Goal: Communication & Community: Answer question/provide support

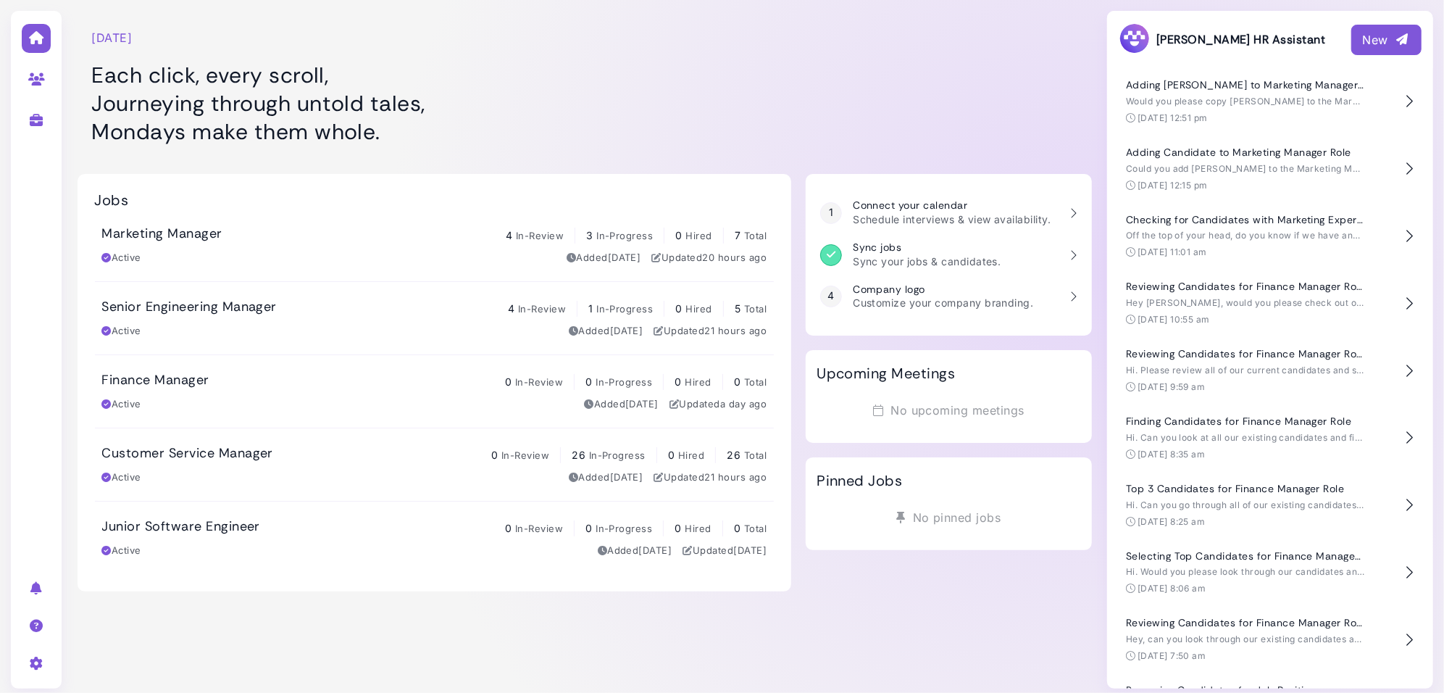
click at [1394, 35] on div "New" at bounding box center [1386, 39] width 47 height 17
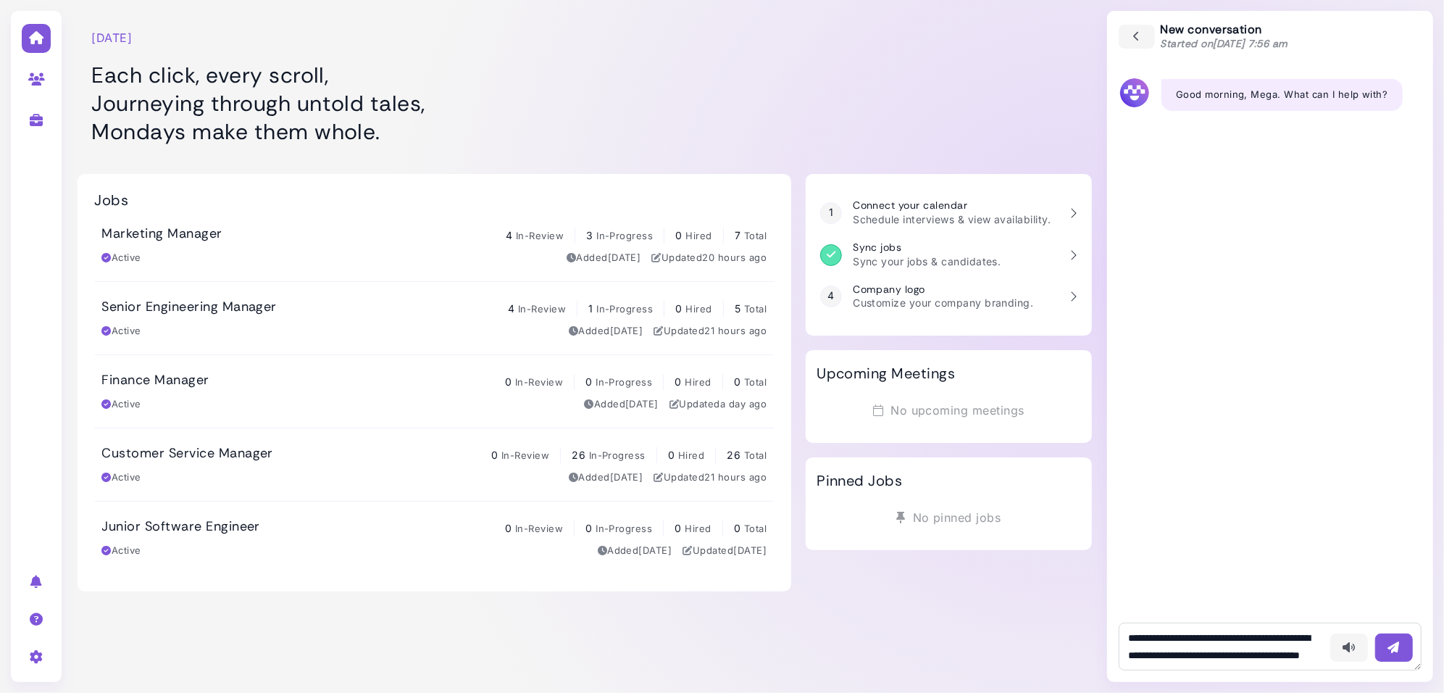
scroll to position [26, 0]
type textarea "**********"
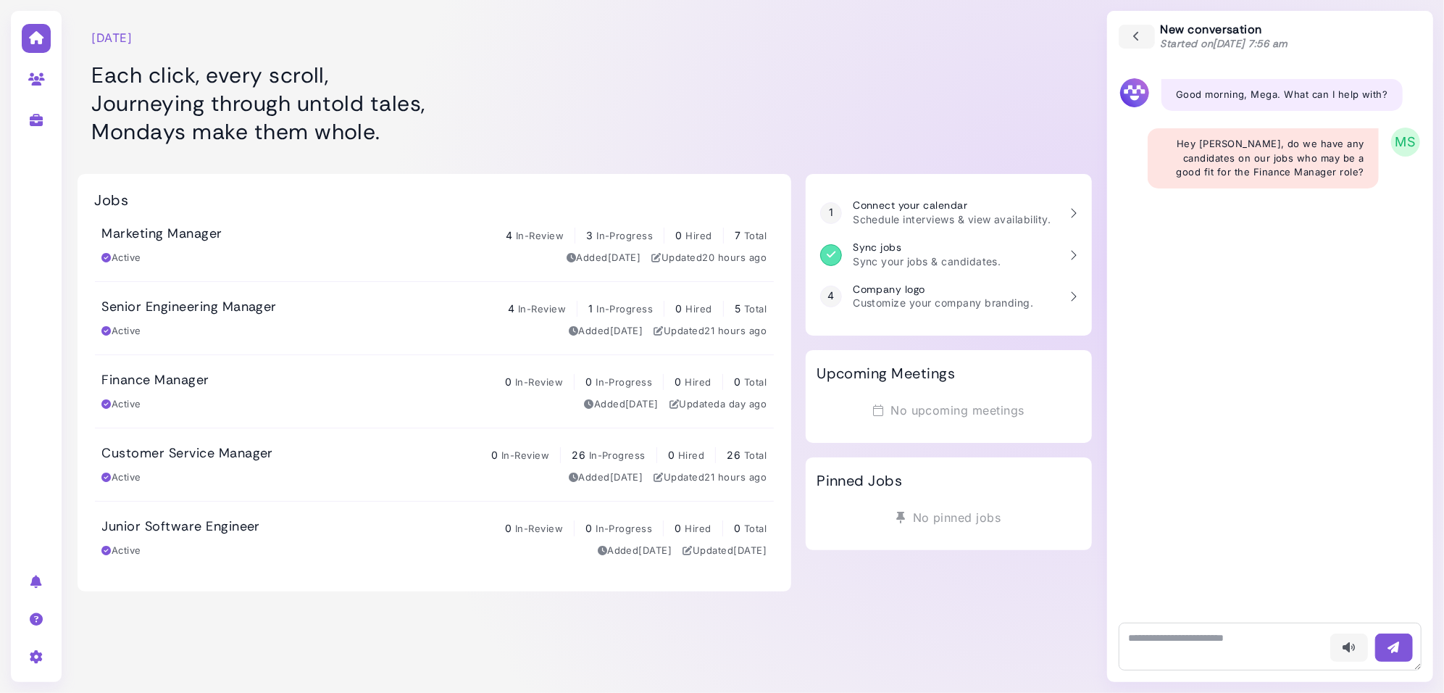
scroll to position [0, 0]
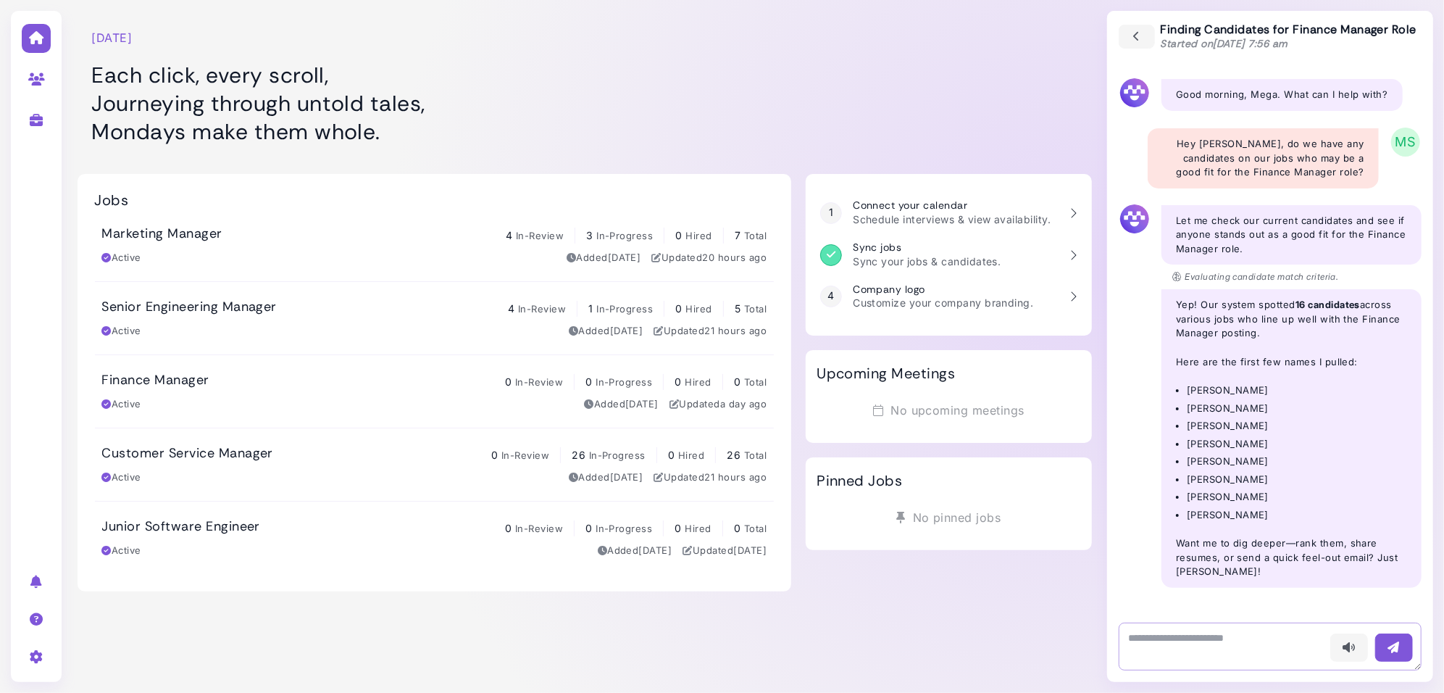
click at [1195, 636] on textarea at bounding box center [1270, 646] width 303 height 48
type textarea "**********"
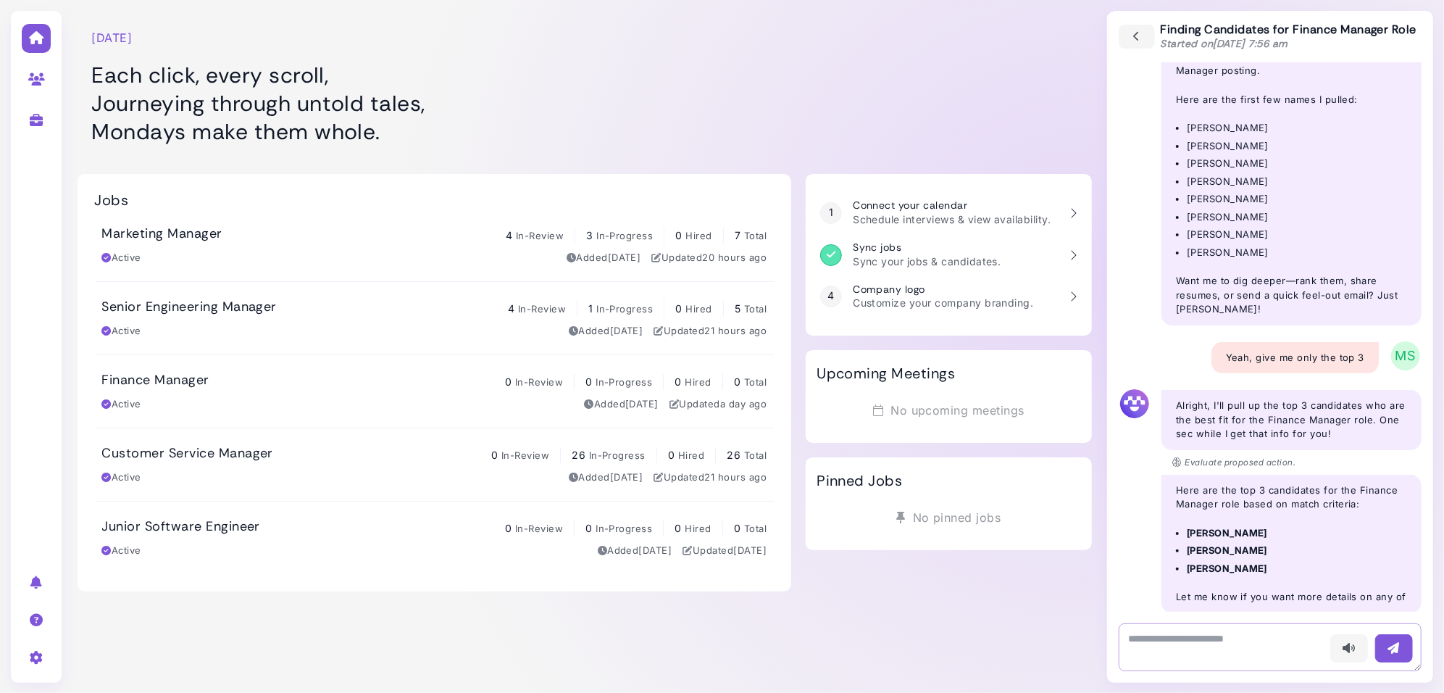
scroll to position [277, 0]
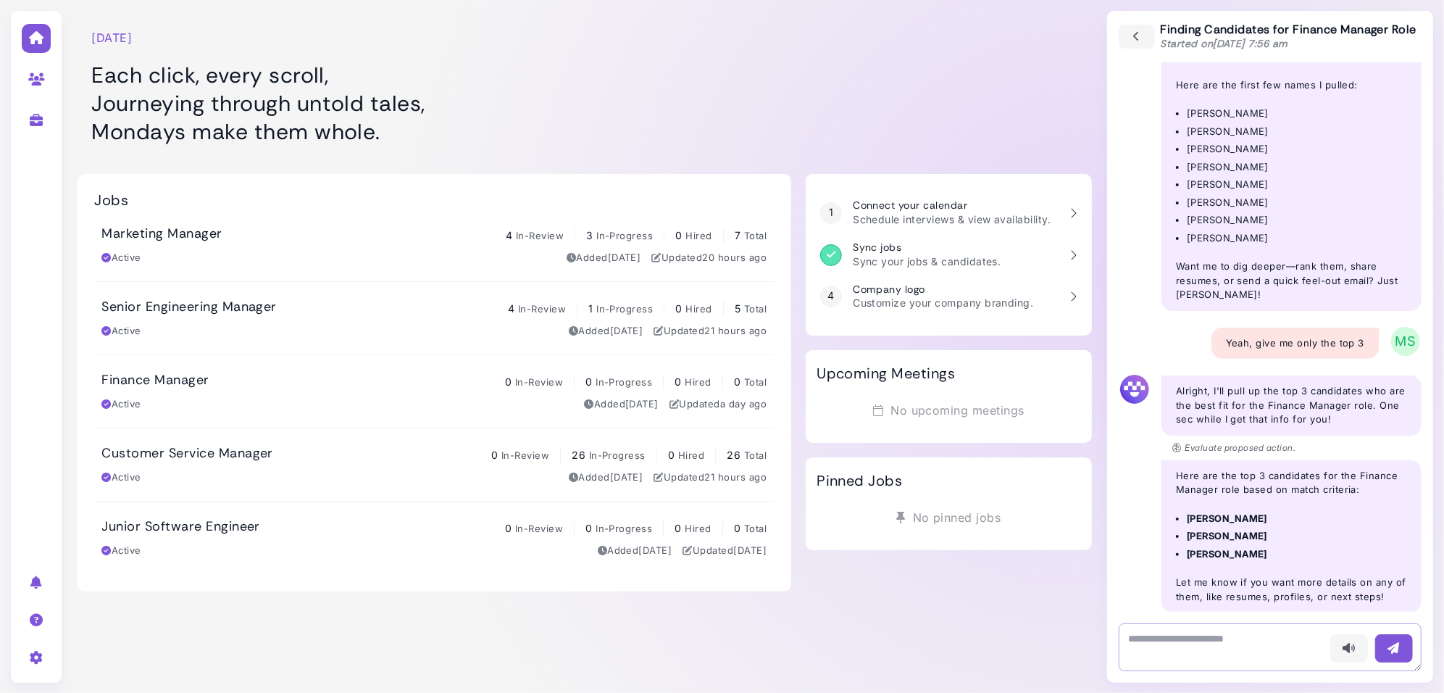
click at [1226, 642] on textarea at bounding box center [1270, 647] width 303 height 48
type textarea "**********"
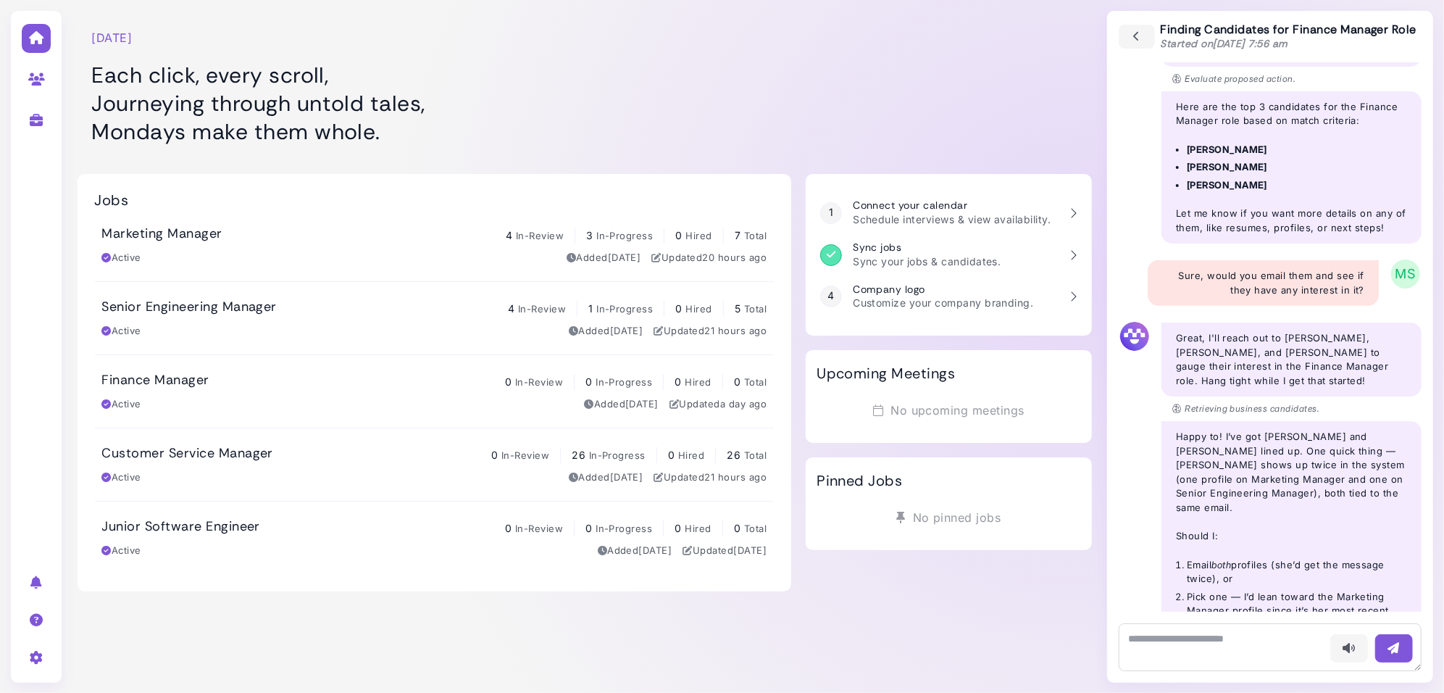
scroll to position [688, 0]
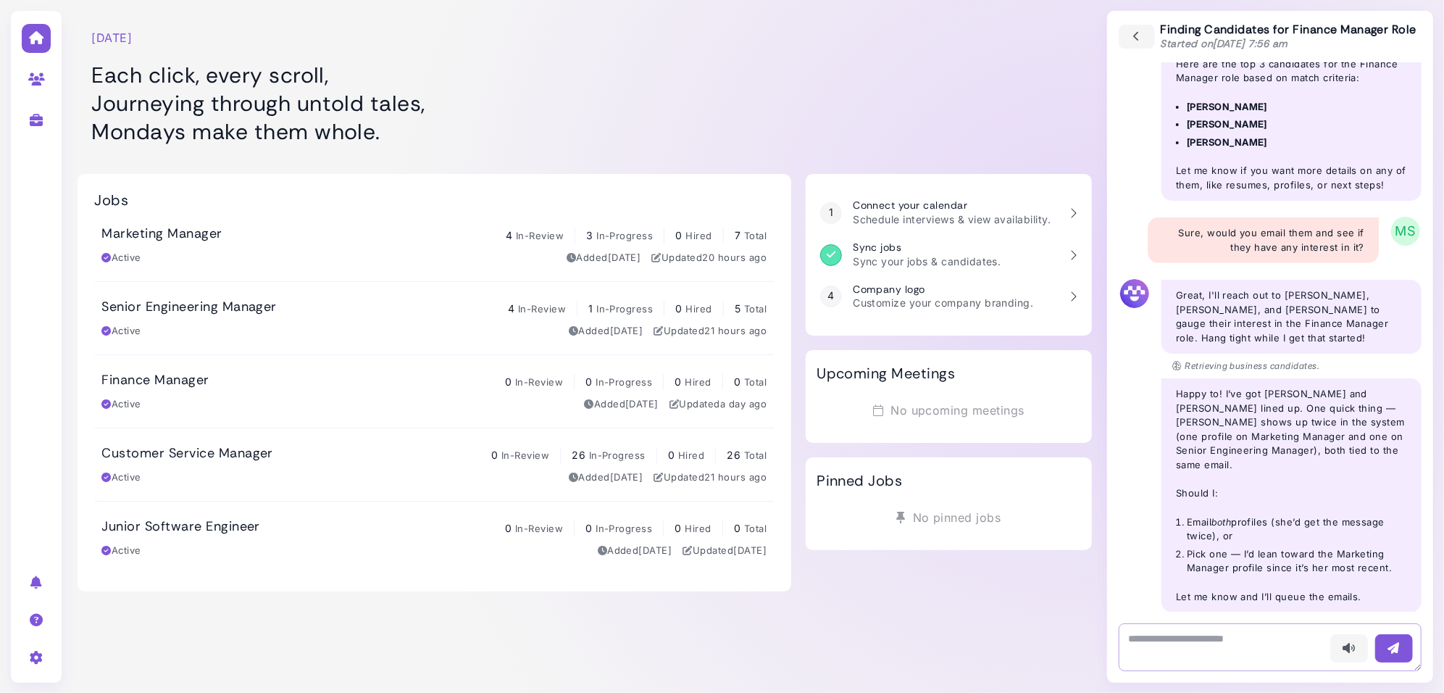
click at [1210, 641] on textarea at bounding box center [1270, 647] width 303 height 48
type textarea "**********"
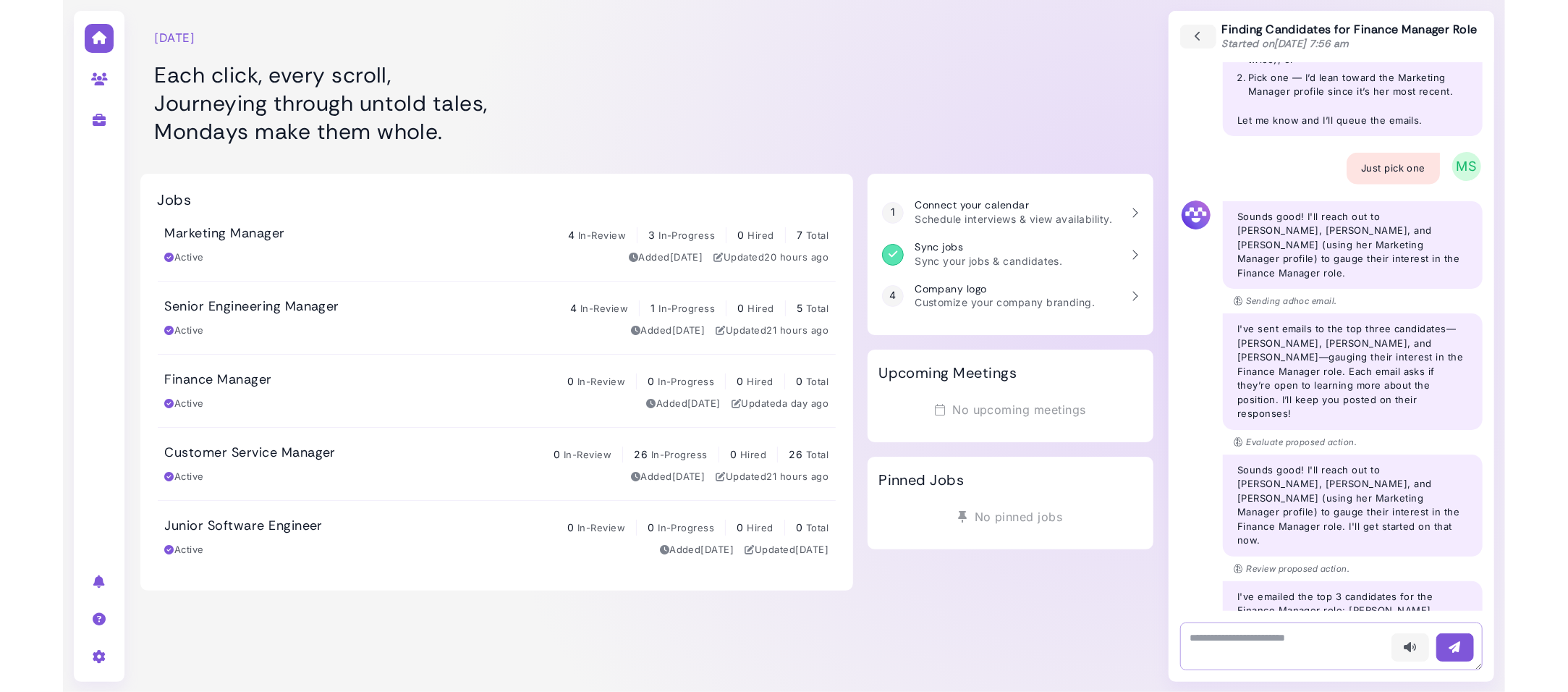
scroll to position [1176, 0]
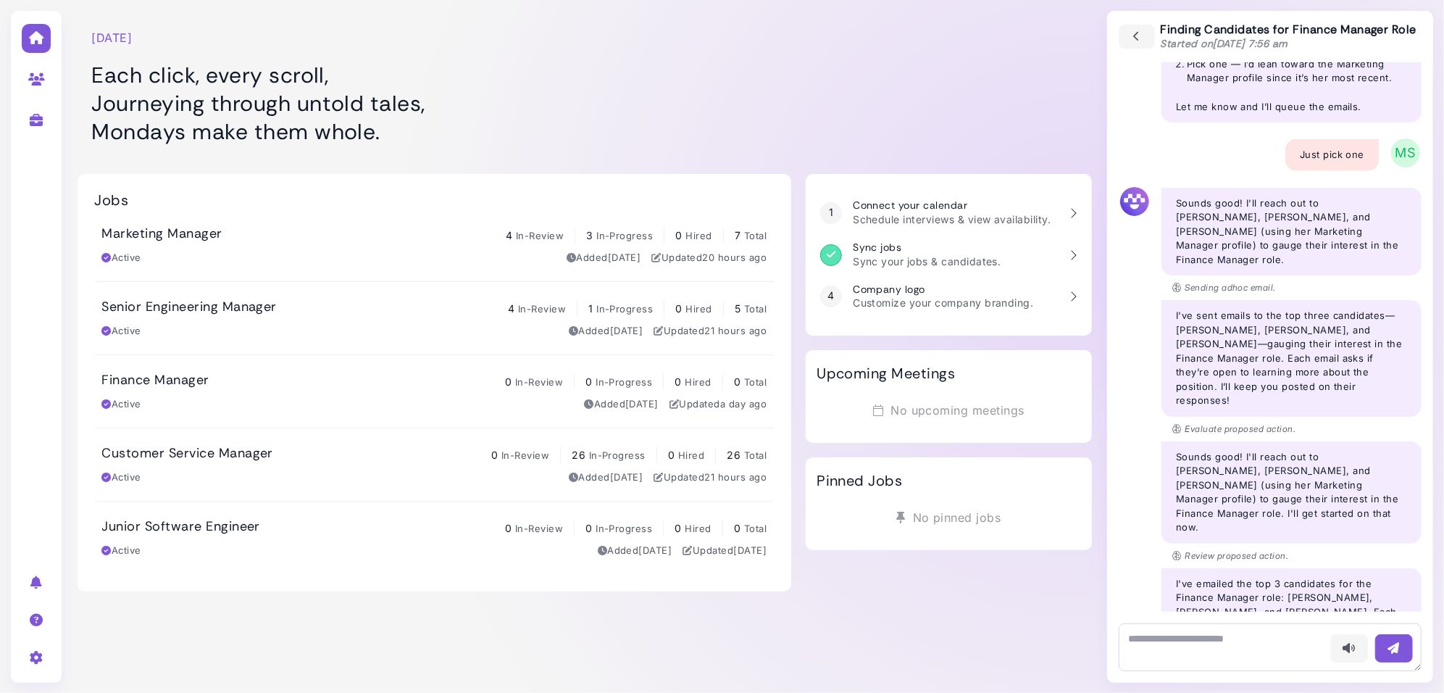
click at [178, 305] on h3 "Senior Engineering Manager" at bounding box center [189, 307] width 175 height 16
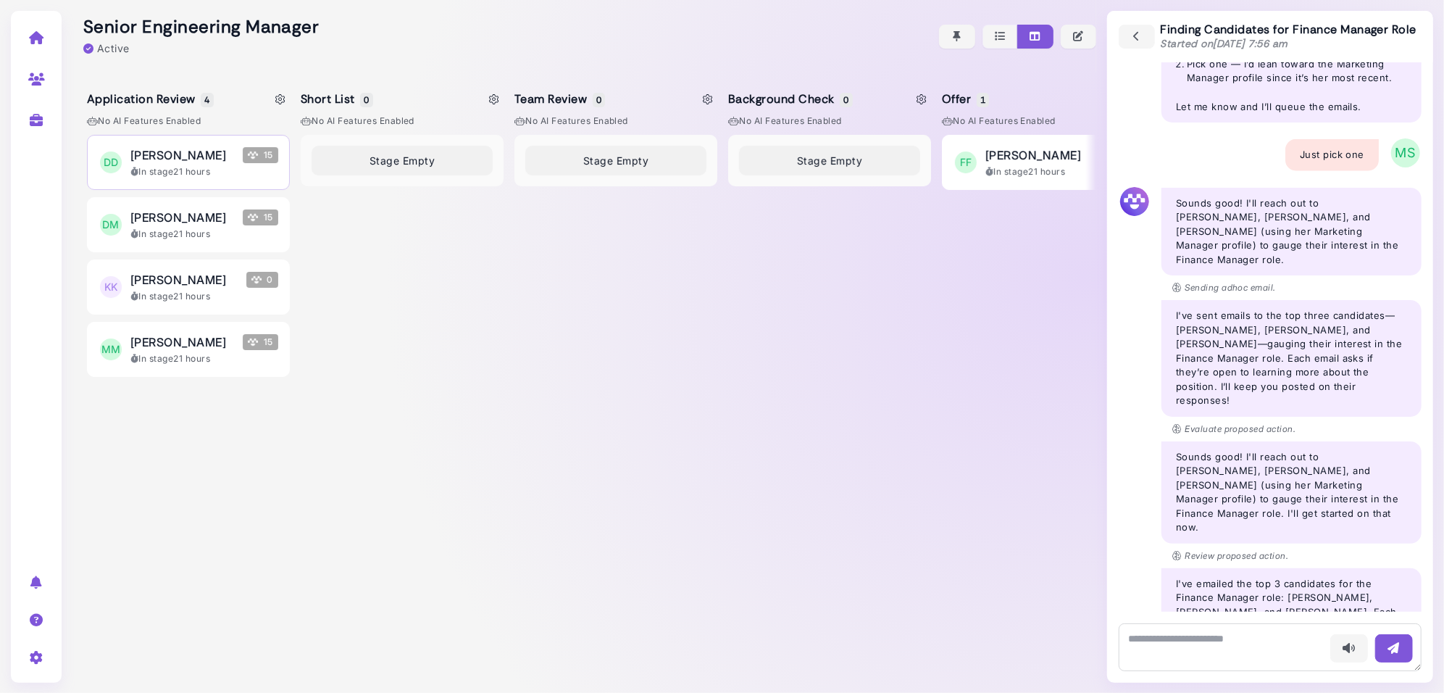
click at [226, 164] on span "[PERSON_NAME]" at bounding box center [178, 154] width 96 height 17
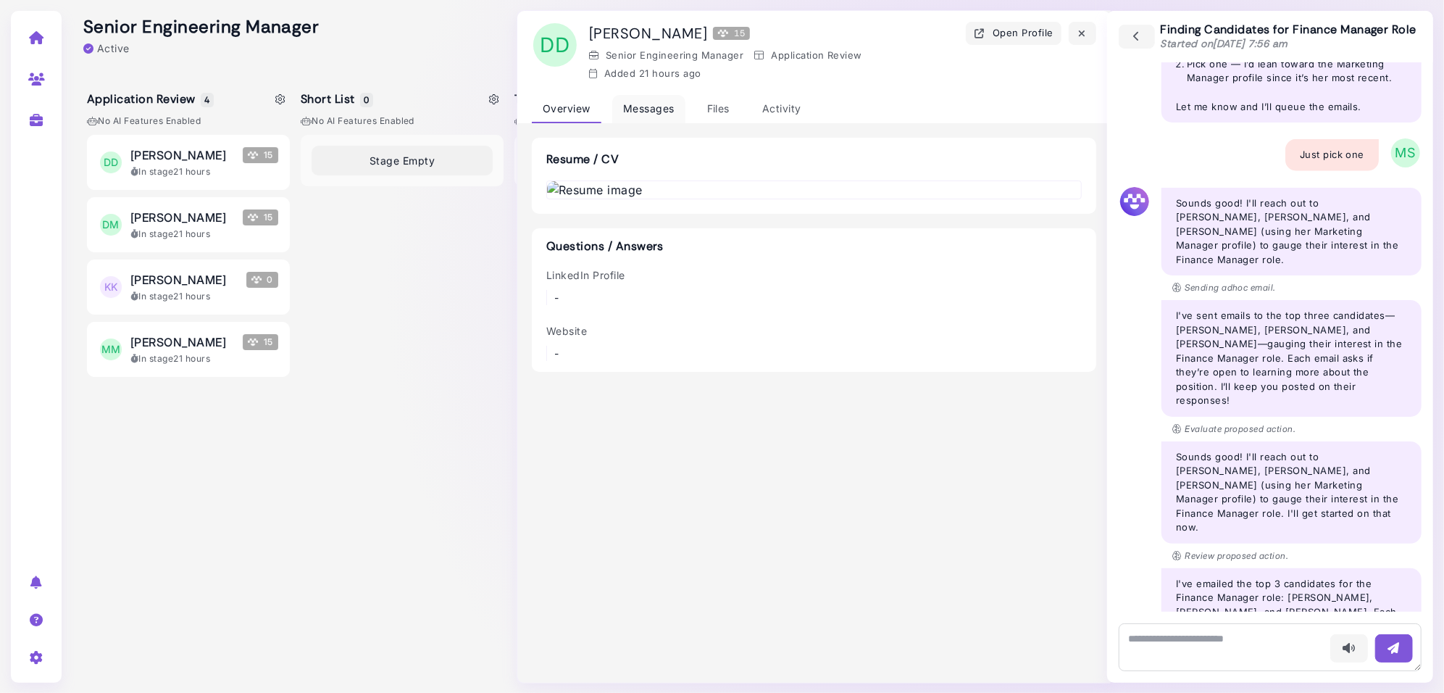
click at [654, 103] on div "Messages" at bounding box center [648, 109] width 73 height 28
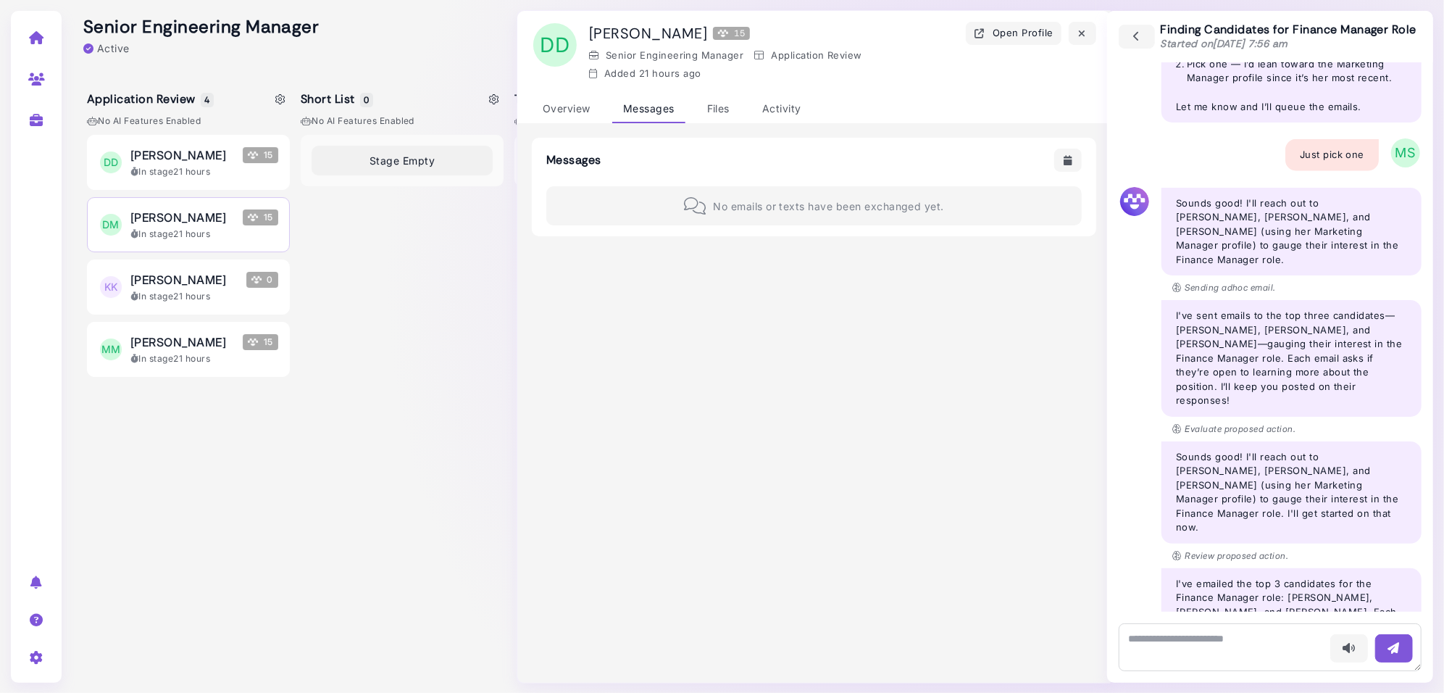
click at [205, 226] on span "[PERSON_NAME]" at bounding box center [178, 217] width 96 height 17
click at [184, 303] on div "In stage 21 hours" at bounding box center [204, 296] width 148 height 13
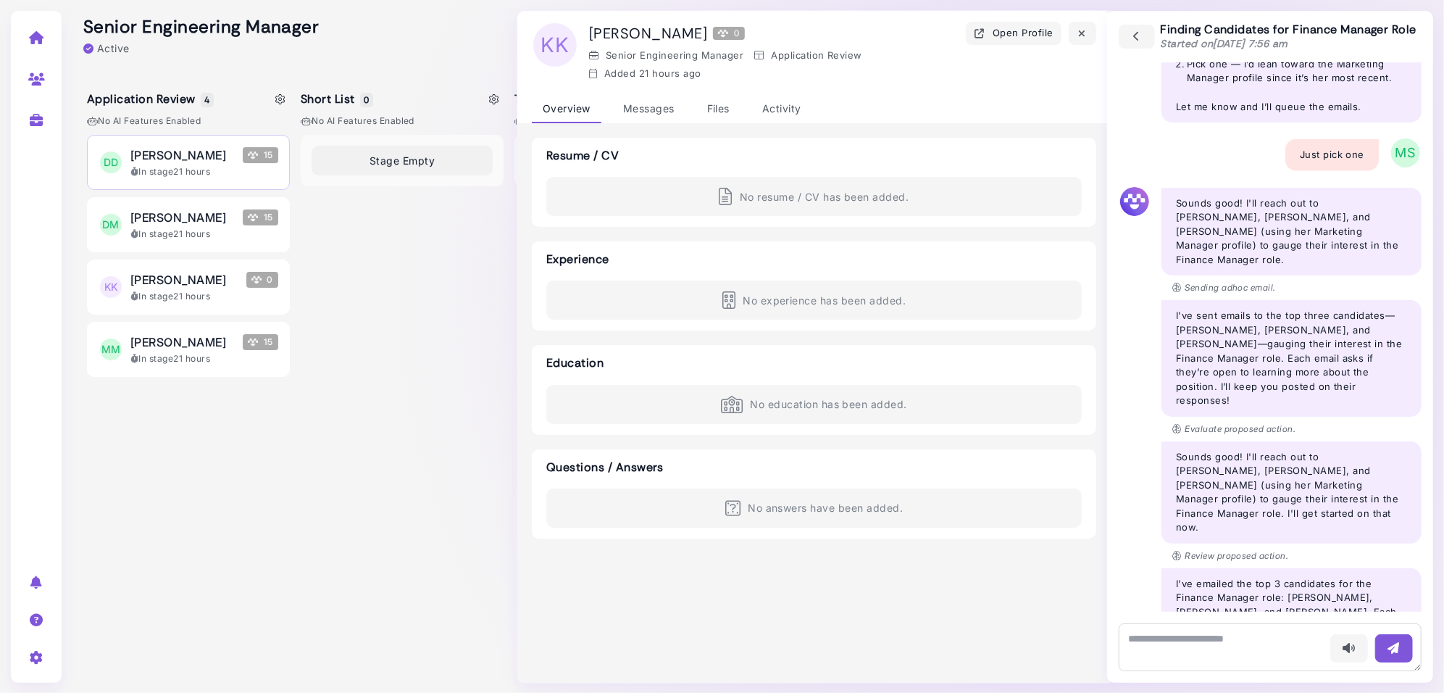
click at [200, 164] on span "[PERSON_NAME]" at bounding box center [178, 154] width 96 height 17
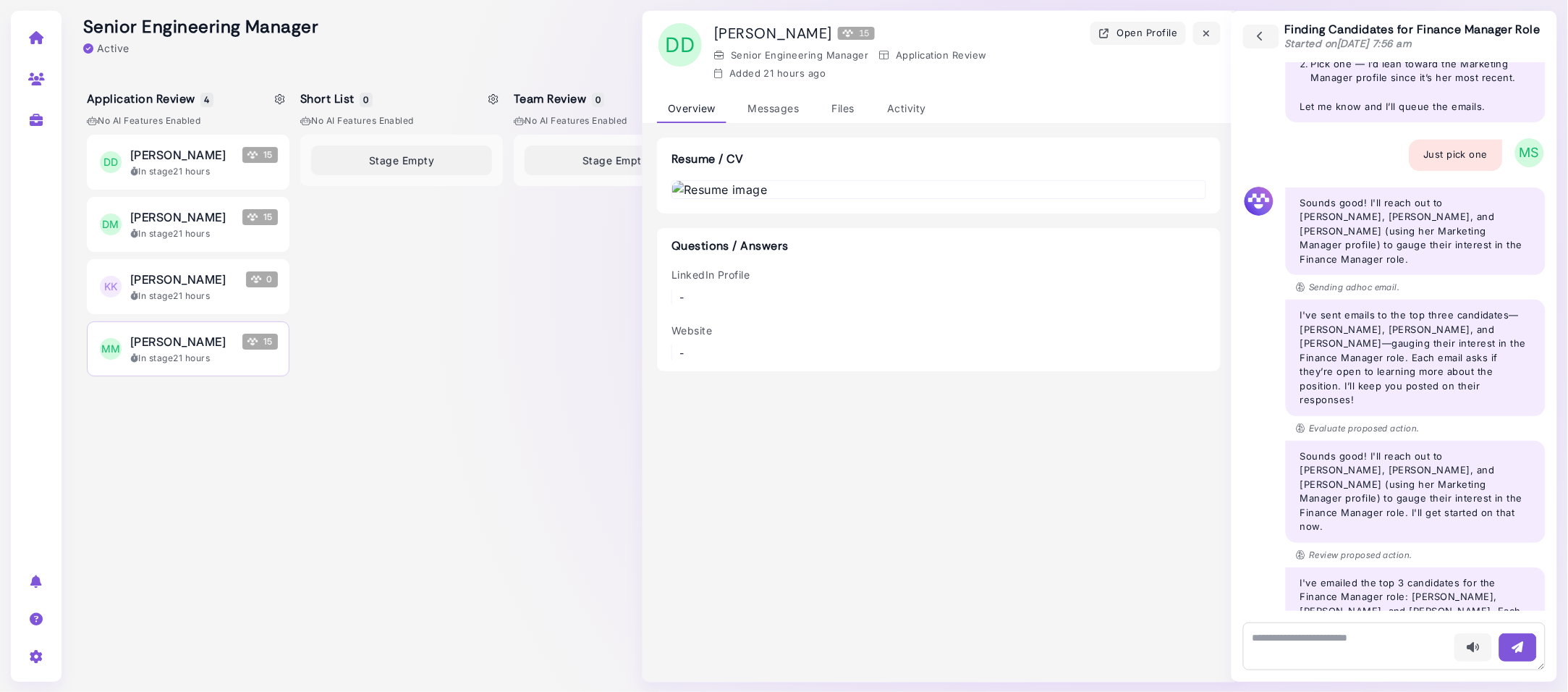
click at [176, 350] on span "[PERSON_NAME]" at bounding box center [178, 341] width 96 height 17
click at [784, 101] on div "Messages" at bounding box center [773, 109] width 73 height 28
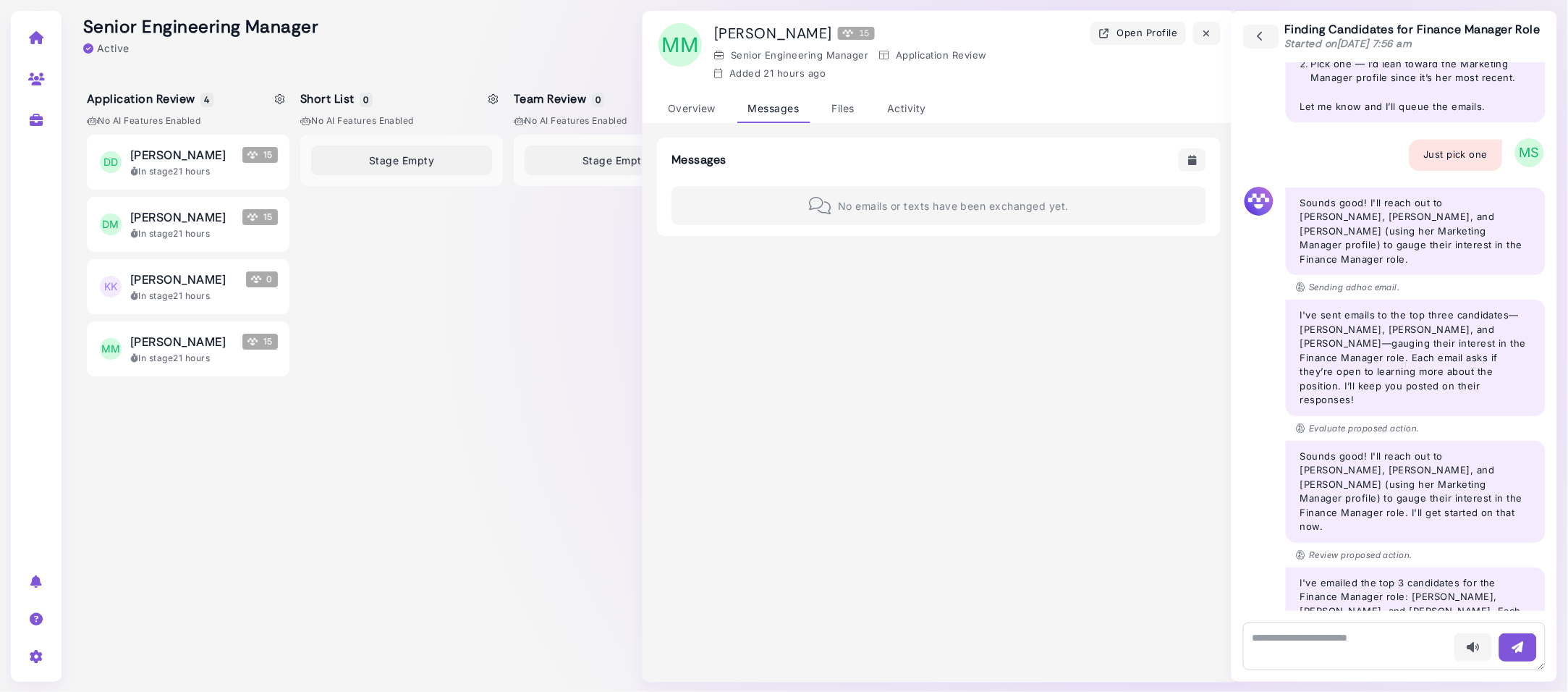
click at [37, 45] on link at bounding box center [37, 37] width 46 height 38
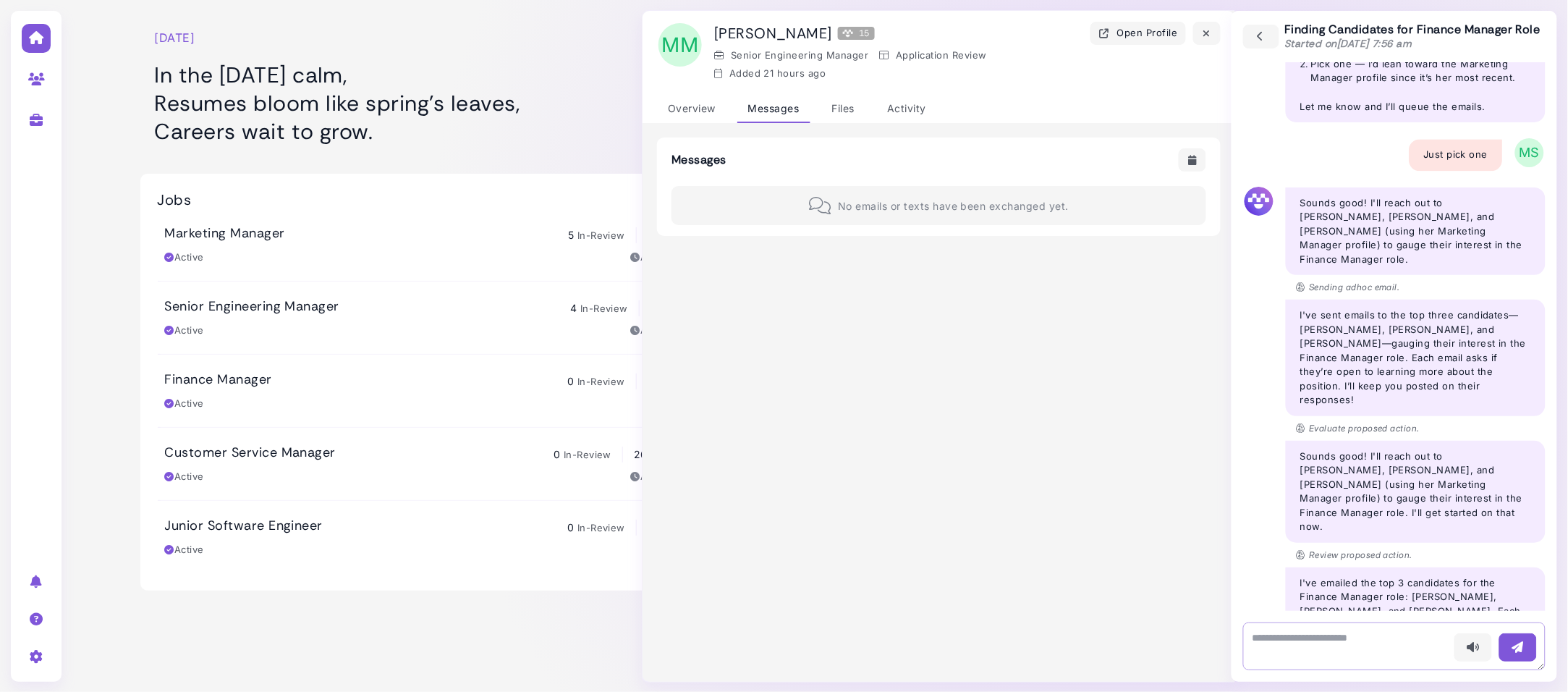
click at [1390, 635] on textarea at bounding box center [1394, 646] width 303 height 48
type textarea "**********"
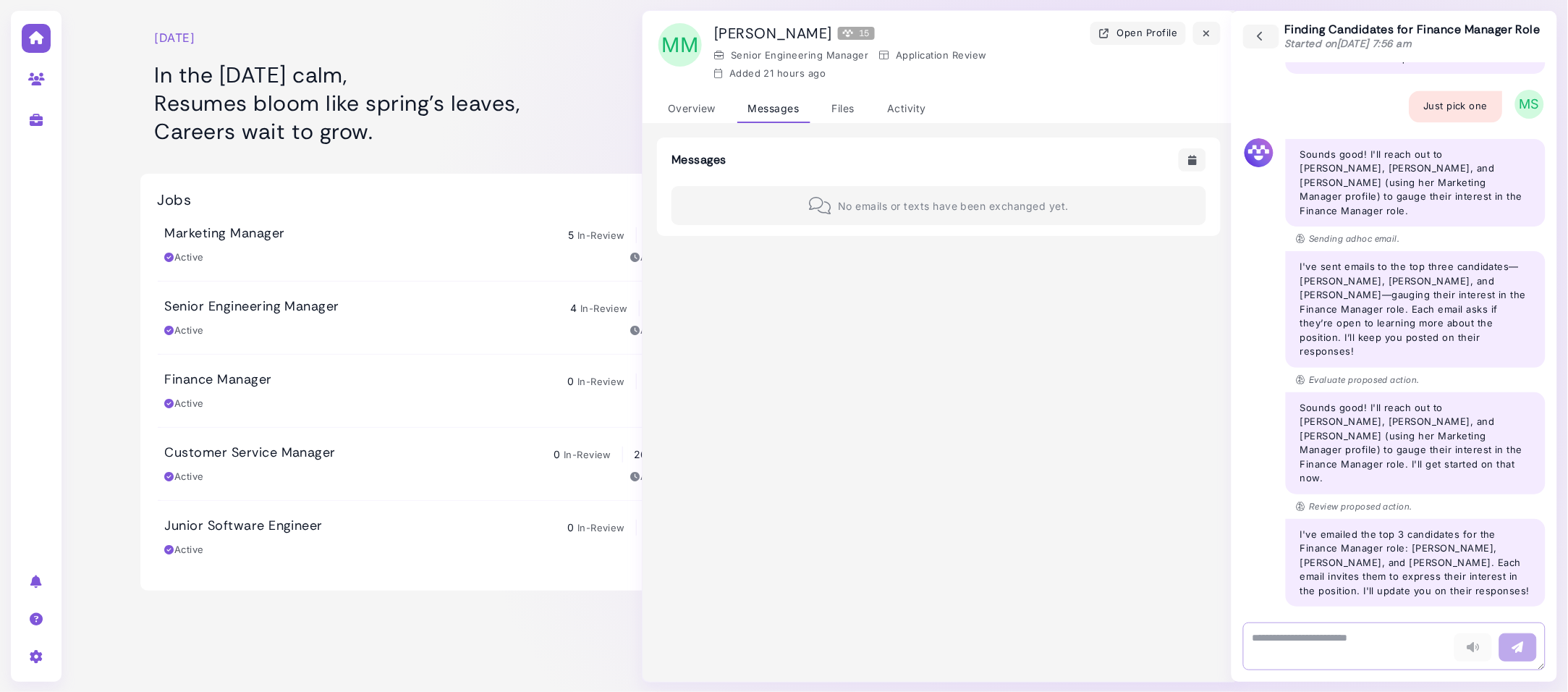
scroll to position [1275, 0]
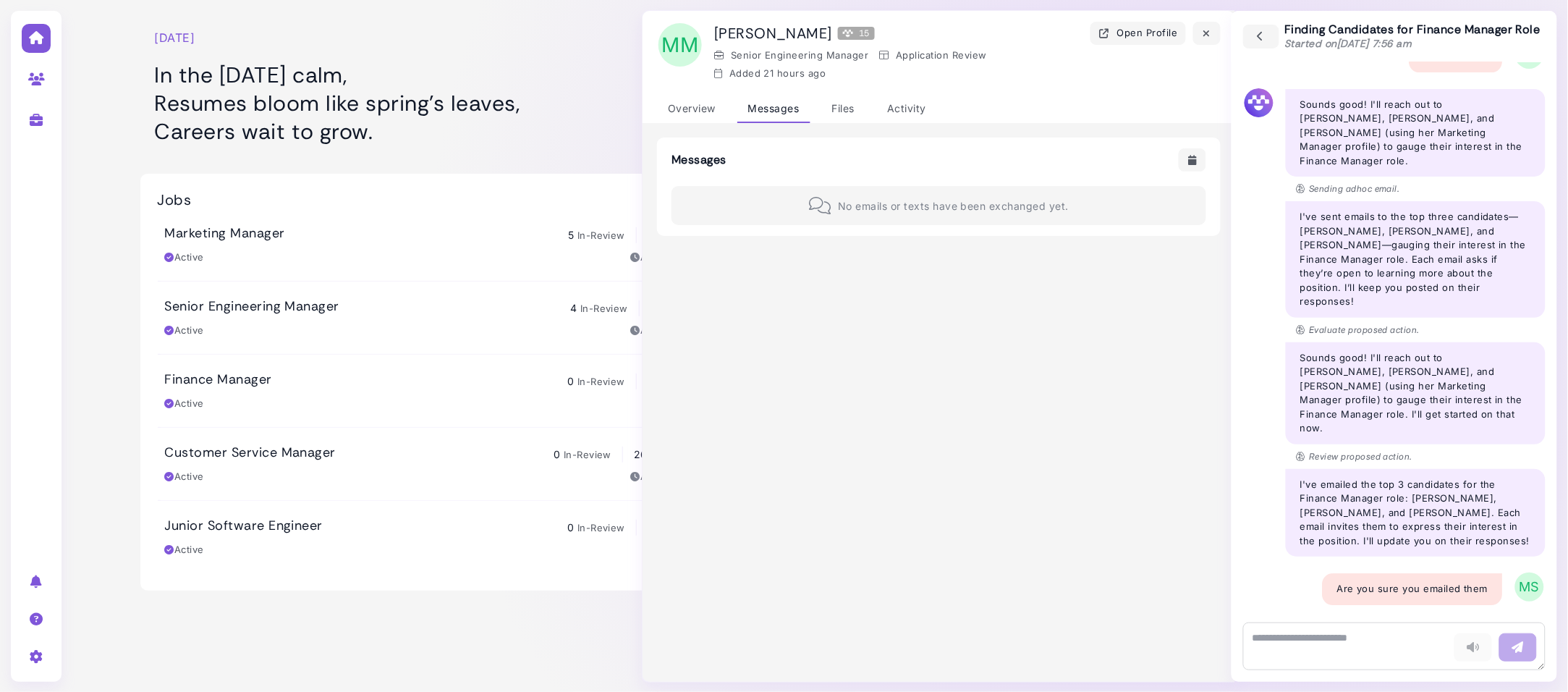
click at [302, 238] on div "Marketing Manager 5 In-Review 4 In-Progress 0 Hired 9 Total" at bounding box center [496, 234] width 664 height 18
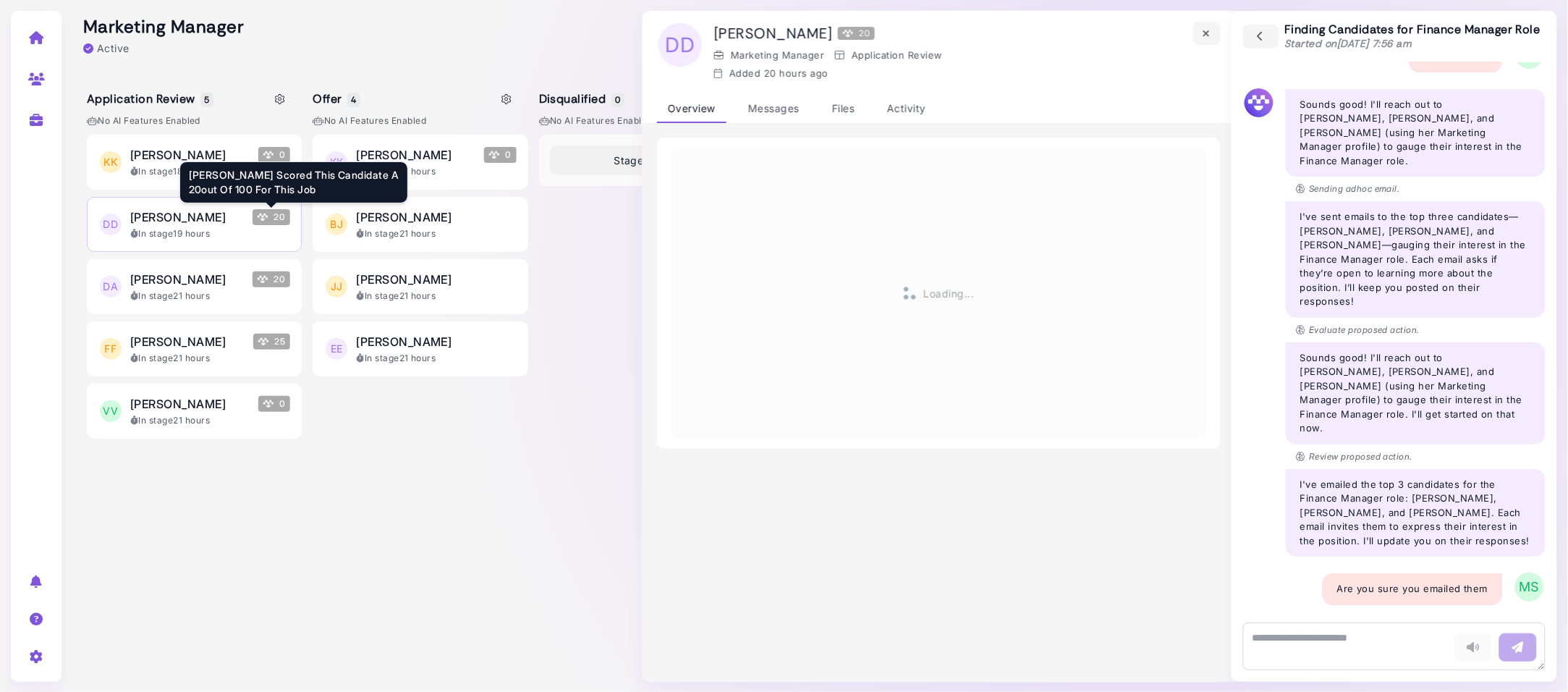
click at [255, 217] on span "20" at bounding box center [272, 217] width 38 height 16
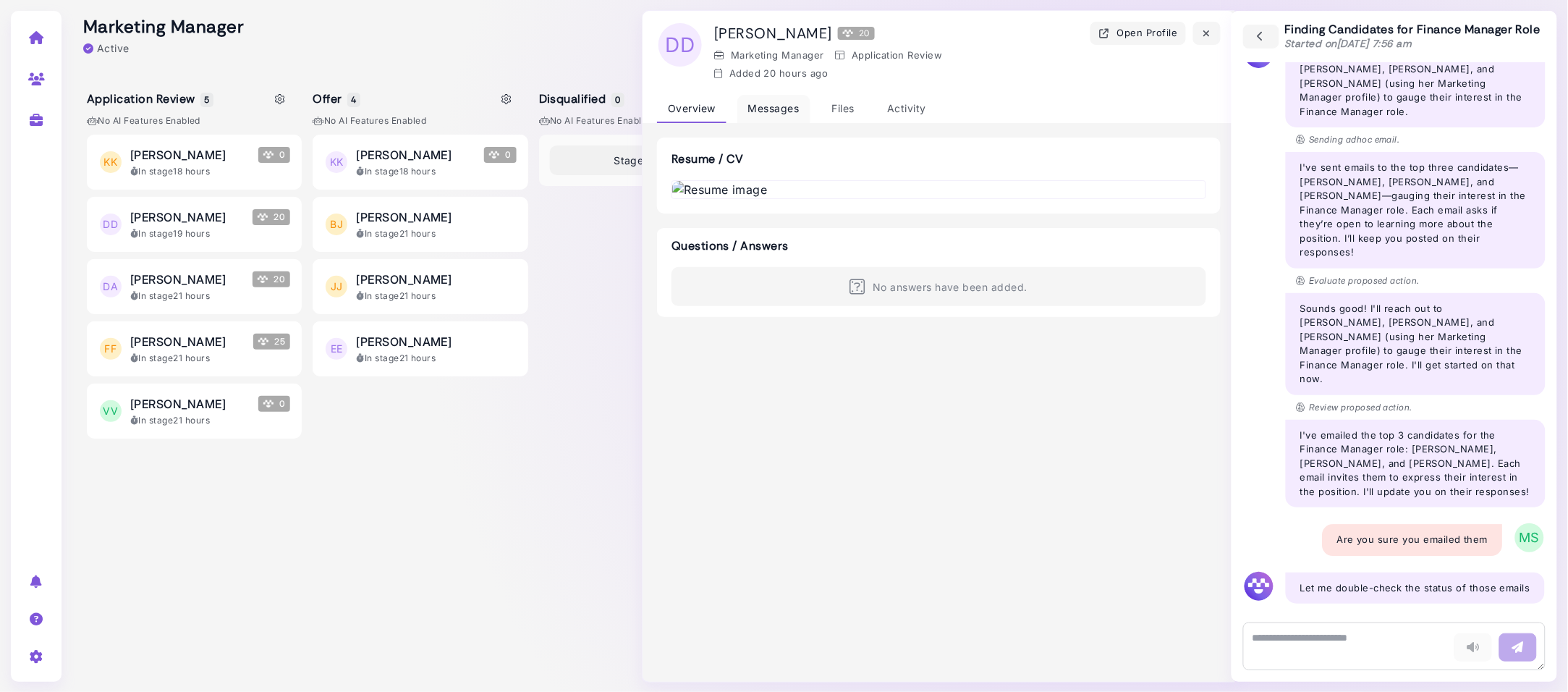
click at [769, 105] on div "Messages" at bounding box center [773, 109] width 73 height 28
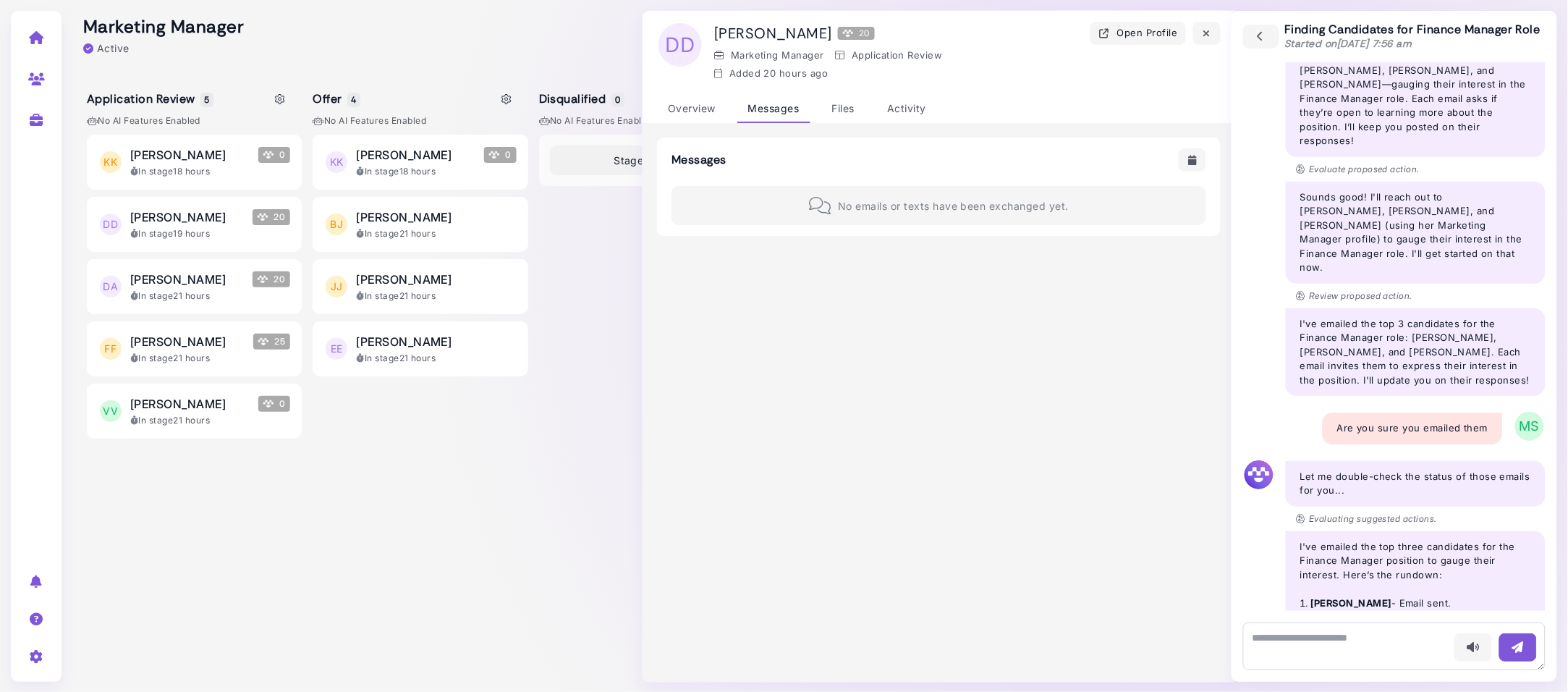
scroll to position [1465, 0]
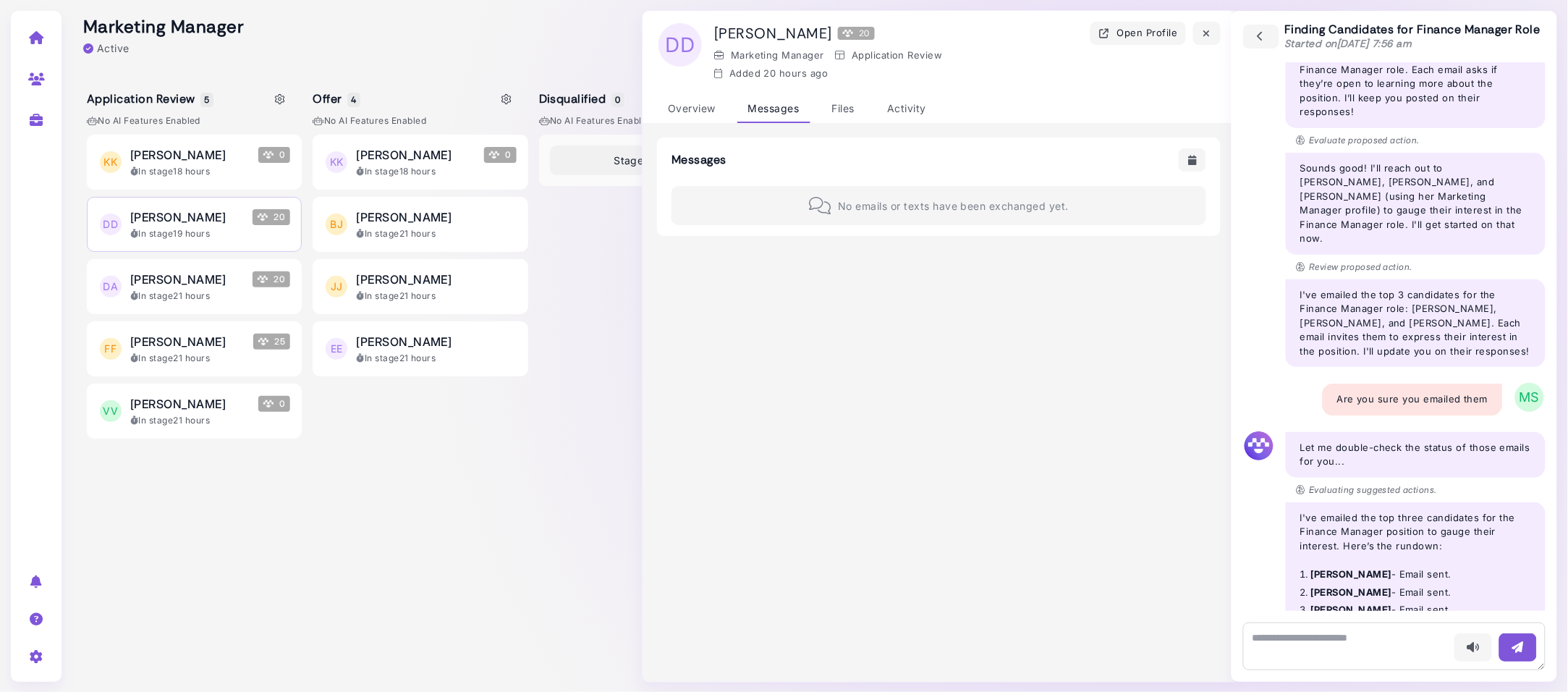
click at [226, 225] on span "[PERSON_NAME]" at bounding box center [178, 217] width 96 height 17
click at [781, 102] on div "Messages" at bounding box center [773, 109] width 73 height 28
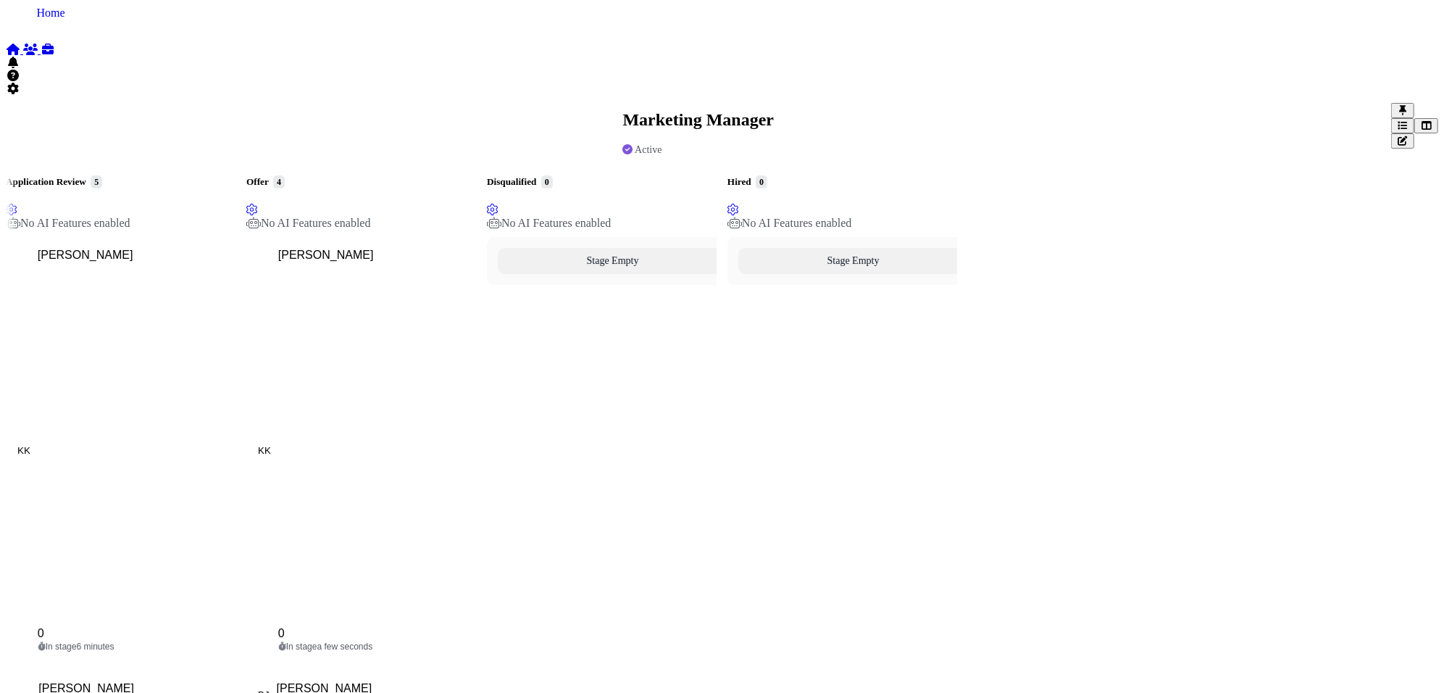
click at [20, 43] on icon at bounding box center [13, 49] width 14 height 12
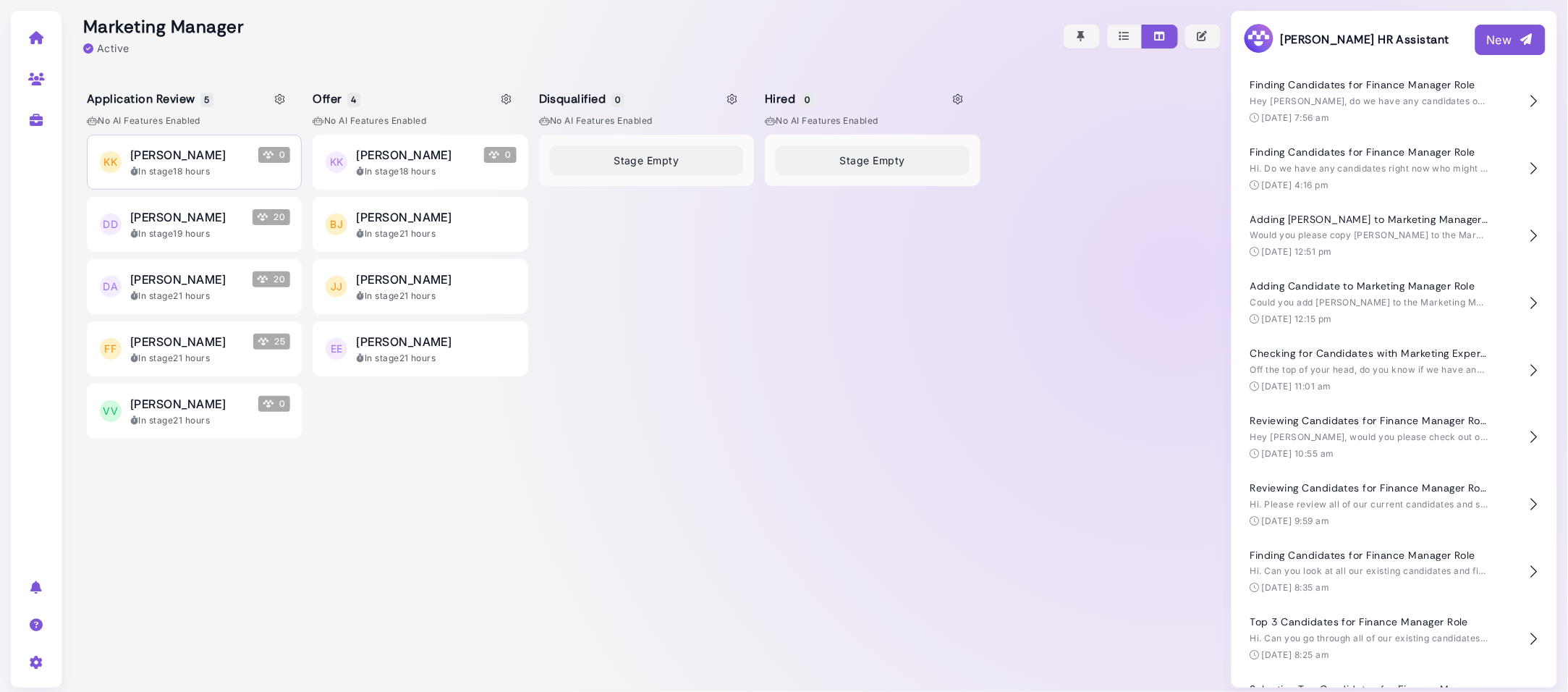
click at [205, 157] on div "[PERSON_NAME] 0" at bounding box center [210, 154] width 160 height 17
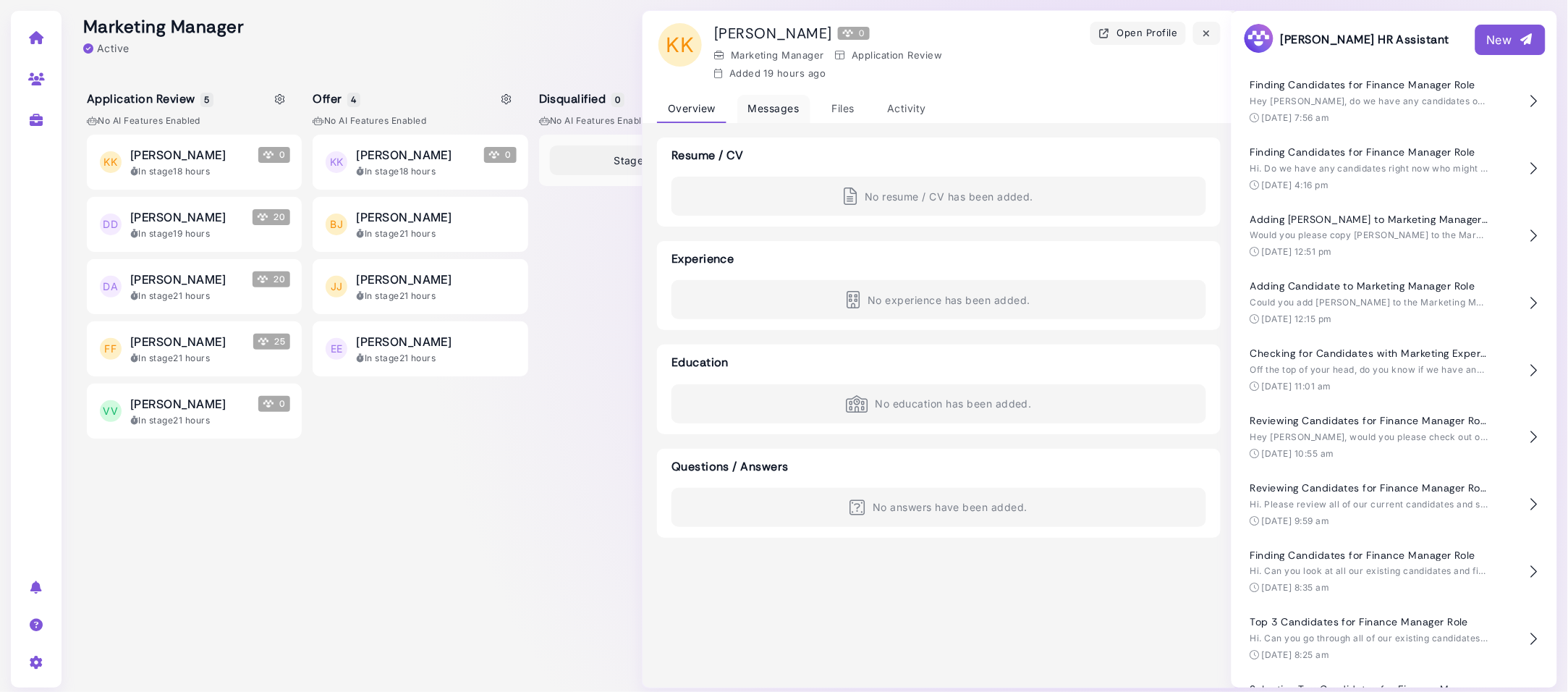
click at [798, 105] on div "Messages" at bounding box center [773, 109] width 73 height 28
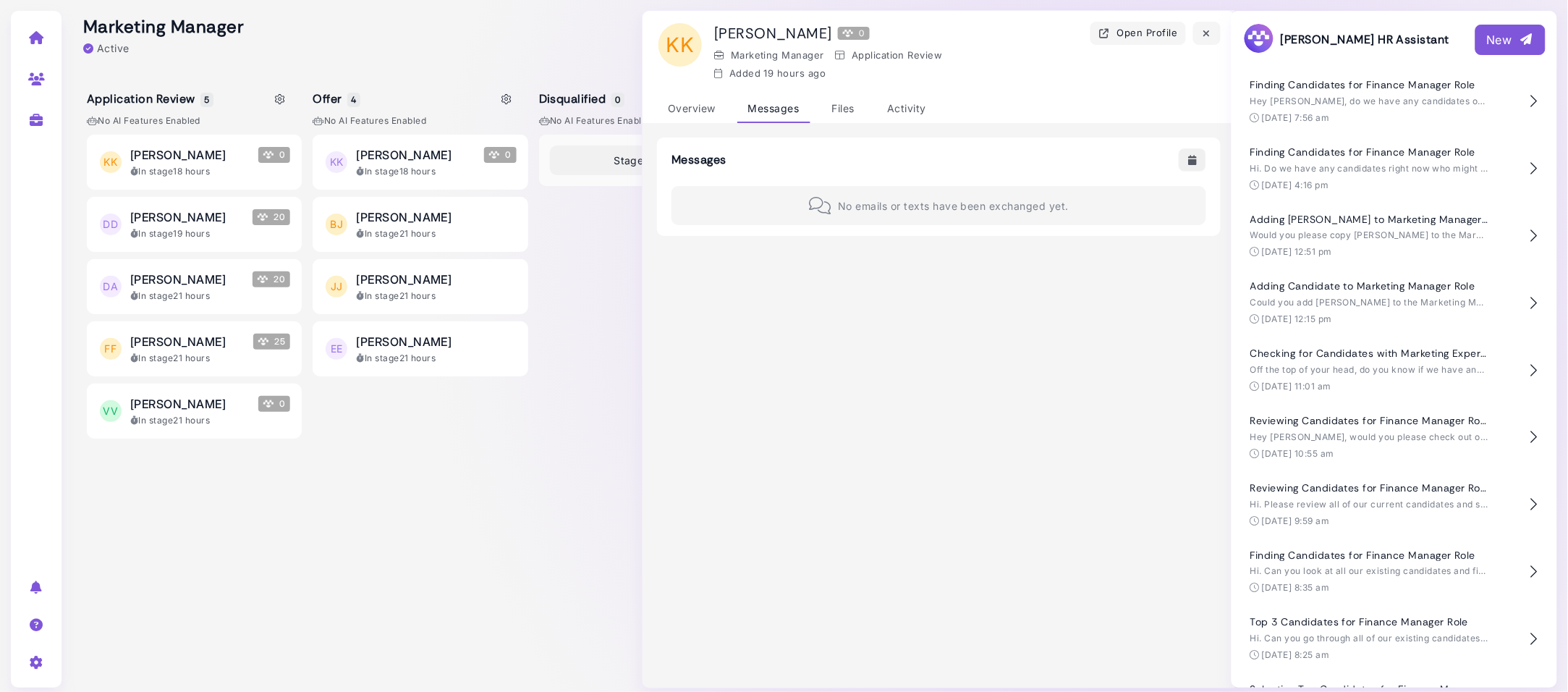
click at [1192, 160] on icon "button" at bounding box center [1192, 160] width 12 height 15
click at [1120, 145] on div "Messages Scheduling requires you to connect your calendar Connect Google calend…" at bounding box center [939, 187] width 564 height 99
click at [690, 107] on div "Overview" at bounding box center [692, 109] width 70 height 28
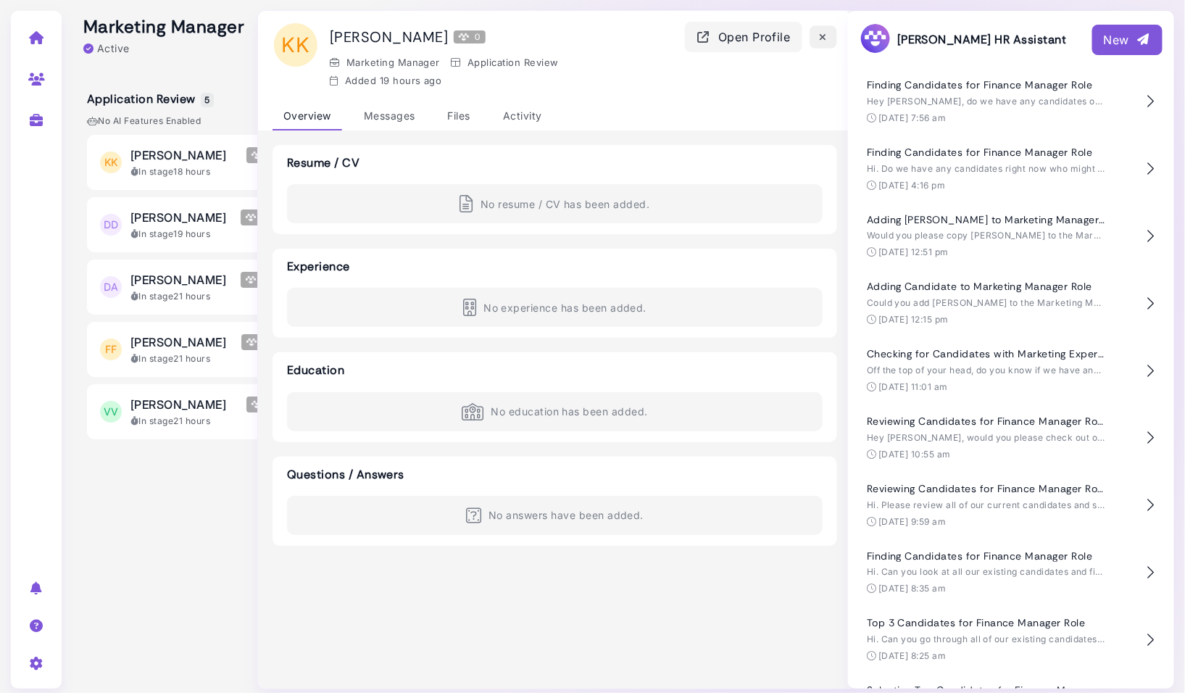
click at [820, 37] on icon "button" at bounding box center [823, 37] width 12 height 15
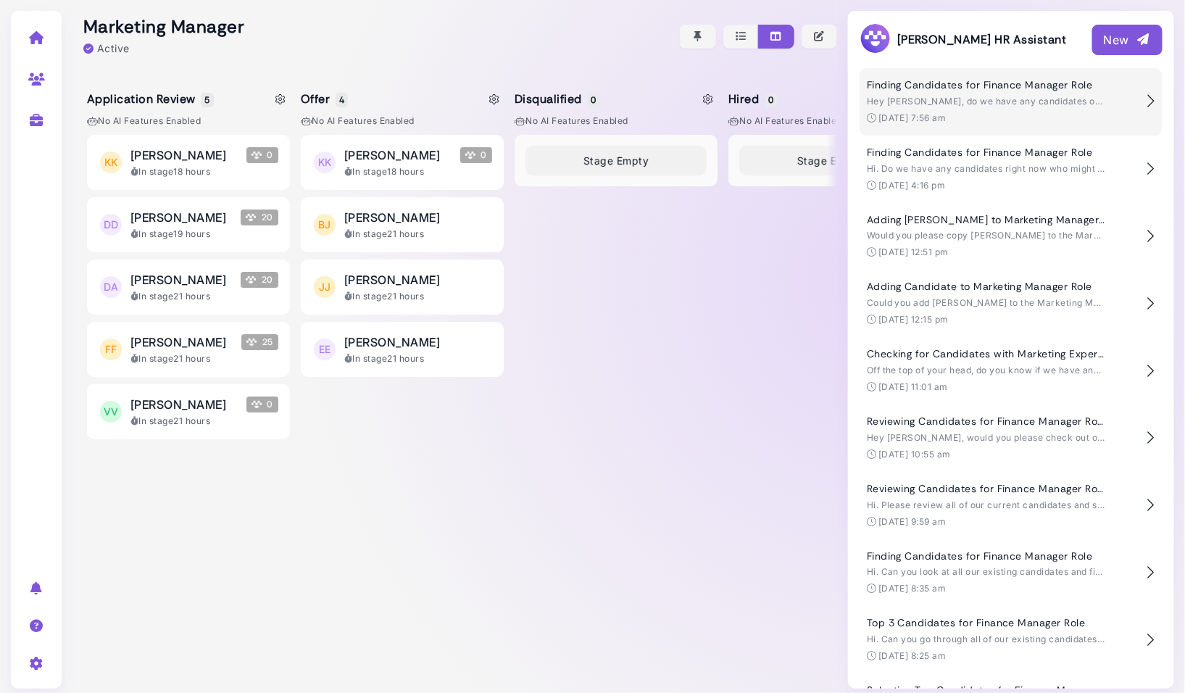
click at [922, 107] on span "Hey [PERSON_NAME], do we have any candidates on our jobs who may be a good fit …" at bounding box center [1120, 101] width 507 height 11
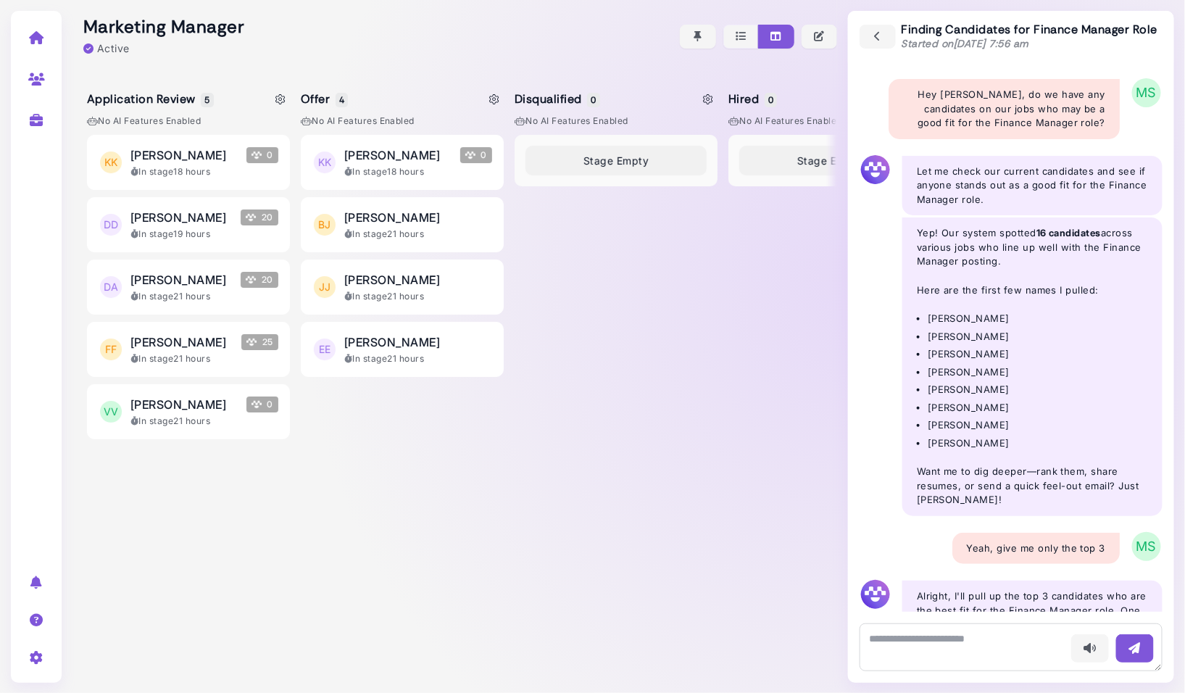
scroll to position [1259, 0]
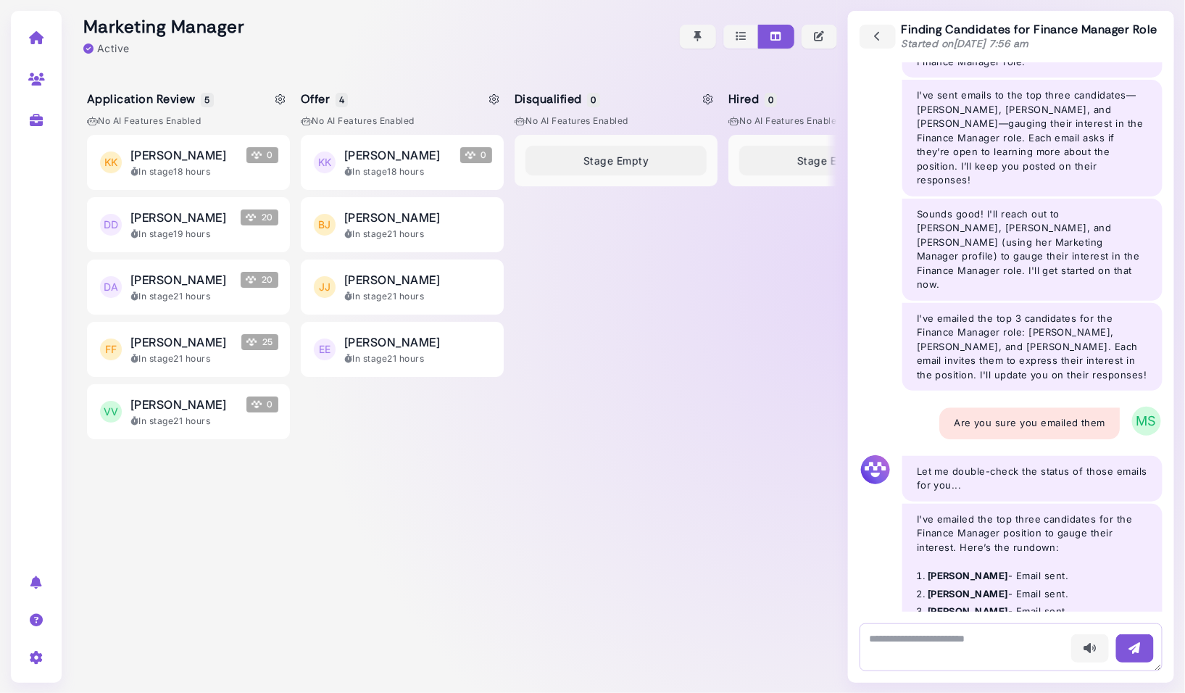
click at [932, 651] on textarea at bounding box center [1010, 647] width 303 height 48
type textarea "**********"
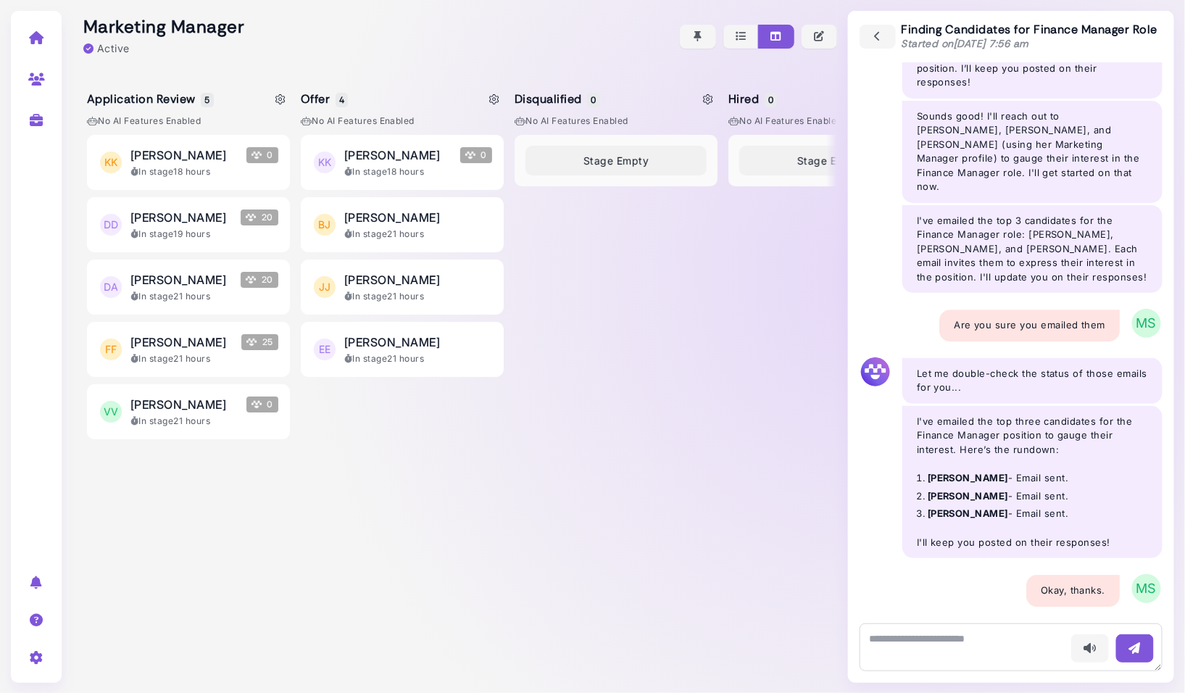
scroll to position [1370, 0]
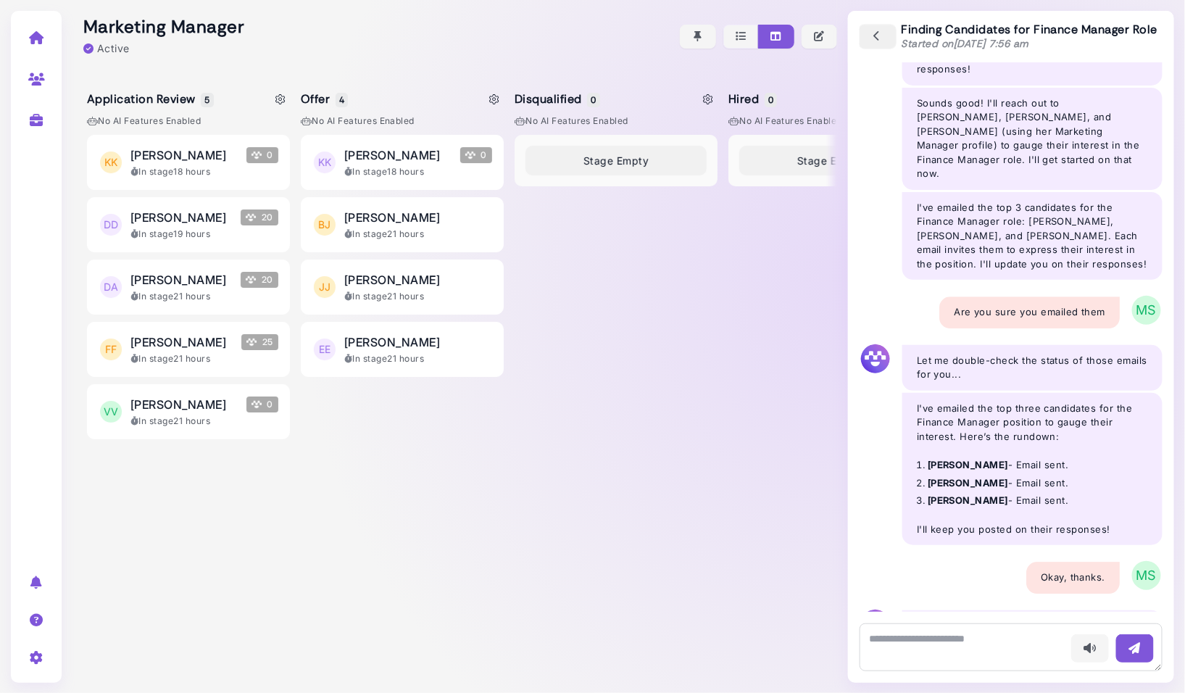
click at [874, 37] on icon "button" at bounding box center [877, 37] width 13 height 16
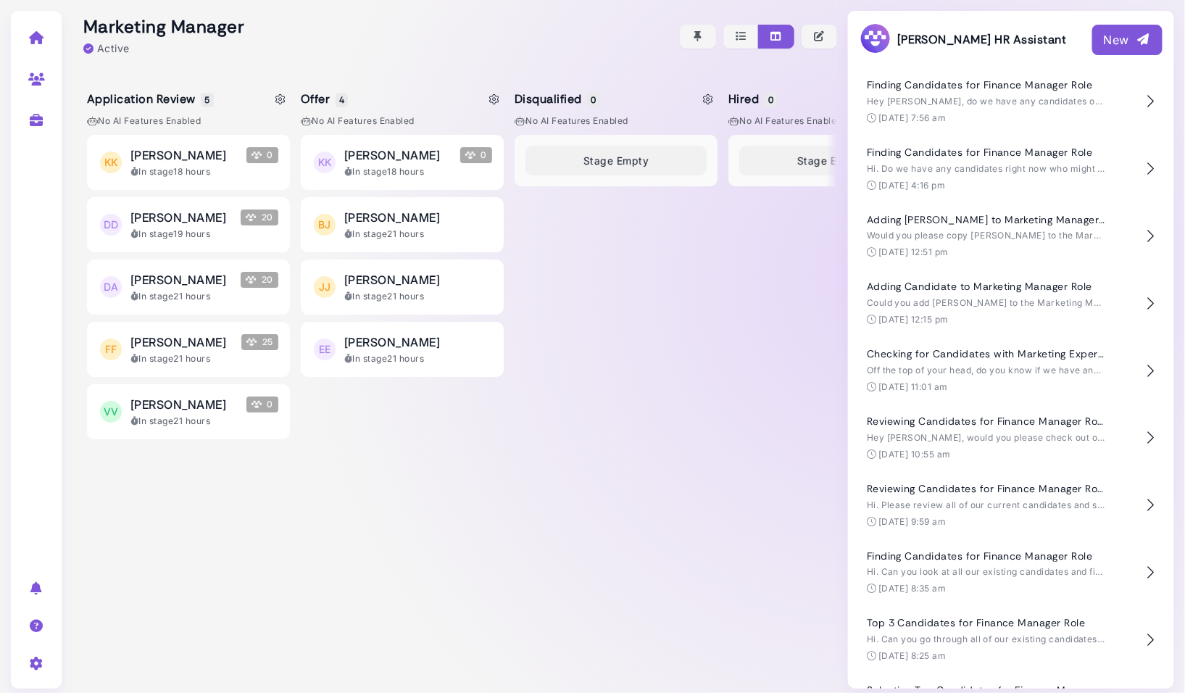
click at [1117, 22] on div "[PERSON_NAME] HR Assistant New" at bounding box center [1011, 39] width 326 height 57
click at [1116, 30] on button "New" at bounding box center [1127, 40] width 70 height 30
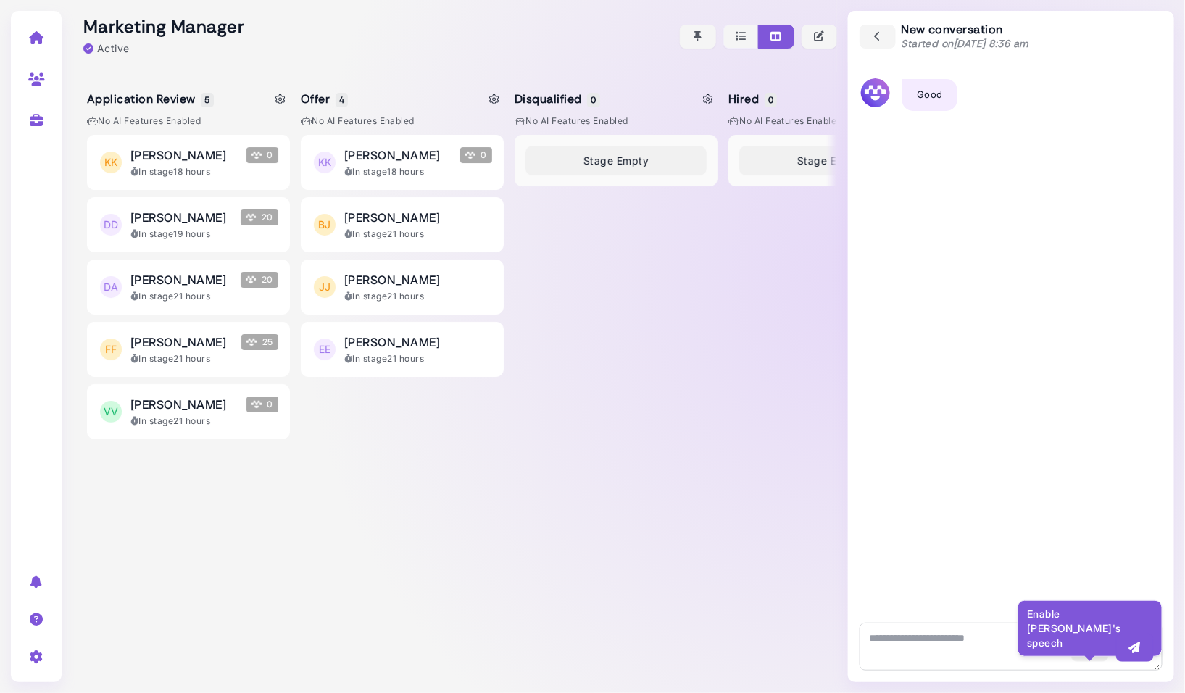
click at [1094, 647] on icon "button" at bounding box center [1090, 647] width 14 height 15
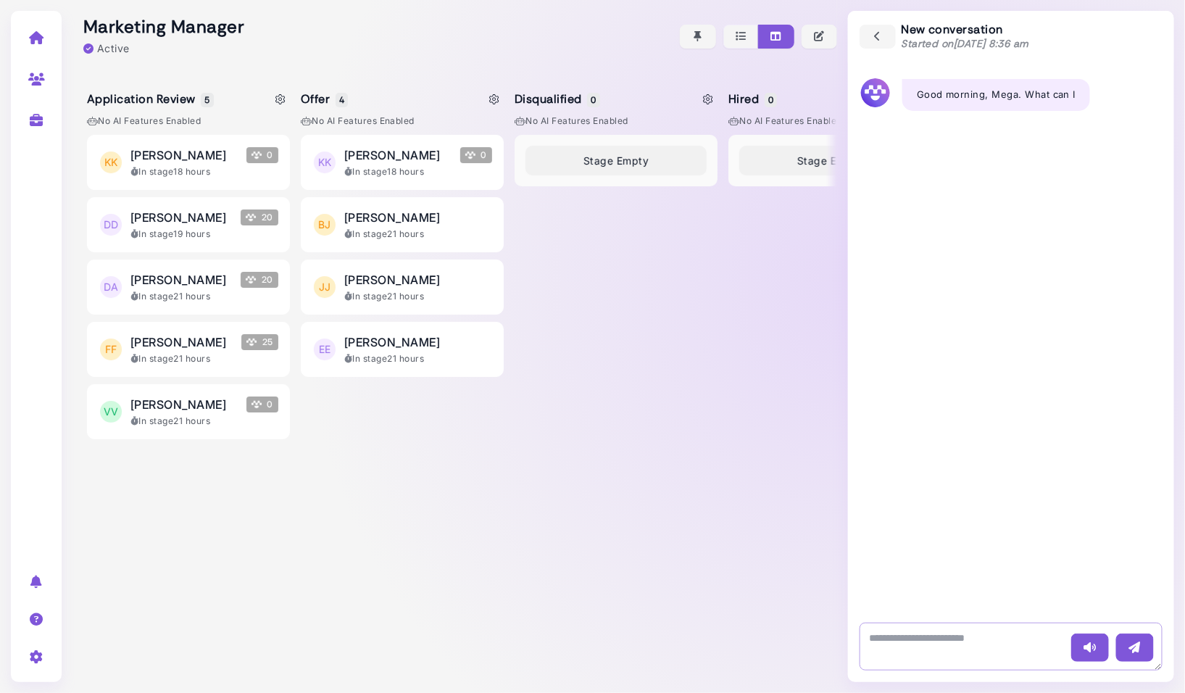
click at [979, 657] on textarea at bounding box center [1010, 646] width 303 height 48
type textarea "**********"
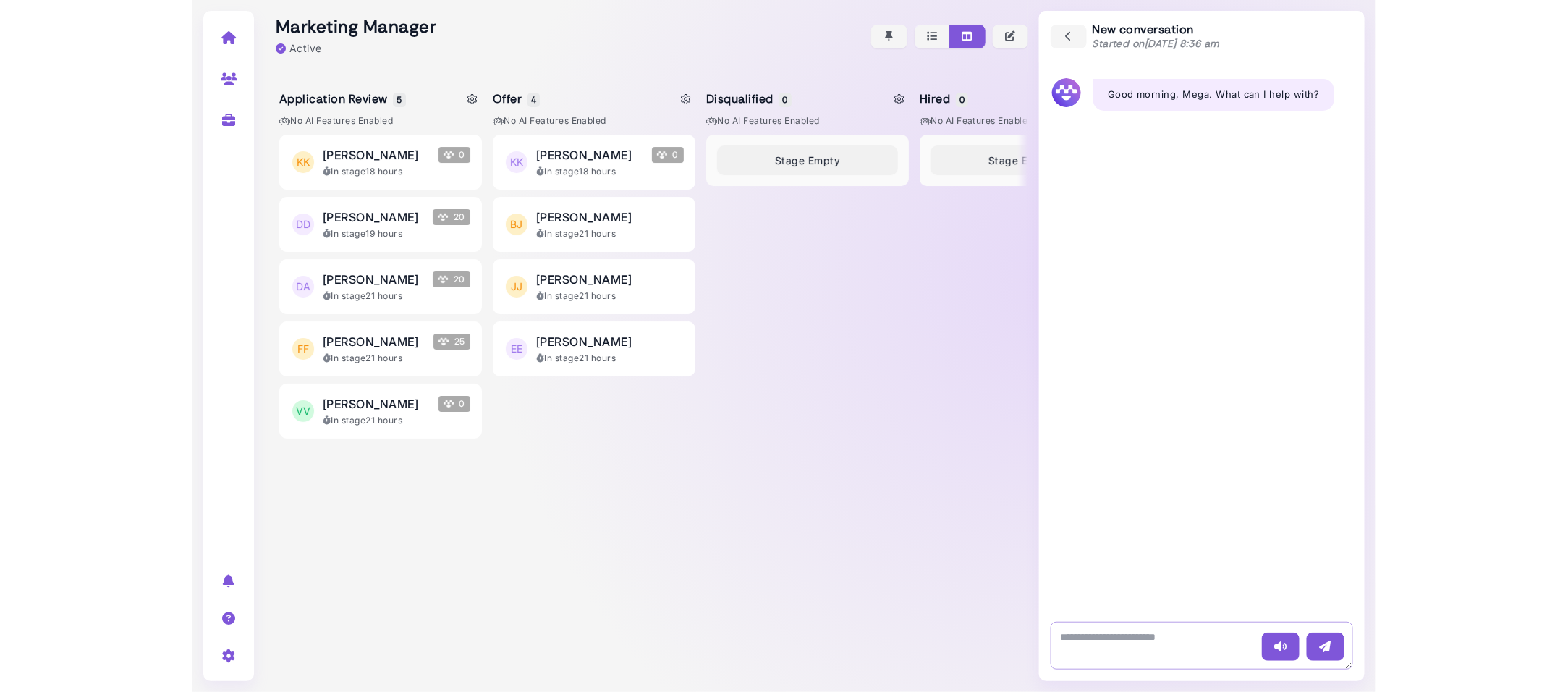
scroll to position [0, 0]
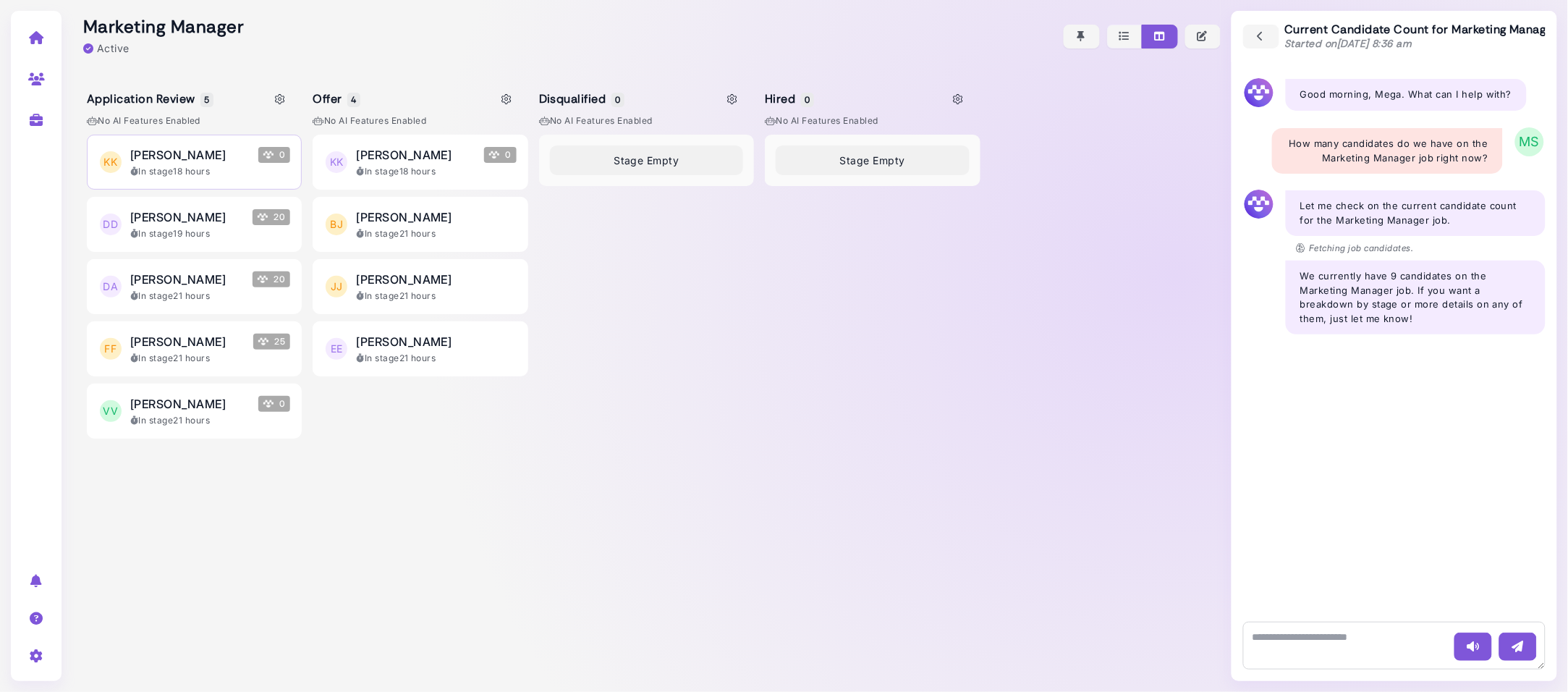
click at [212, 177] on div "In stage 18 hours" at bounding box center [210, 171] width 160 height 13
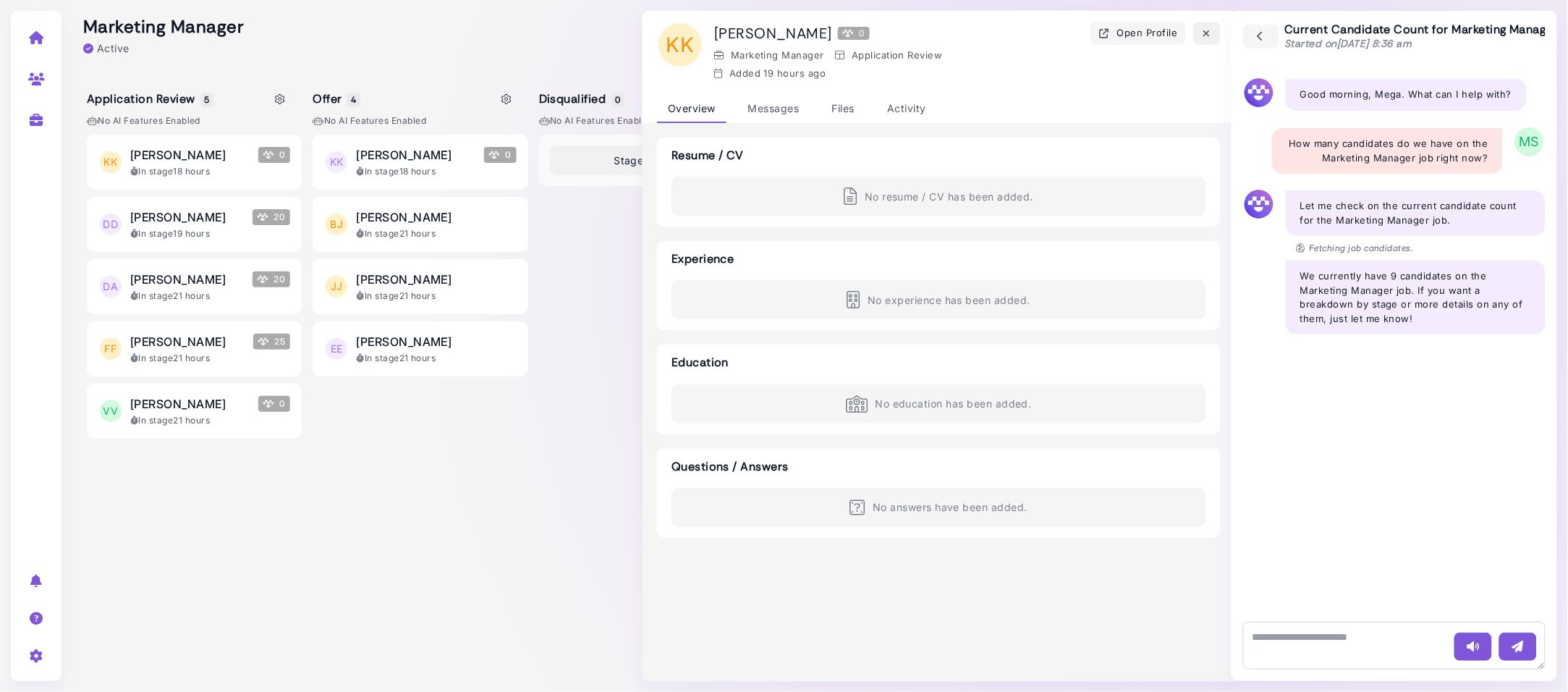
click at [1207, 36] on icon "button" at bounding box center [1207, 33] width 12 height 15
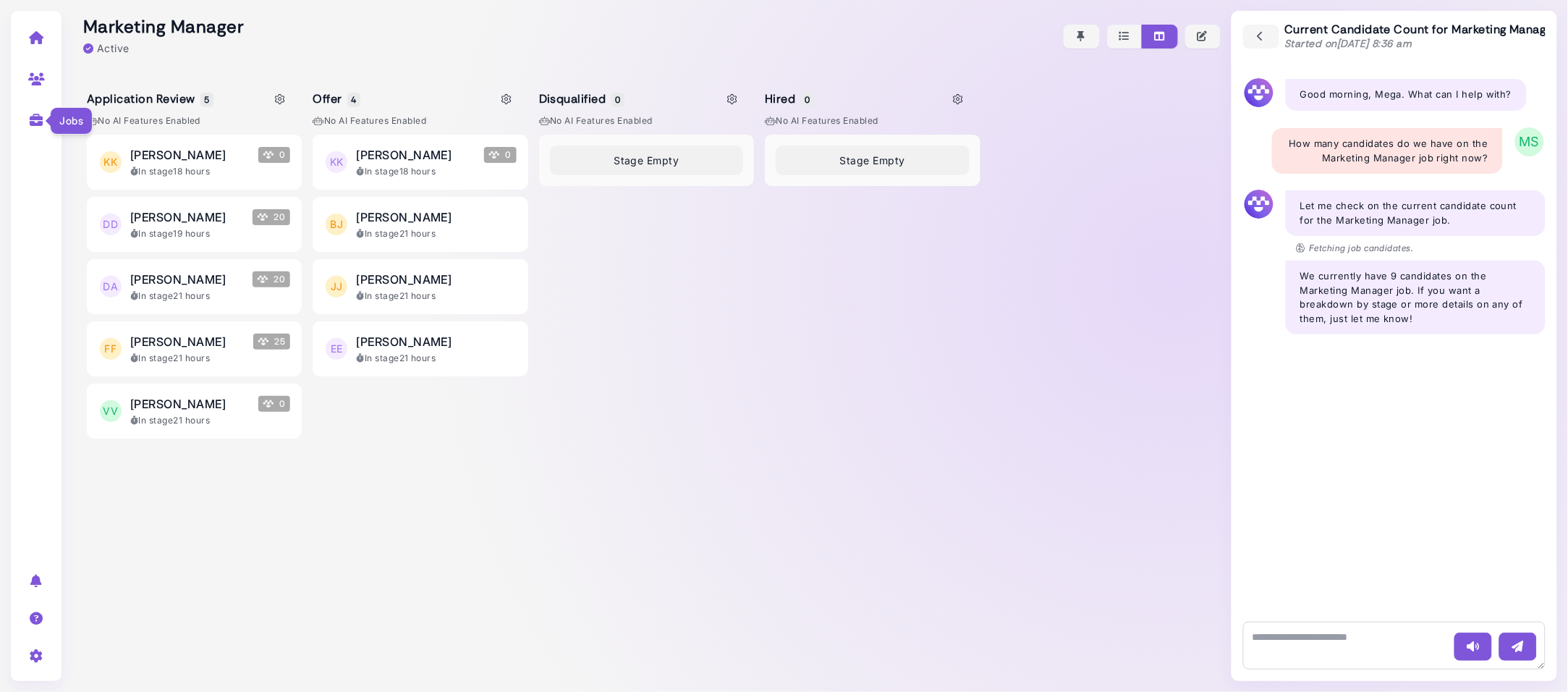
click at [38, 122] on icon at bounding box center [36, 120] width 17 height 13
select select "**********"
select select "**"
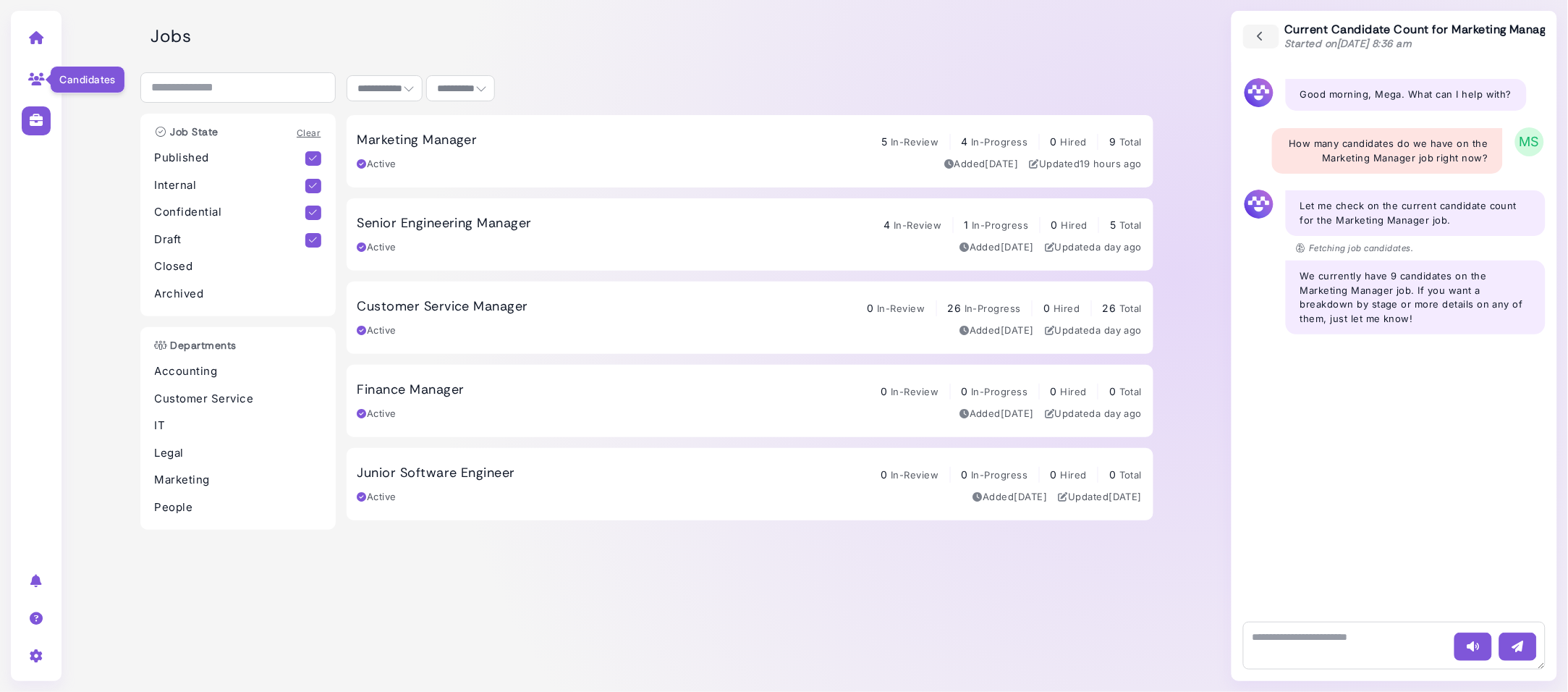
click at [30, 80] on icon at bounding box center [36, 78] width 17 height 13
select select "**********"
select select "**"
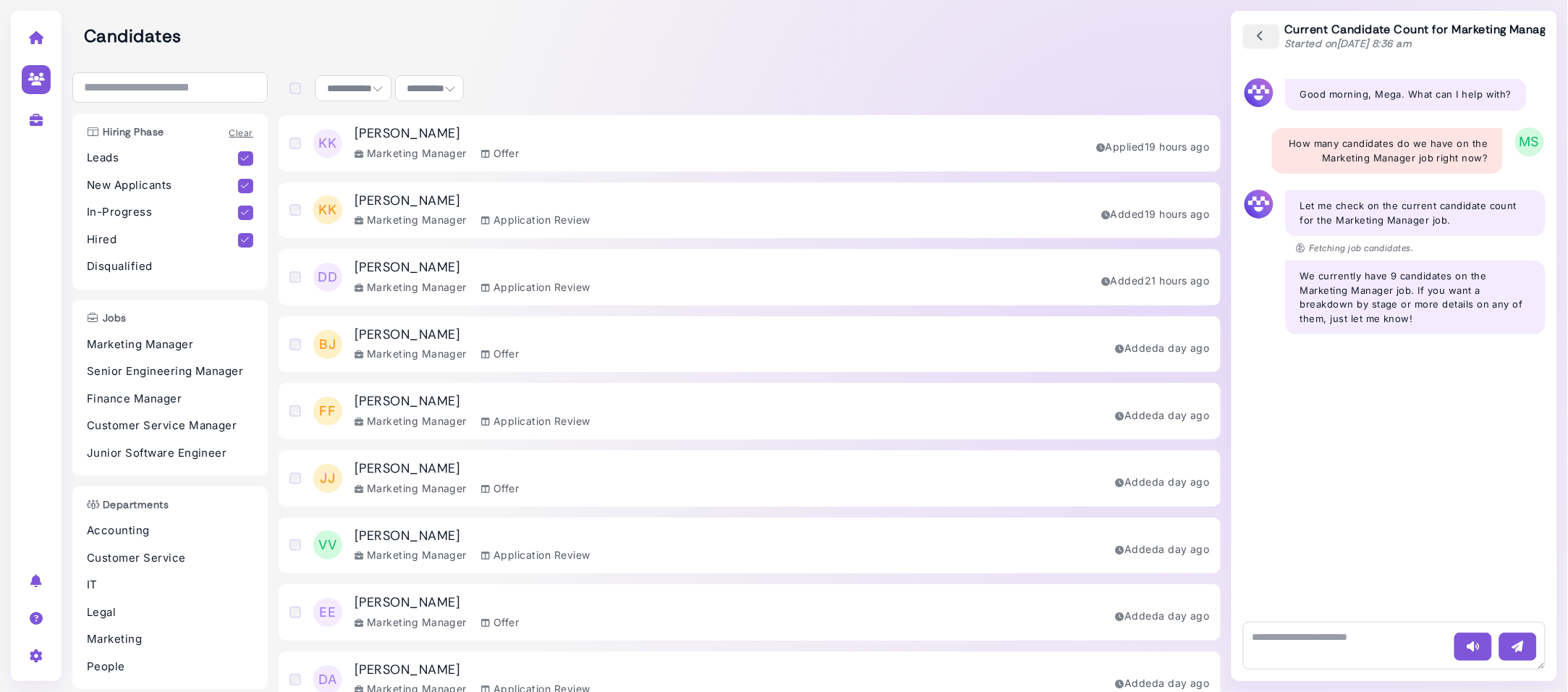
click at [1265, 36] on icon "button" at bounding box center [1261, 37] width 13 height 16
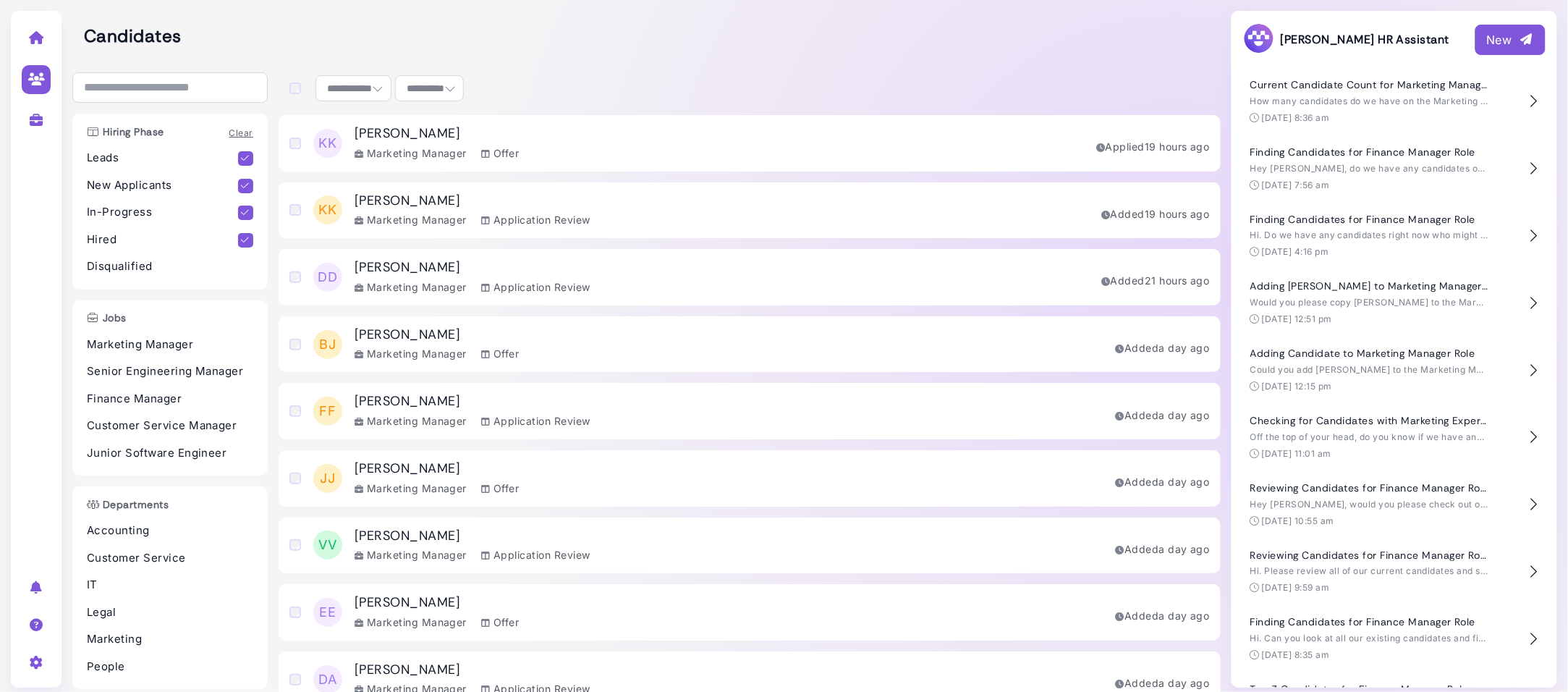
click at [604, 161] on div "[PERSON_NAME] Marketing Manager Offer Applied 19 hours ago" at bounding box center [750, 143] width 943 height 57
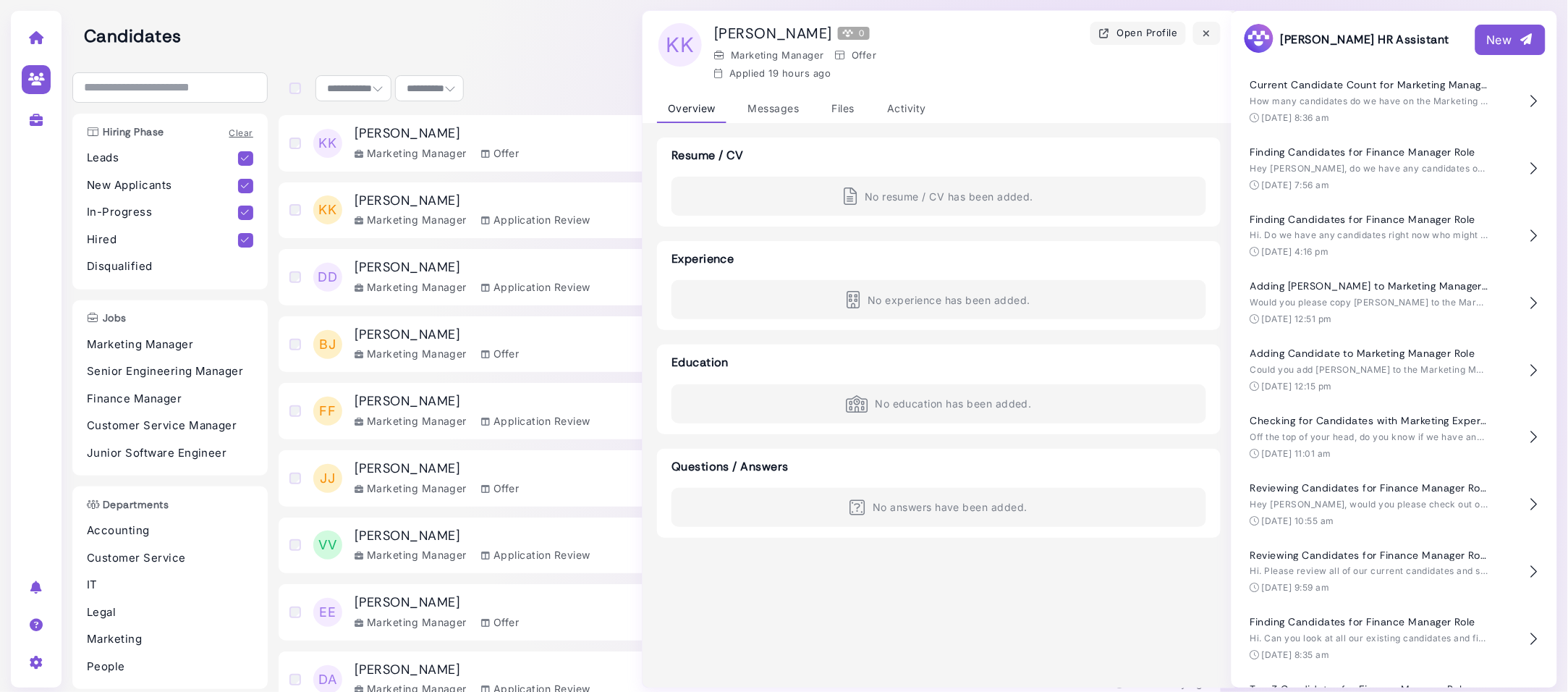
click at [453, 274] on h3 "[PERSON_NAME]" at bounding box center [472, 268] width 236 height 16
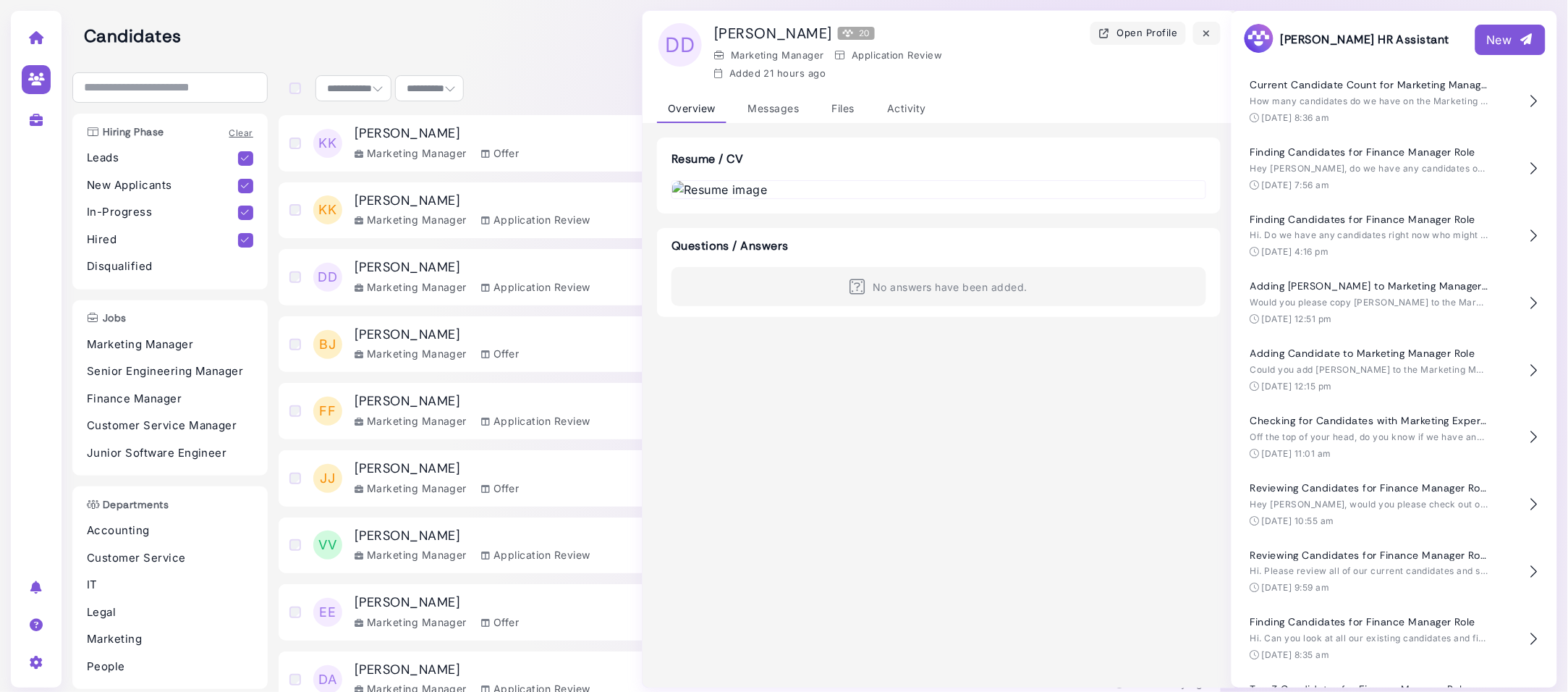
click at [437, 344] on div "[PERSON_NAME] Marketing Manager Offer" at bounding box center [436, 345] width 165 height 35
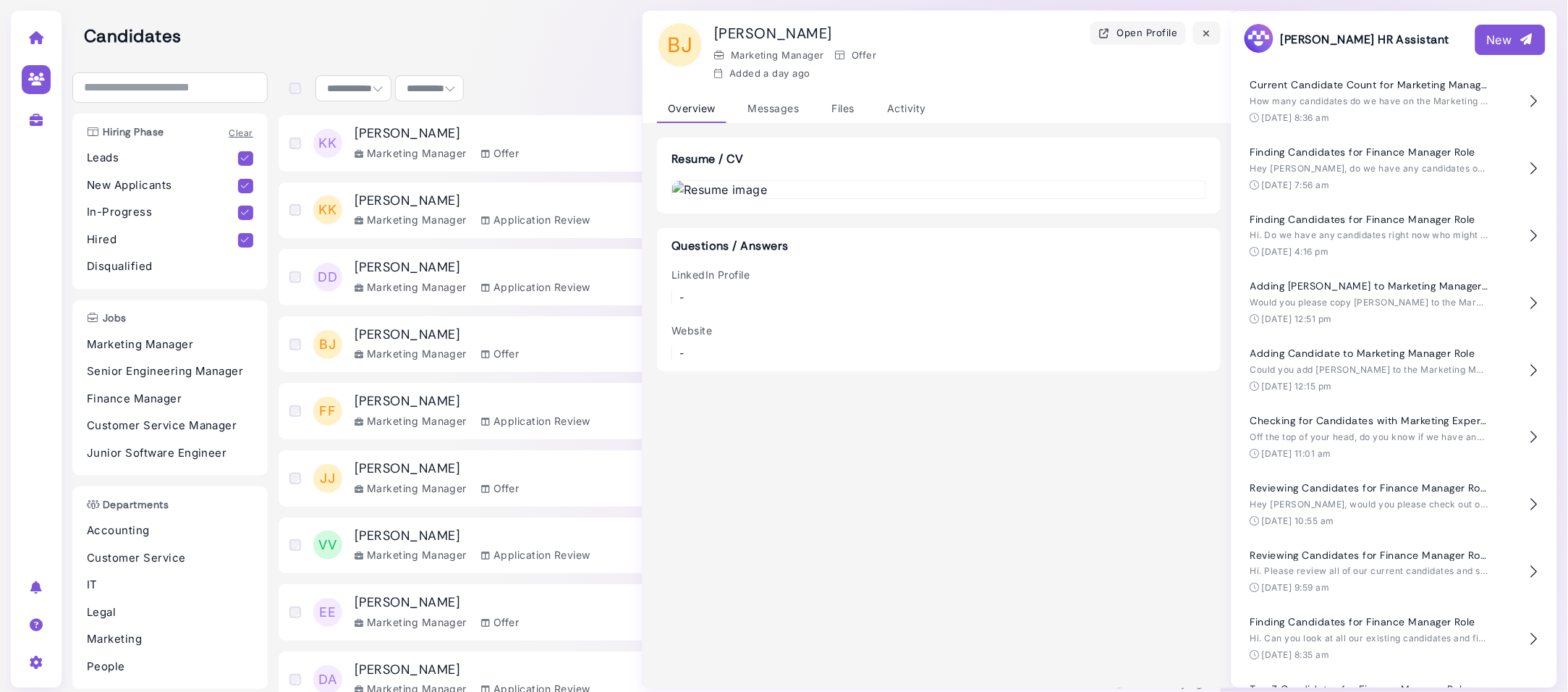
click at [468, 136] on h3 "[PERSON_NAME]" at bounding box center [436, 134] width 165 height 16
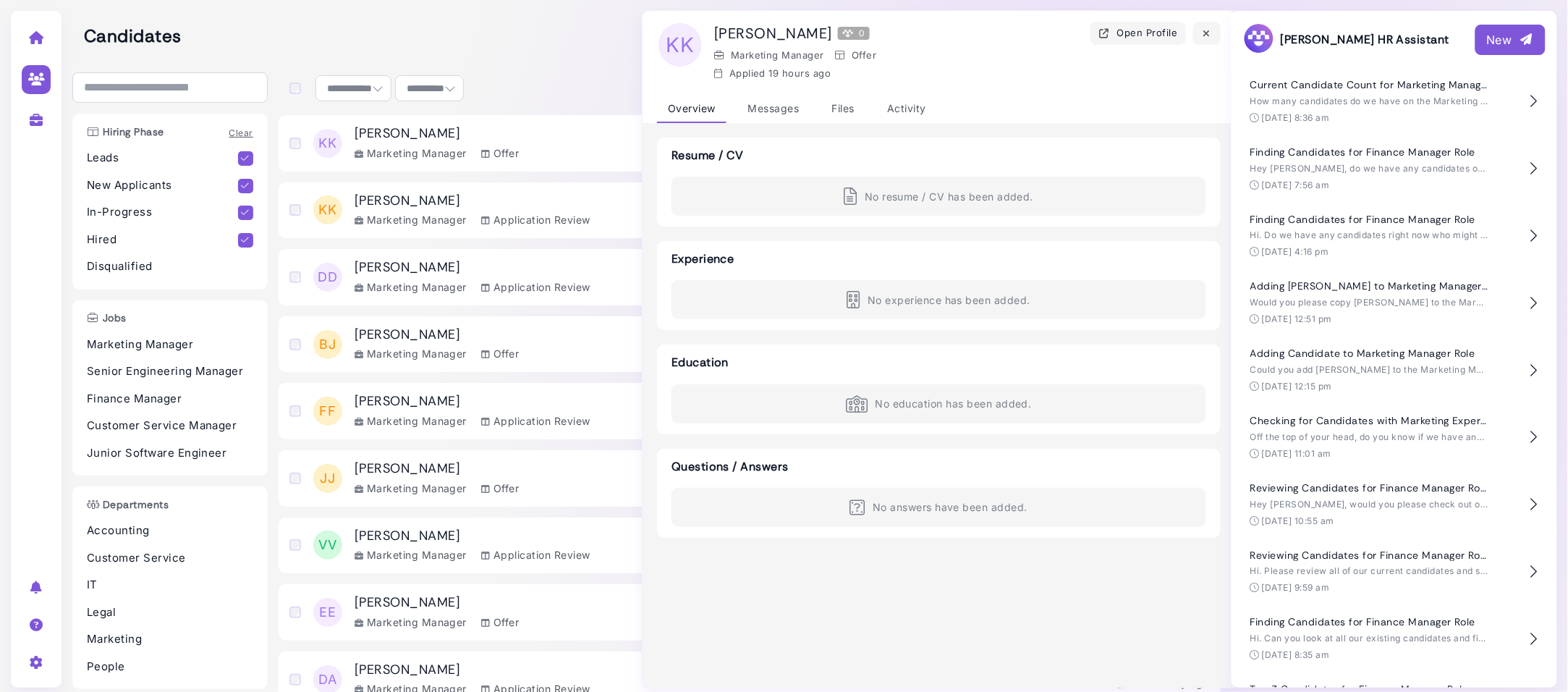
click at [427, 278] on div "[PERSON_NAME] Marketing Manager Application Review" at bounding box center [472, 277] width 236 height 35
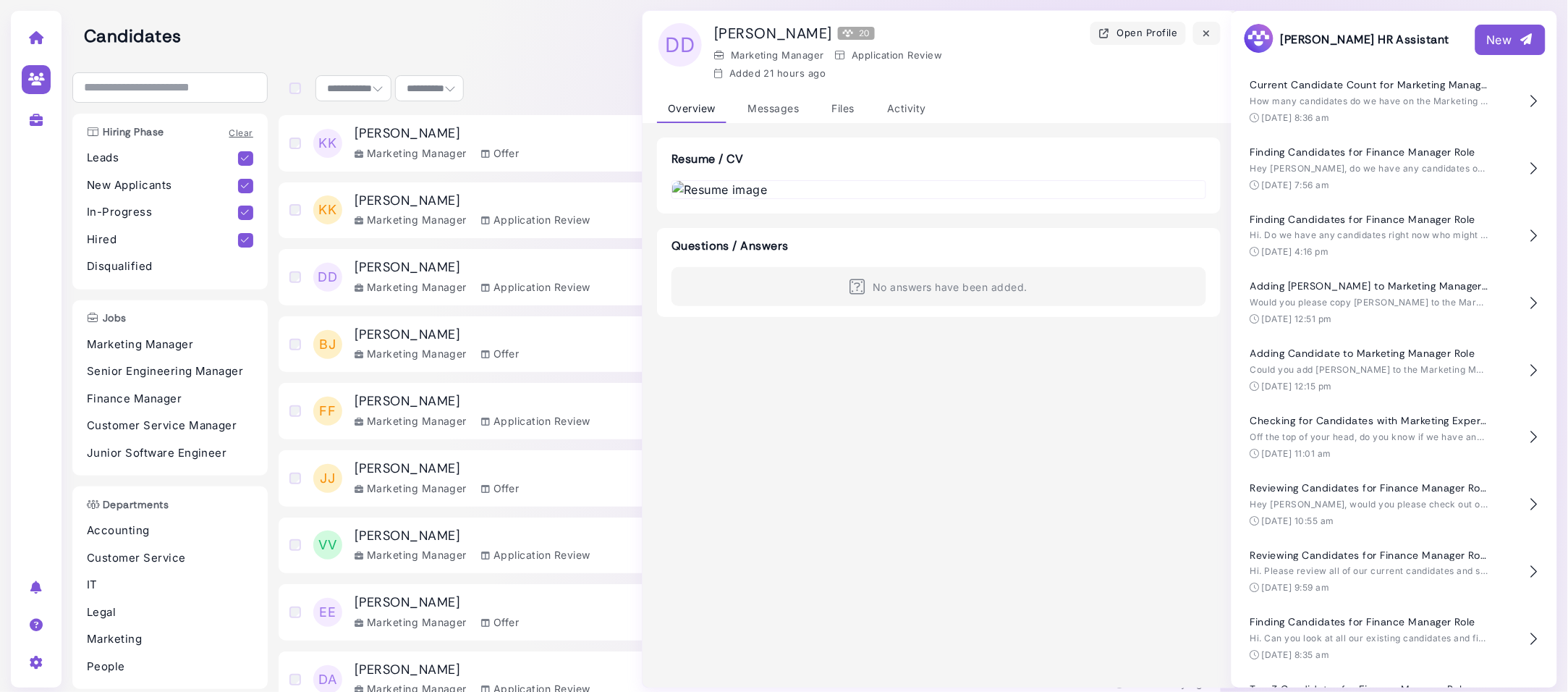
click at [414, 482] on div "Marketing Manager" at bounding box center [410, 487] width 112 height 15
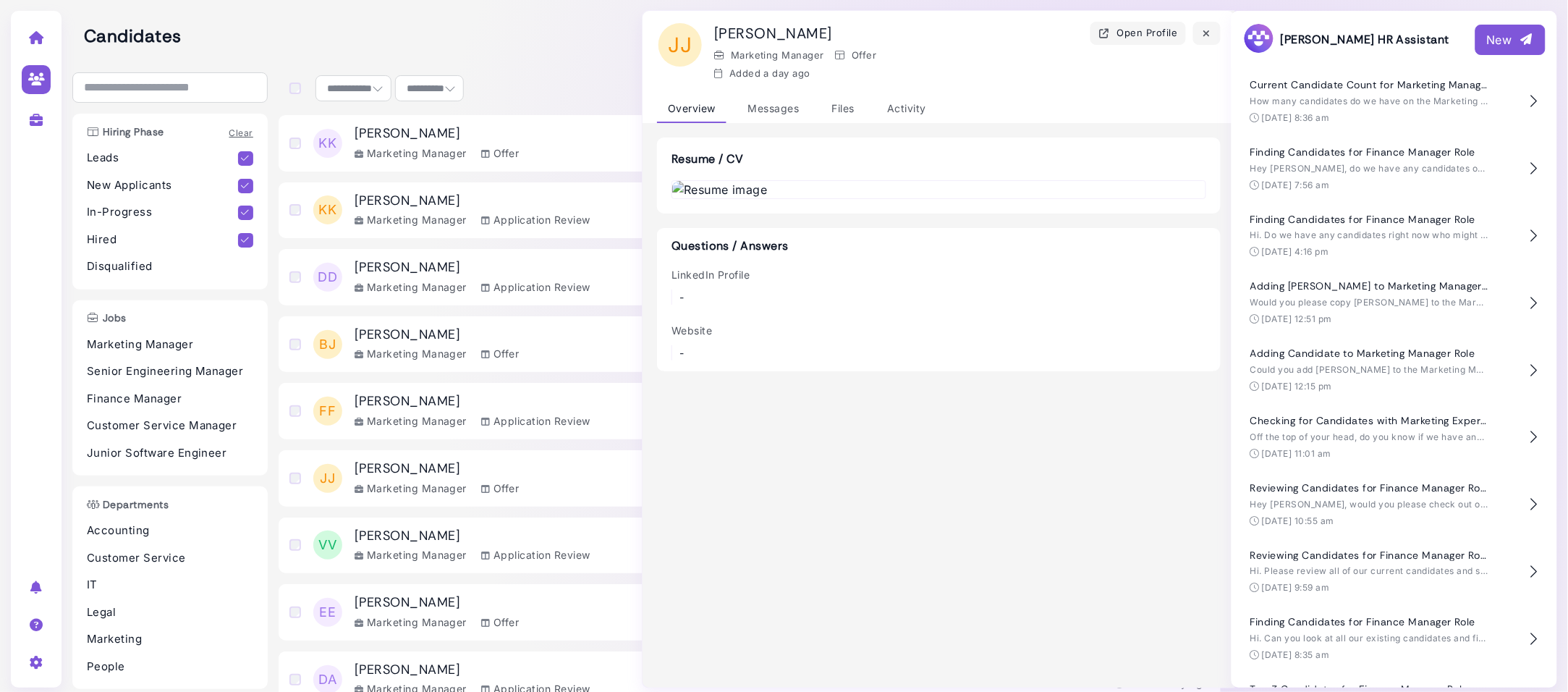
click at [495, 337] on h3 "[PERSON_NAME]" at bounding box center [436, 336] width 165 height 16
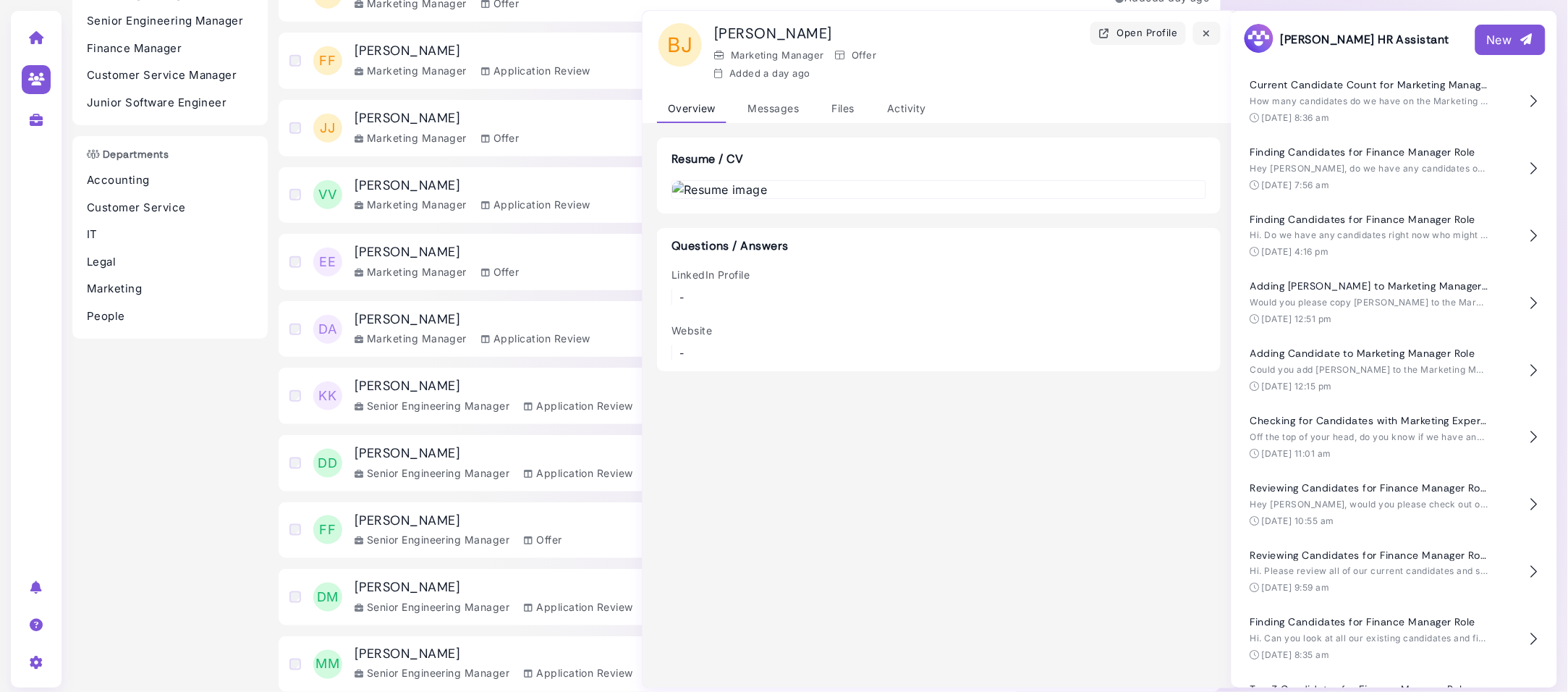
scroll to position [654, 0]
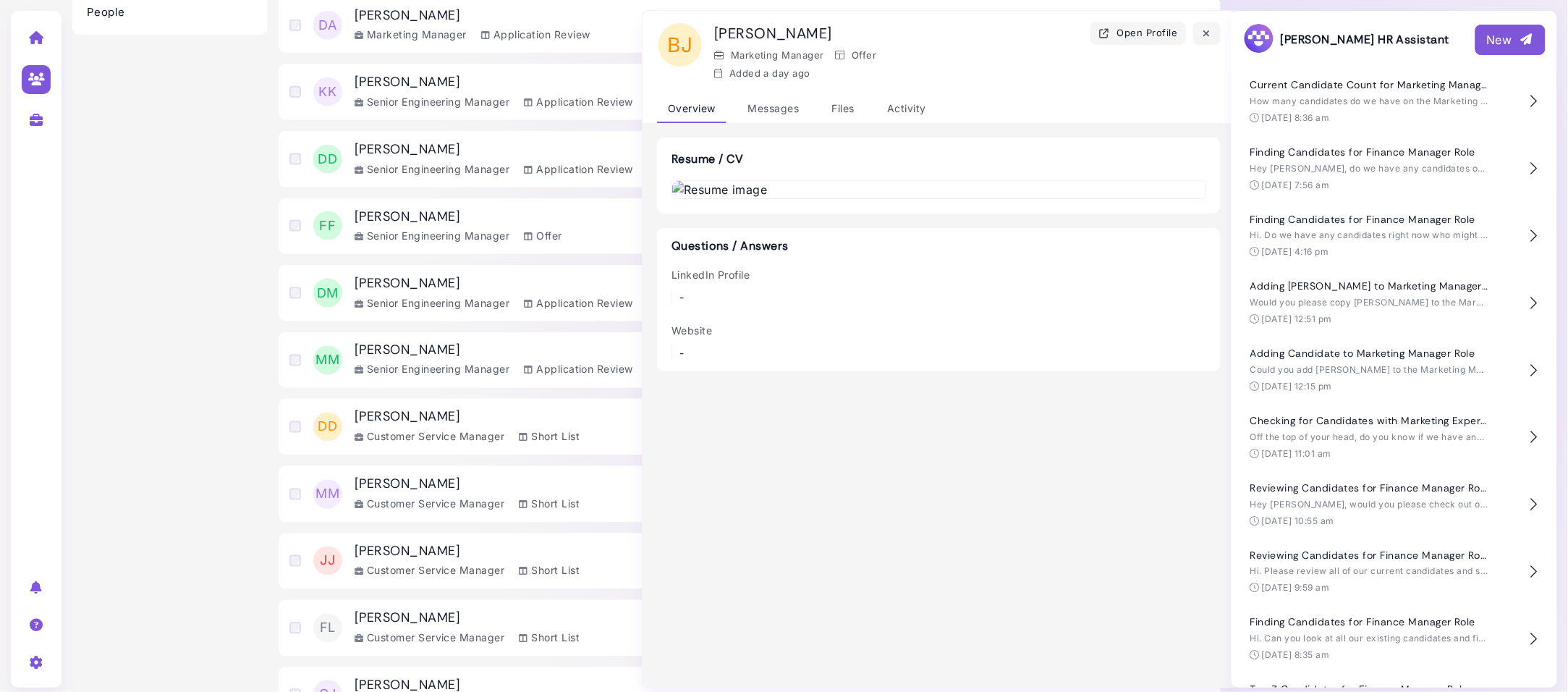
click at [449, 435] on div "Customer Service Manager" at bounding box center [429, 436] width 151 height 15
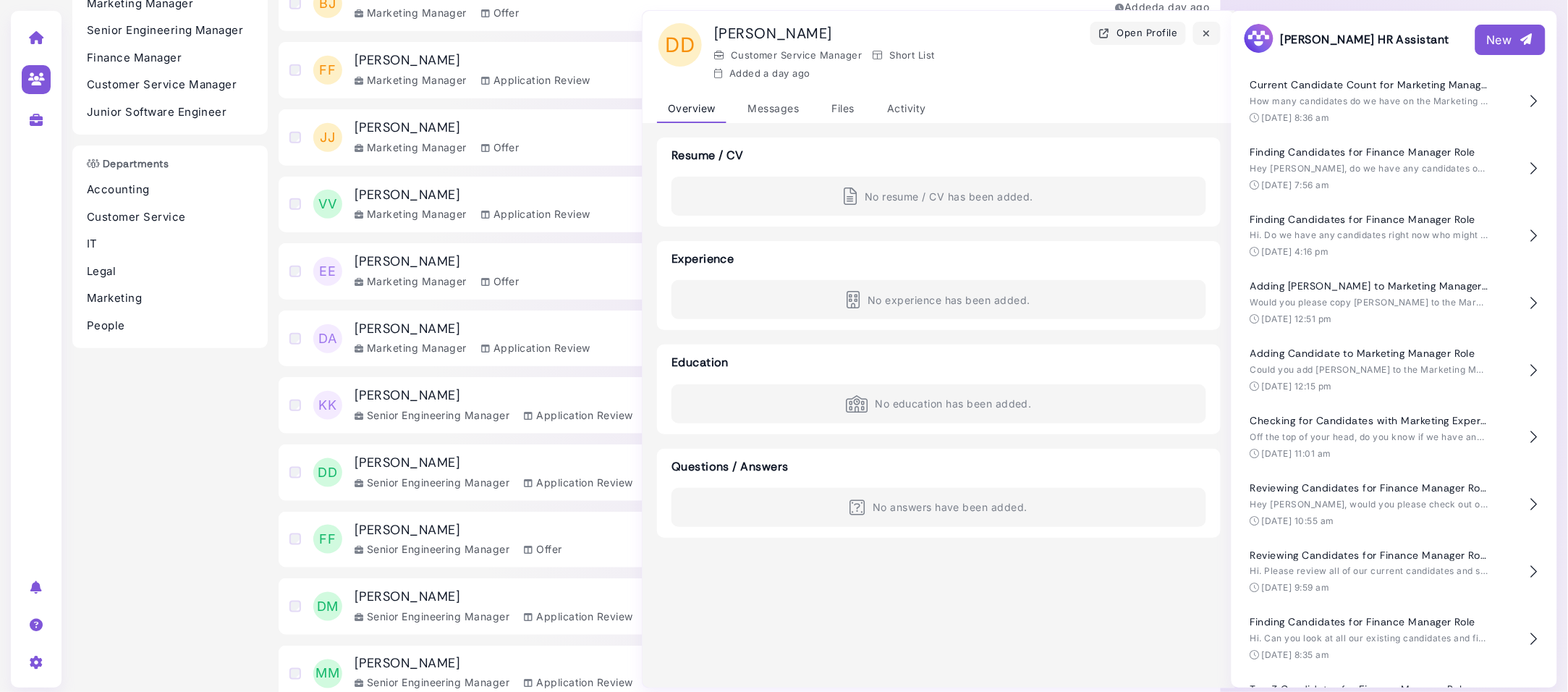
scroll to position [0, 0]
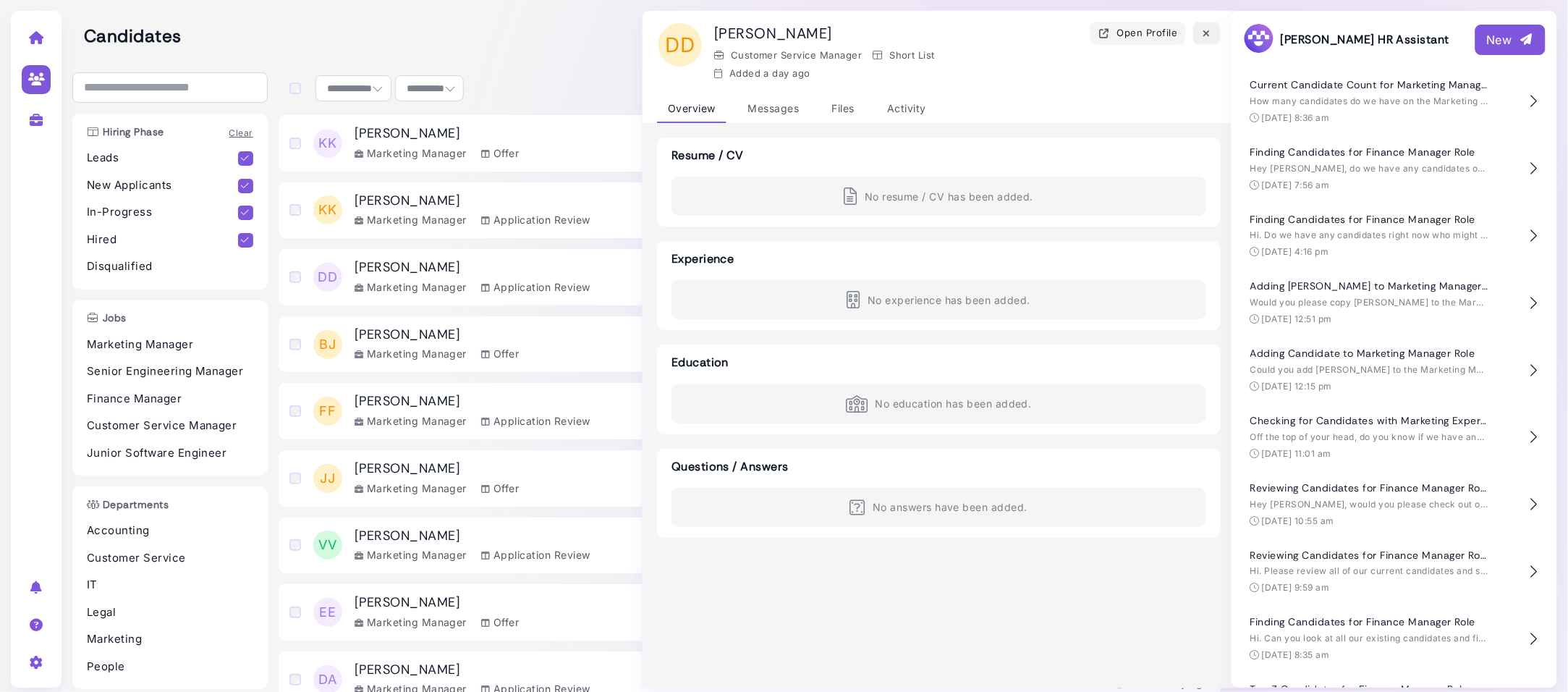
click at [1205, 34] on icon "button" at bounding box center [1207, 33] width 12 height 15
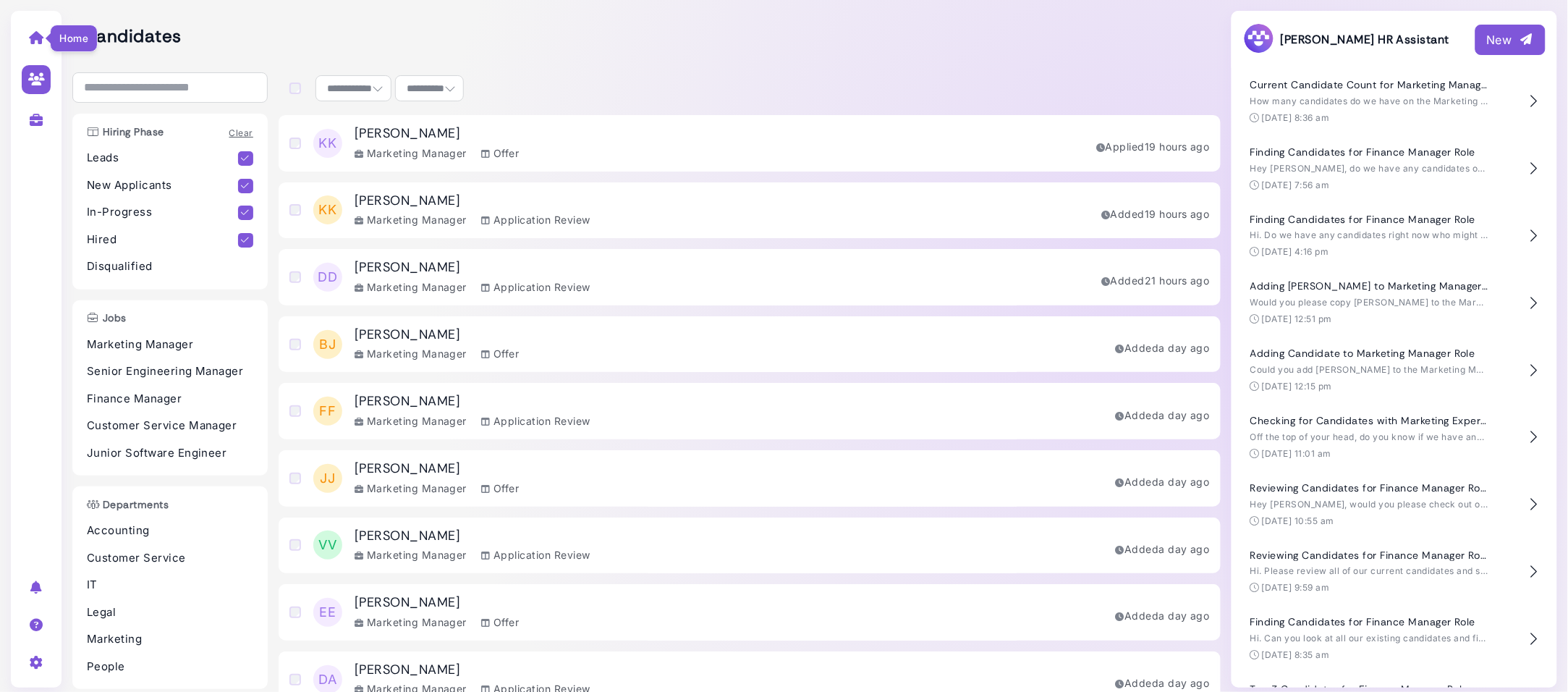
click at [37, 37] on icon at bounding box center [36, 37] width 17 height 13
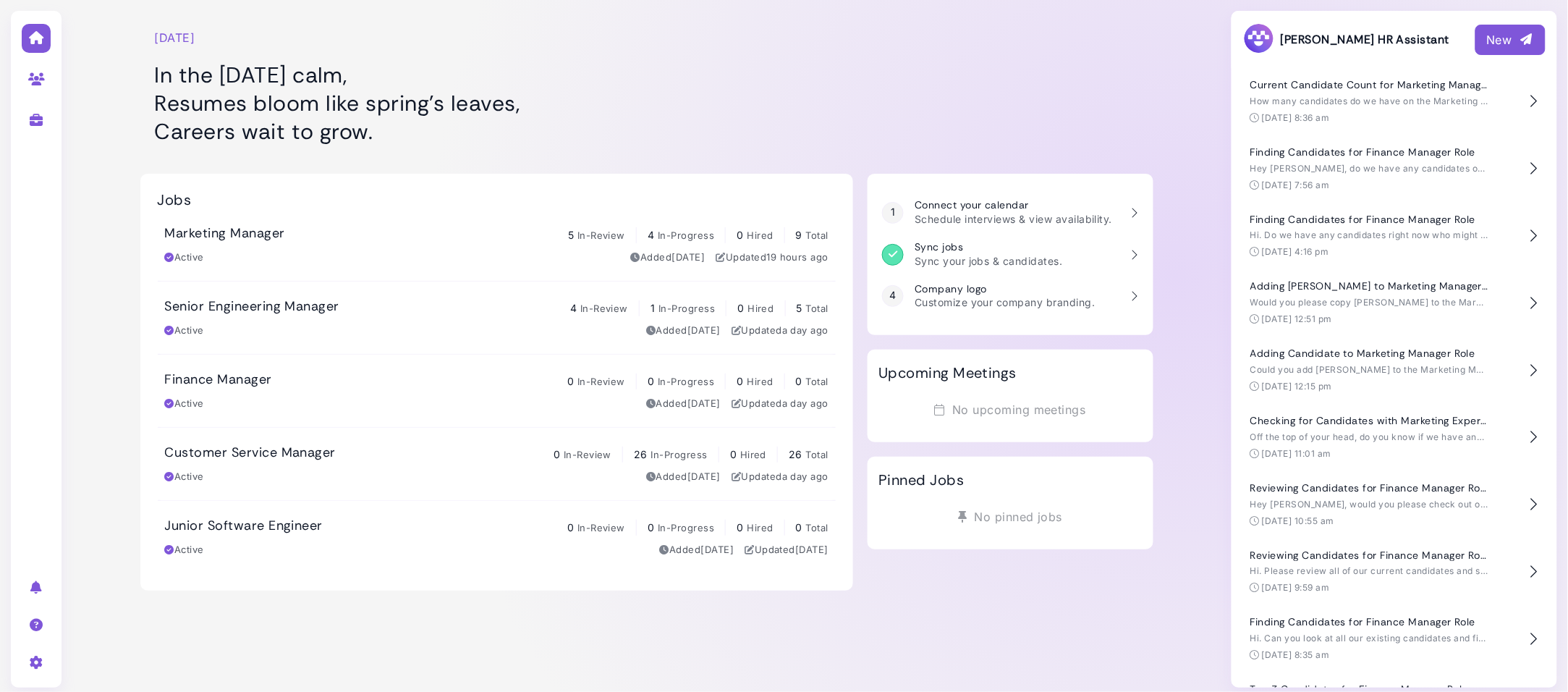
click at [405, 249] on div "Marketing Manager 5 In-Review 4 In-Progress 0 Hired 9 Total Active Added [DATE]…" at bounding box center [496, 244] width 664 height 39
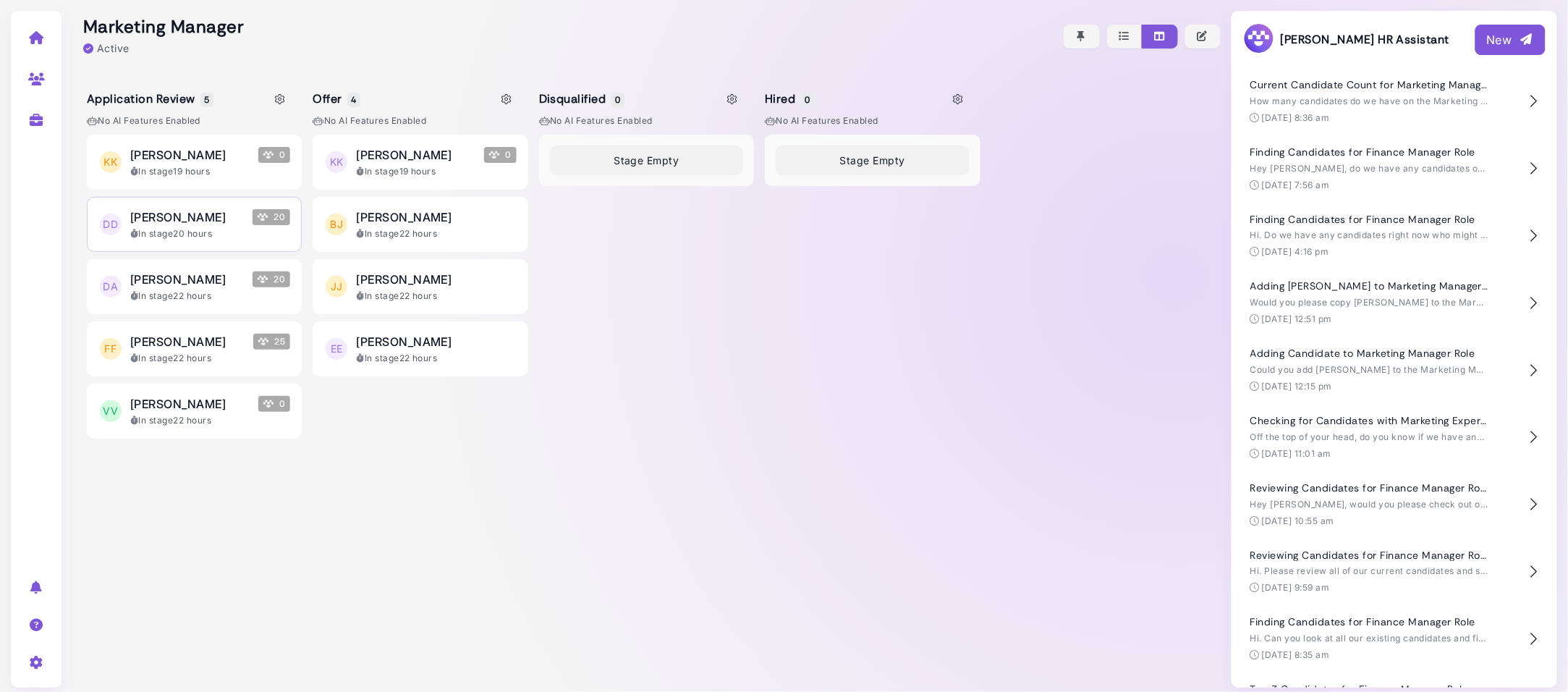
click at [226, 215] on span "[PERSON_NAME]" at bounding box center [178, 217] width 96 height 17
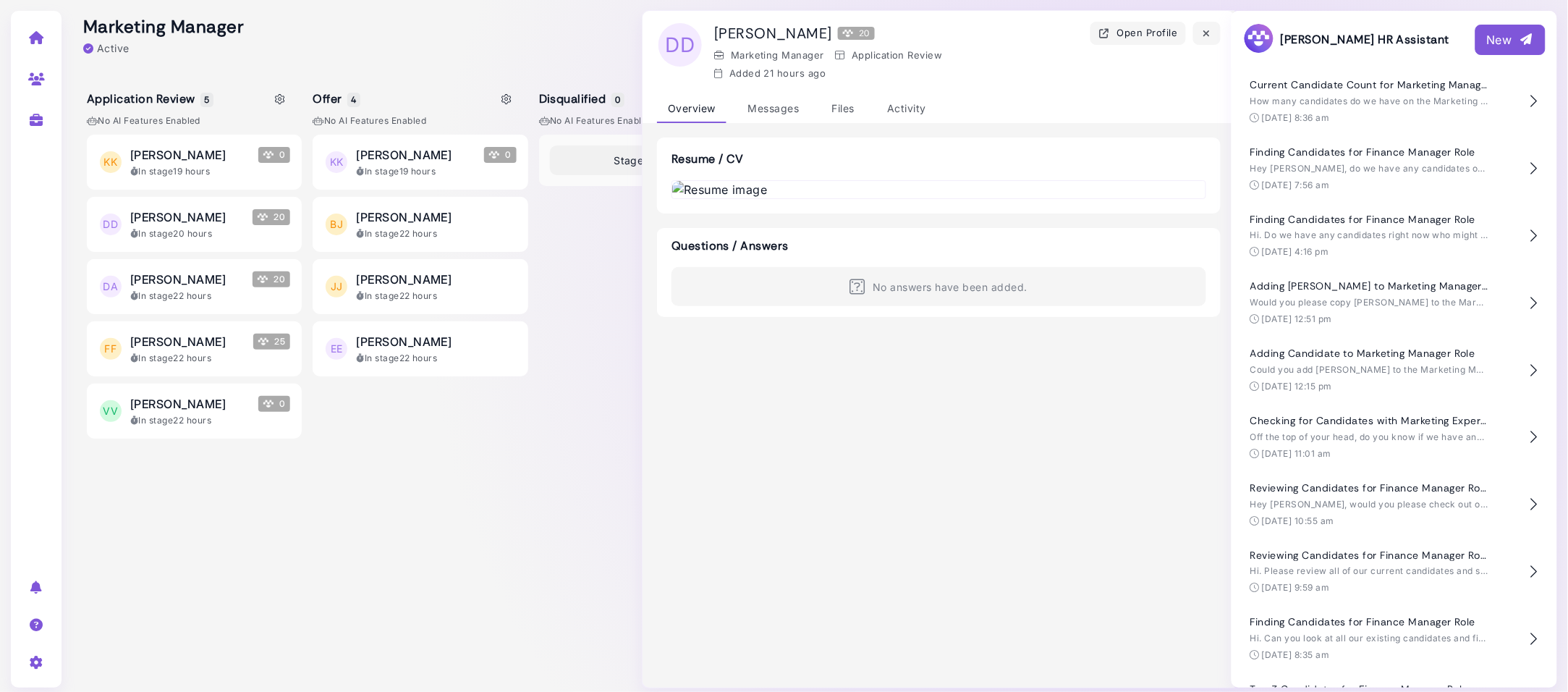
click at [226, 78] on div "Application Review 5 No AI Features enabled [PERSON_NAME] 0 In stage 19 hours D…" at bounding box center [646, 384] width 1149 height 626
click at [39, 38] on icon at bounding box center [36, 37] width 17 height 13
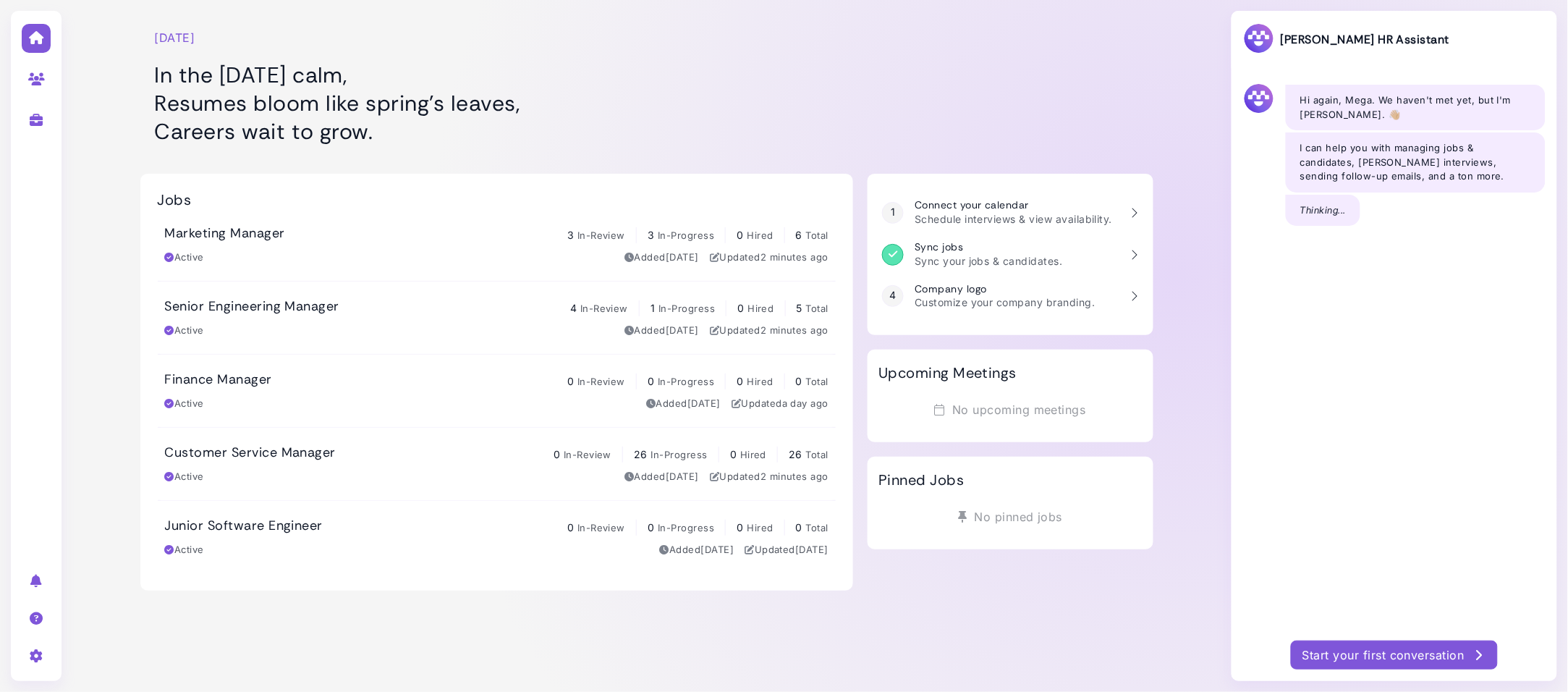
click at [400, 245] on div "Marketing Manager 3 In-Review 3 In-Progress 0 Hired 6 Total Active Added 4 days…" at bounding box center [496, 244] width 664 height 39
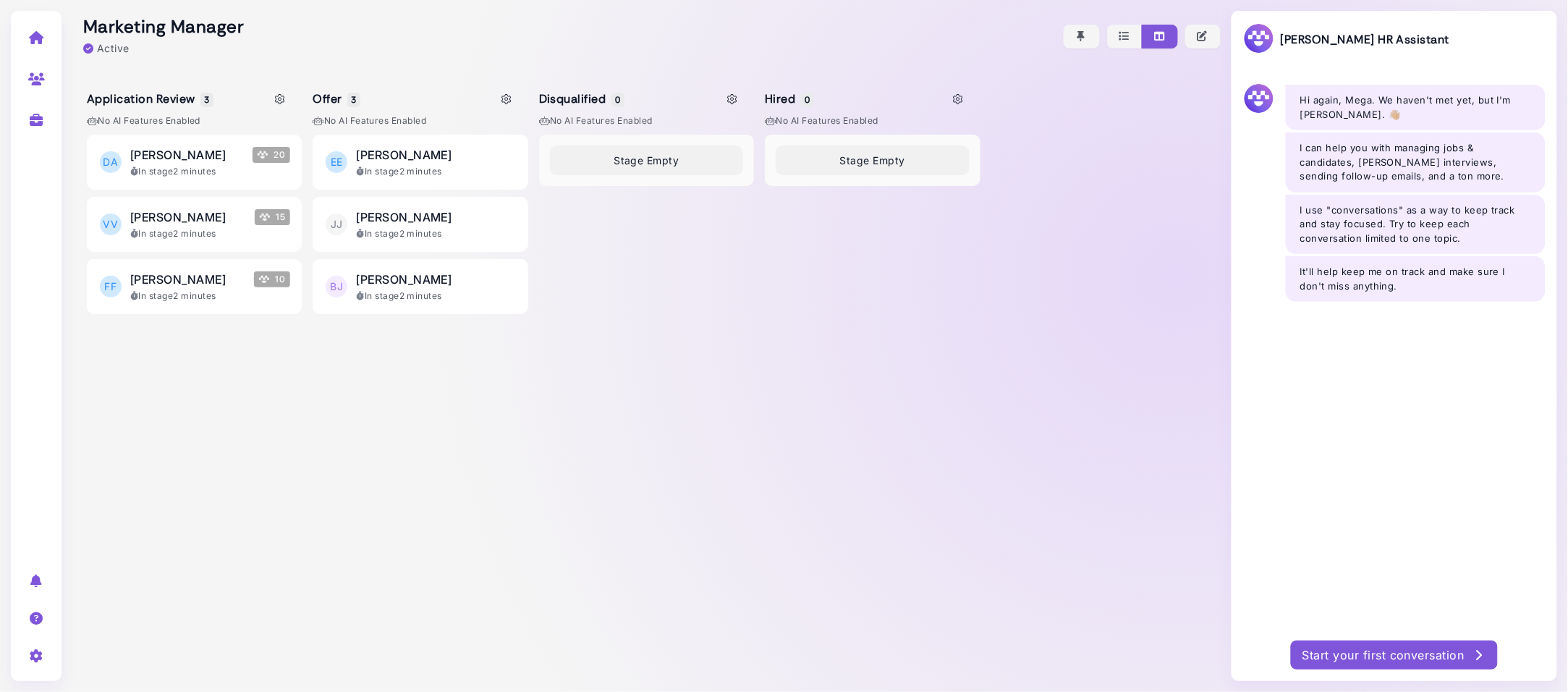
click at [1368, 653] on div "Start your first conversation" at bounding box center [1394, 654] width 184 height 17
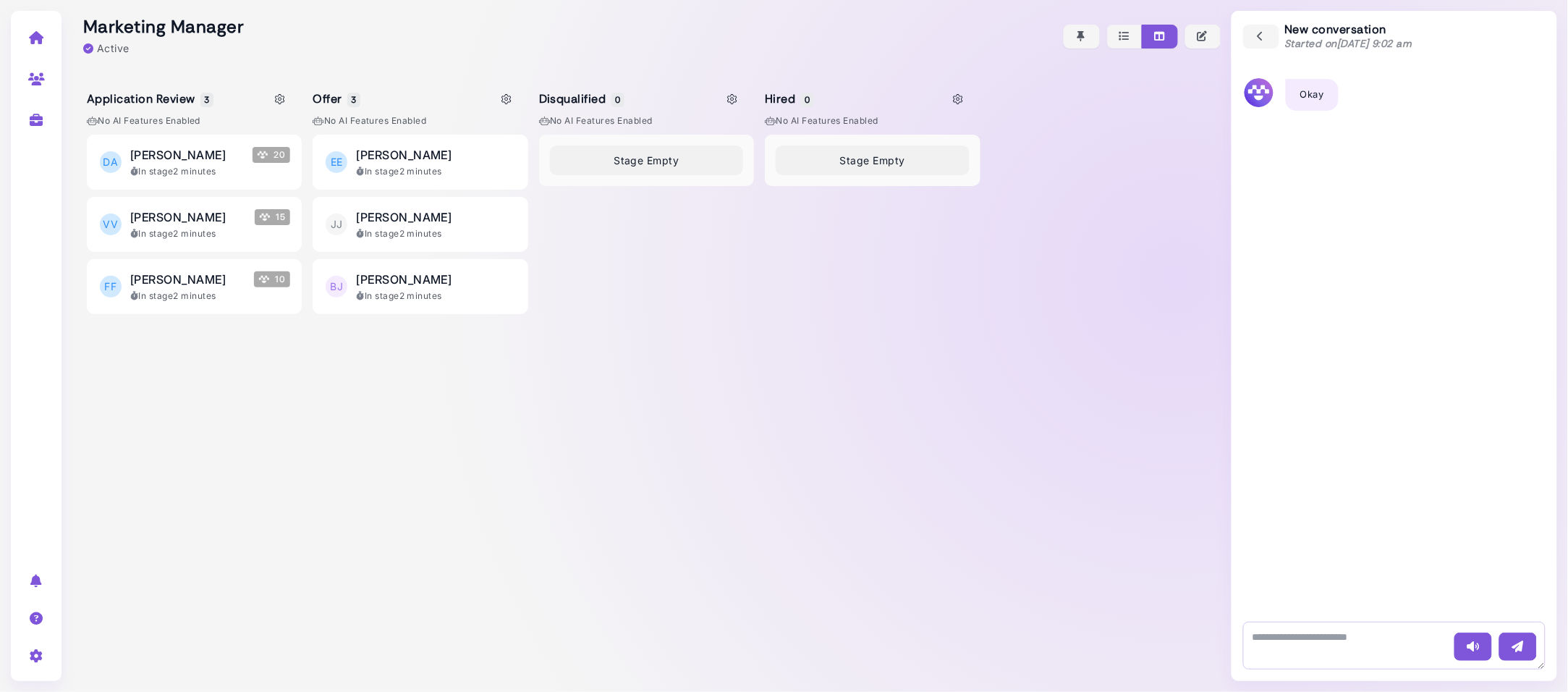
click at [1288, 642] on textarea at bounding box center [1394, 645] width 303 height 48
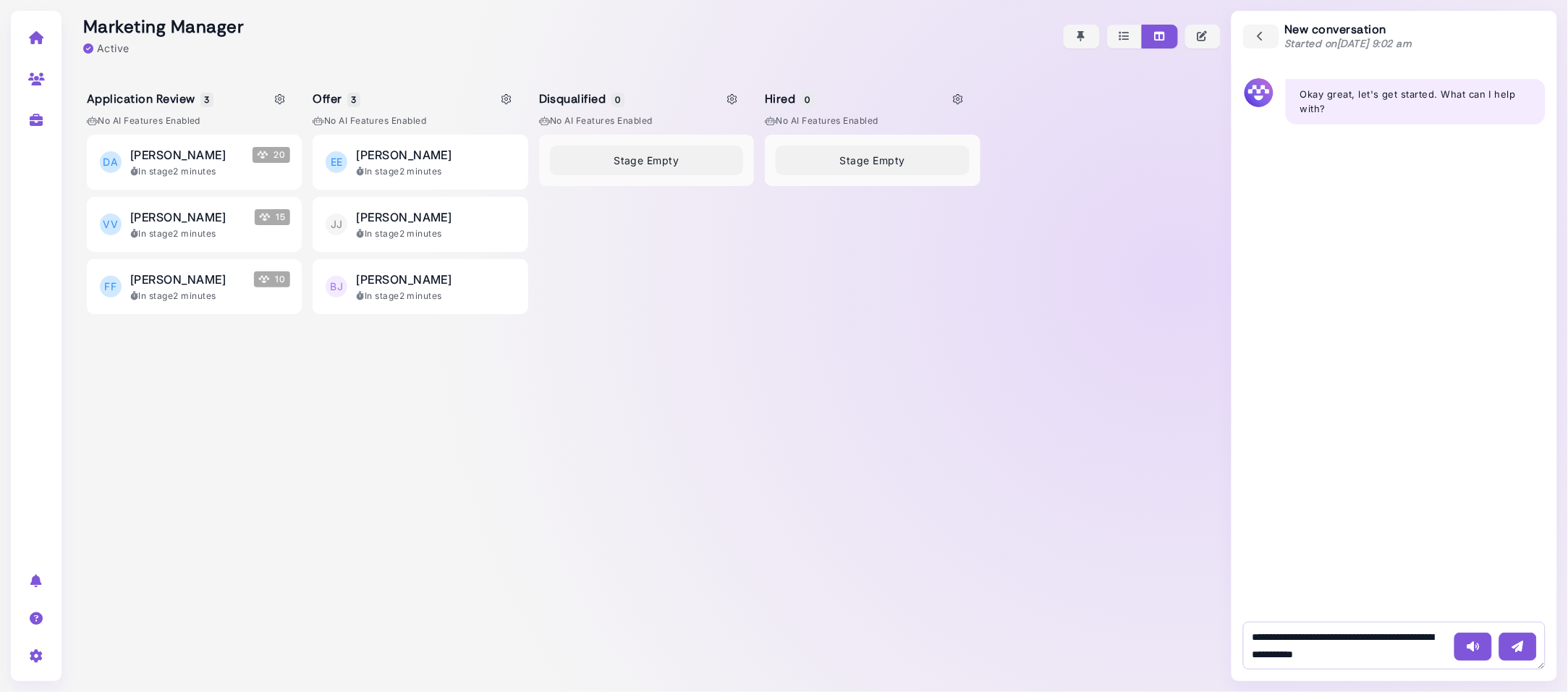
type textarea "**********"
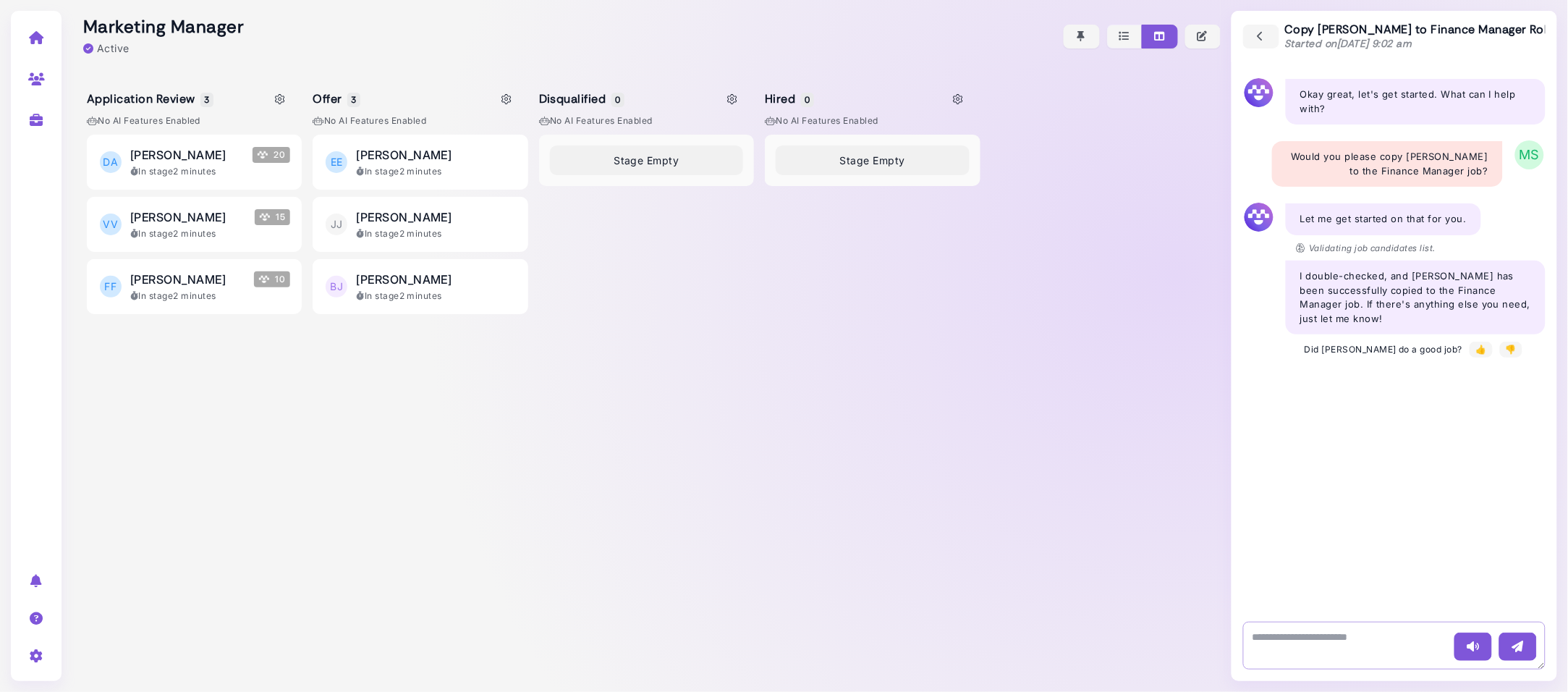
click at [1281, 659] on textarea at bounding box center [1394, 645] width 303 height 48
type textarea "**********"
click at [1105, 487] on div "Application Review 3 No AI Features enabled DA Darren Applicant 20 In stage 2 m…" at bounding box center [646, 381] width 1149 height 619
click at [1265, 637] on textarea at bounding box center [1394, 645] width 303 height 48
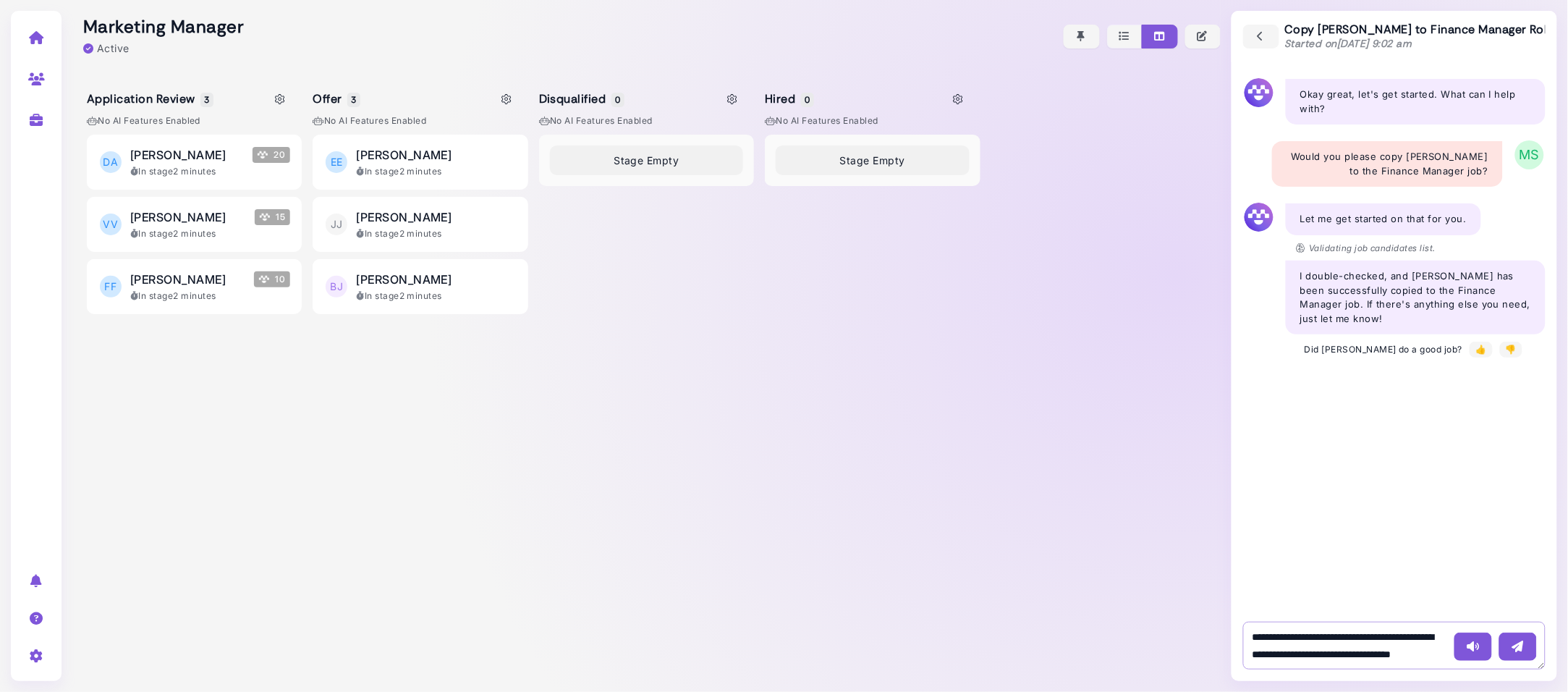
type textarea "**********"
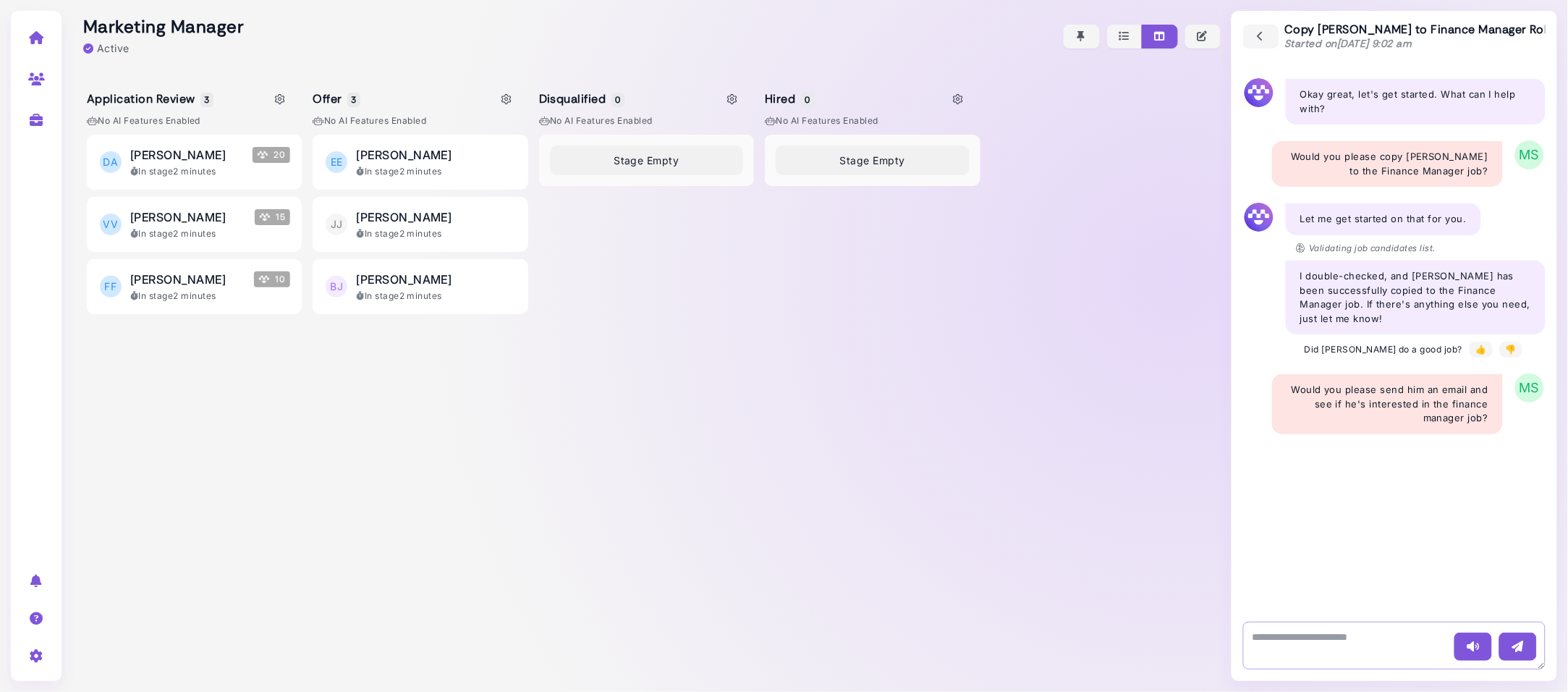
scroll to position [0, 0]
click at [1476, 348] on div "👍" at bounding box center [1481, 348] width 11 height 13
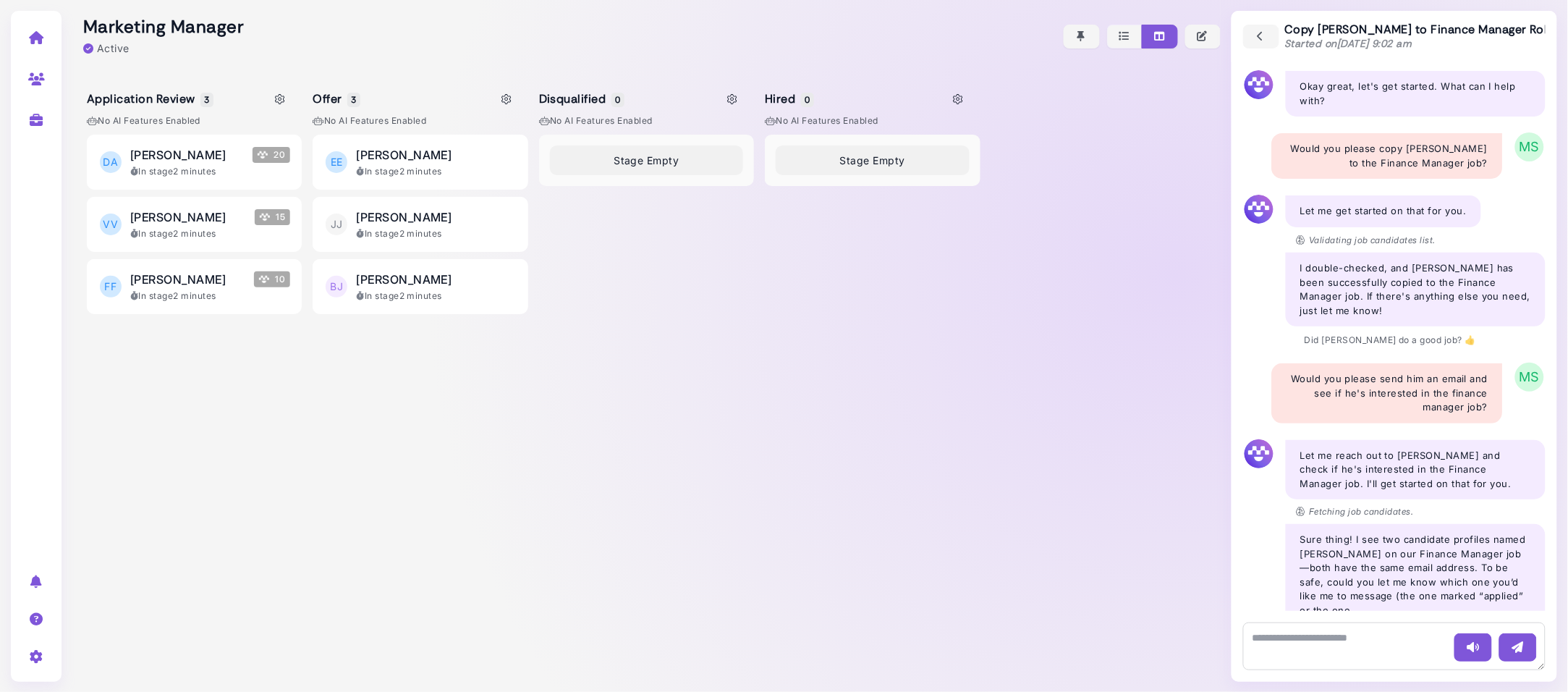
scroll to position [22, 0]
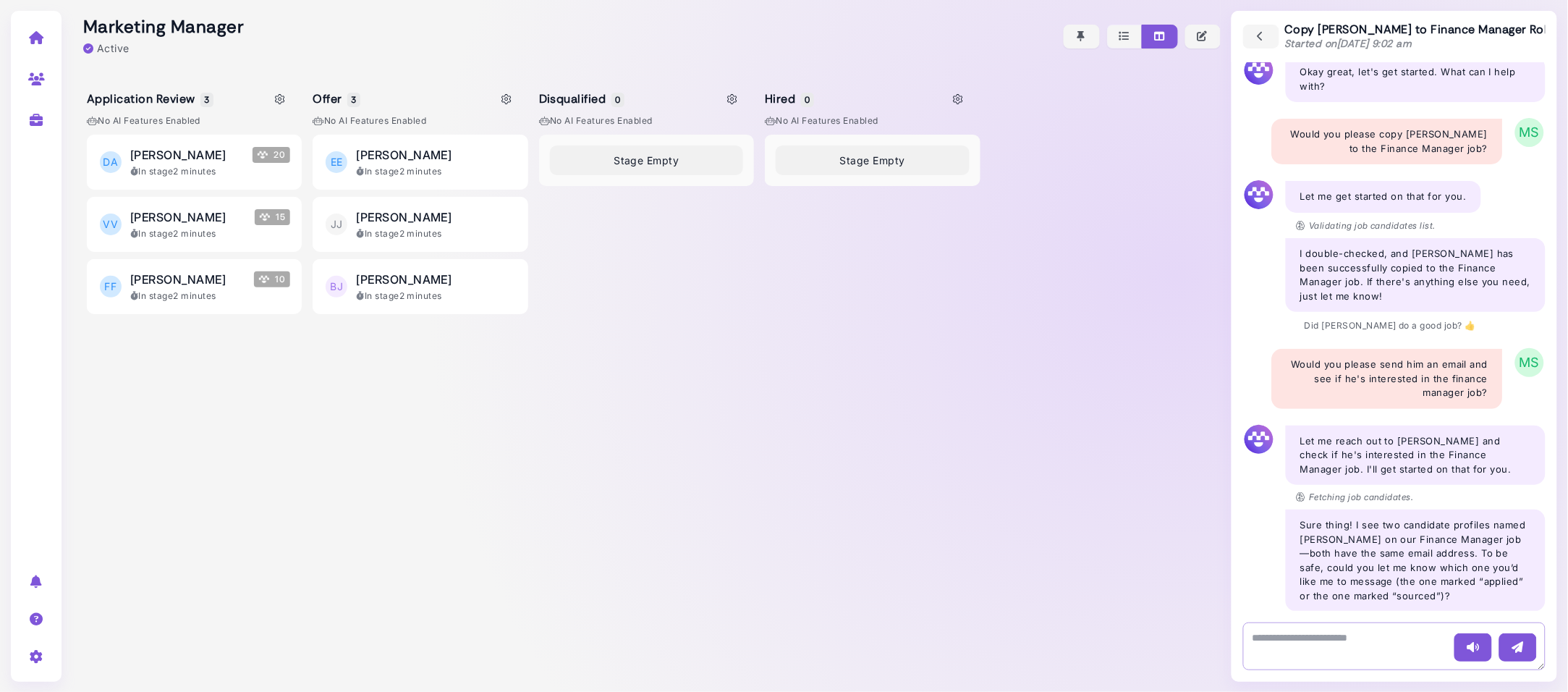
click at [1297, 637] on textarea at bounding box center [1394, 646] width 303 height 48
type textarea "**********"
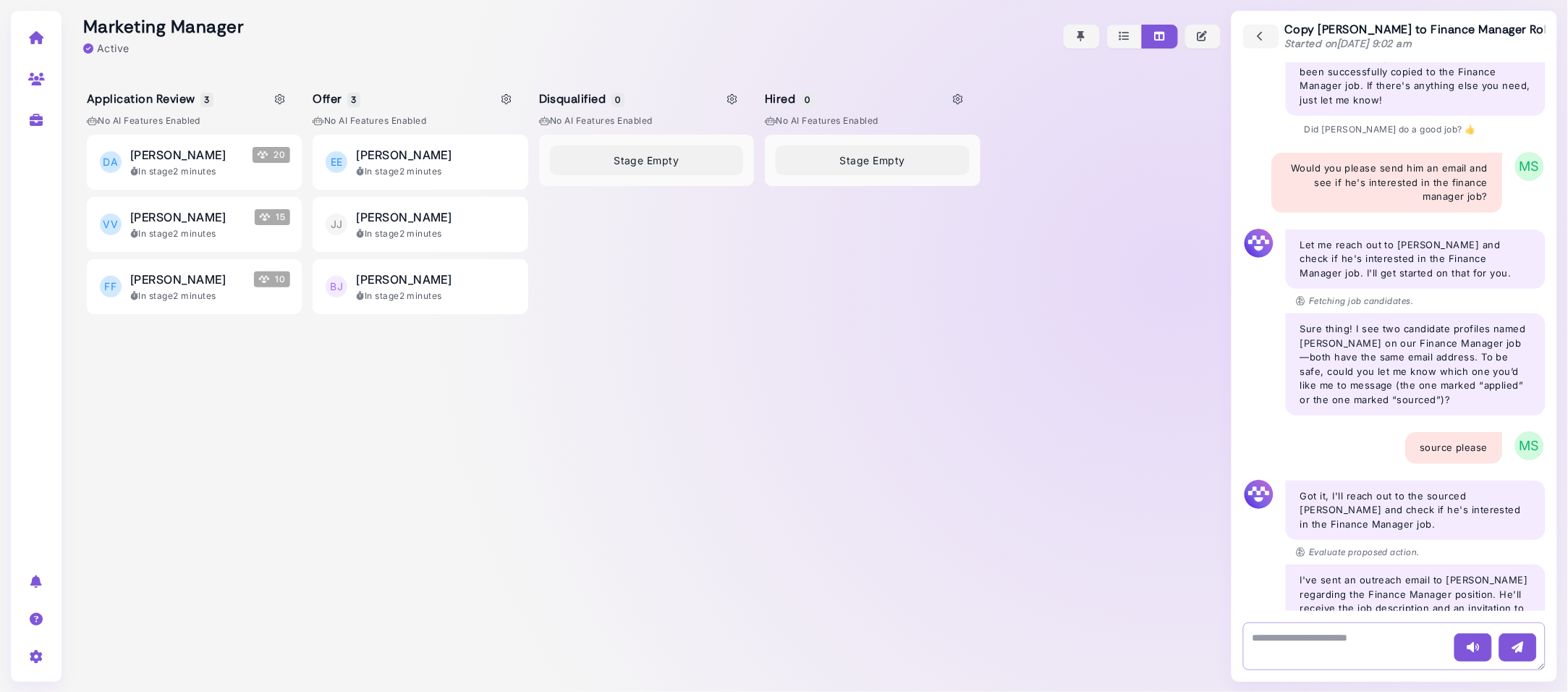
scroll to position [273, 0]
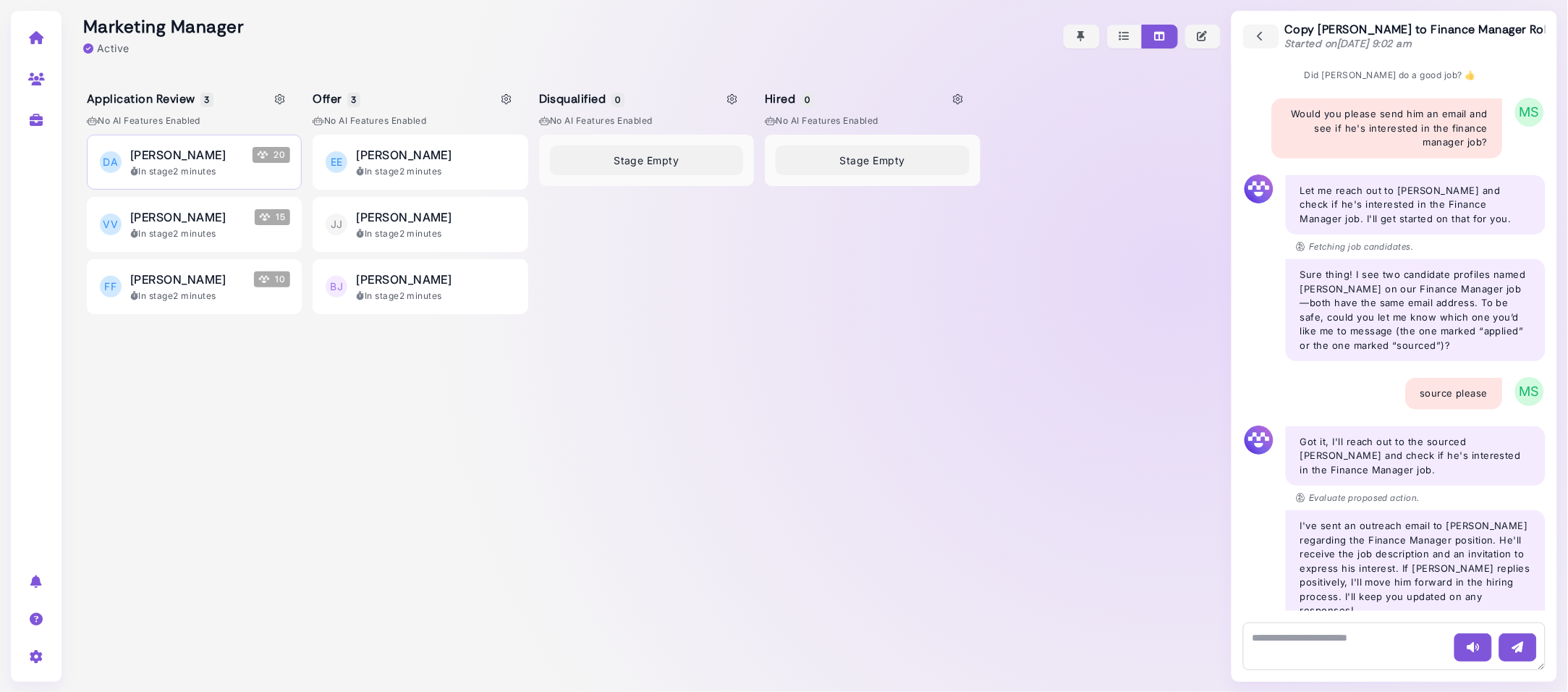
click at [180, 159] on span "[PERSON_NAME]" at bounding box center [178, 154] width 96 height 17
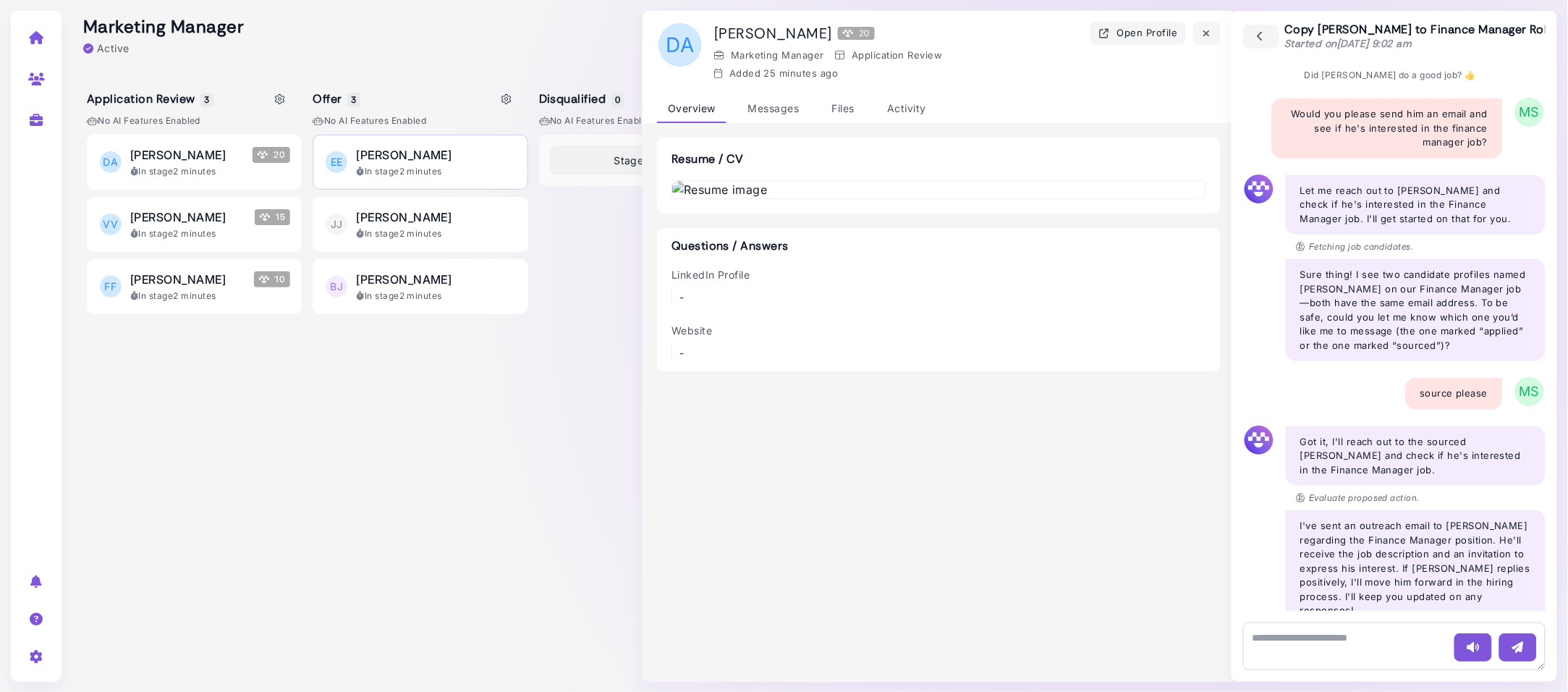
click at [463, 170] on div "In stage 2 minutes" at bounding box center [436, 171] width 160 height 13
click at [913, 110] on div "Activity" at bounding box center [907, 109] width 61 height 28
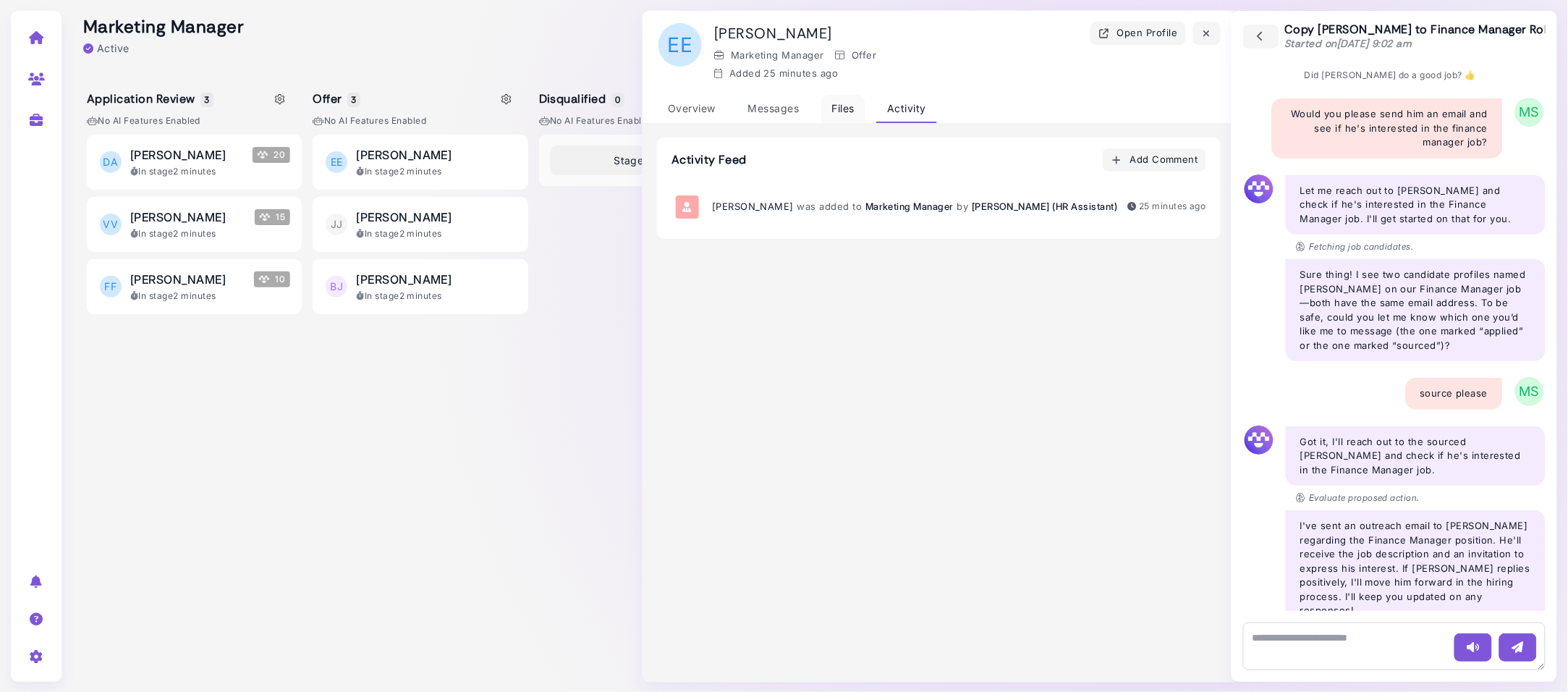
click at [850, 108] on div "Files" at bounding box center [844, 109] width 44 height 28
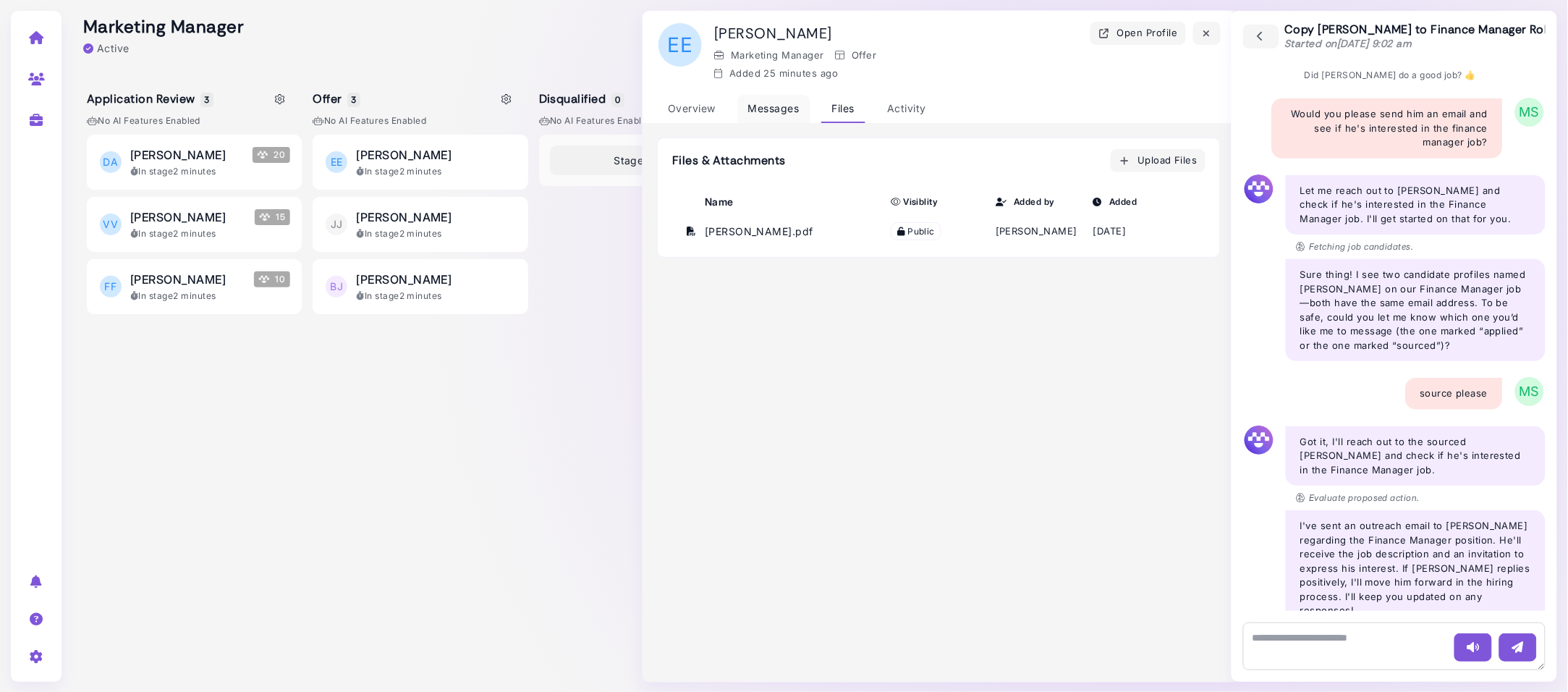
click at [771, 109] on div "Messages" at bounding box center [773, 109] width 73 height 28
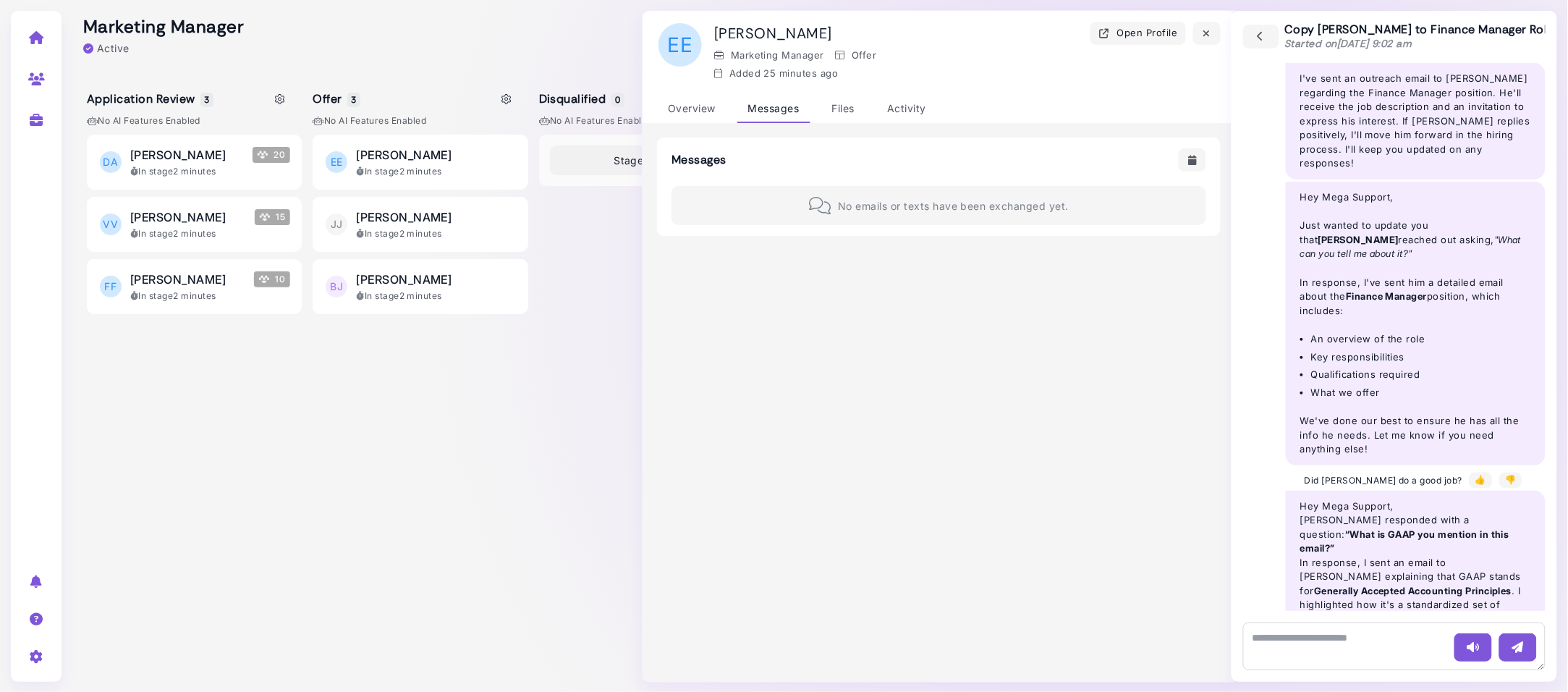
scroll to position [794, 0]
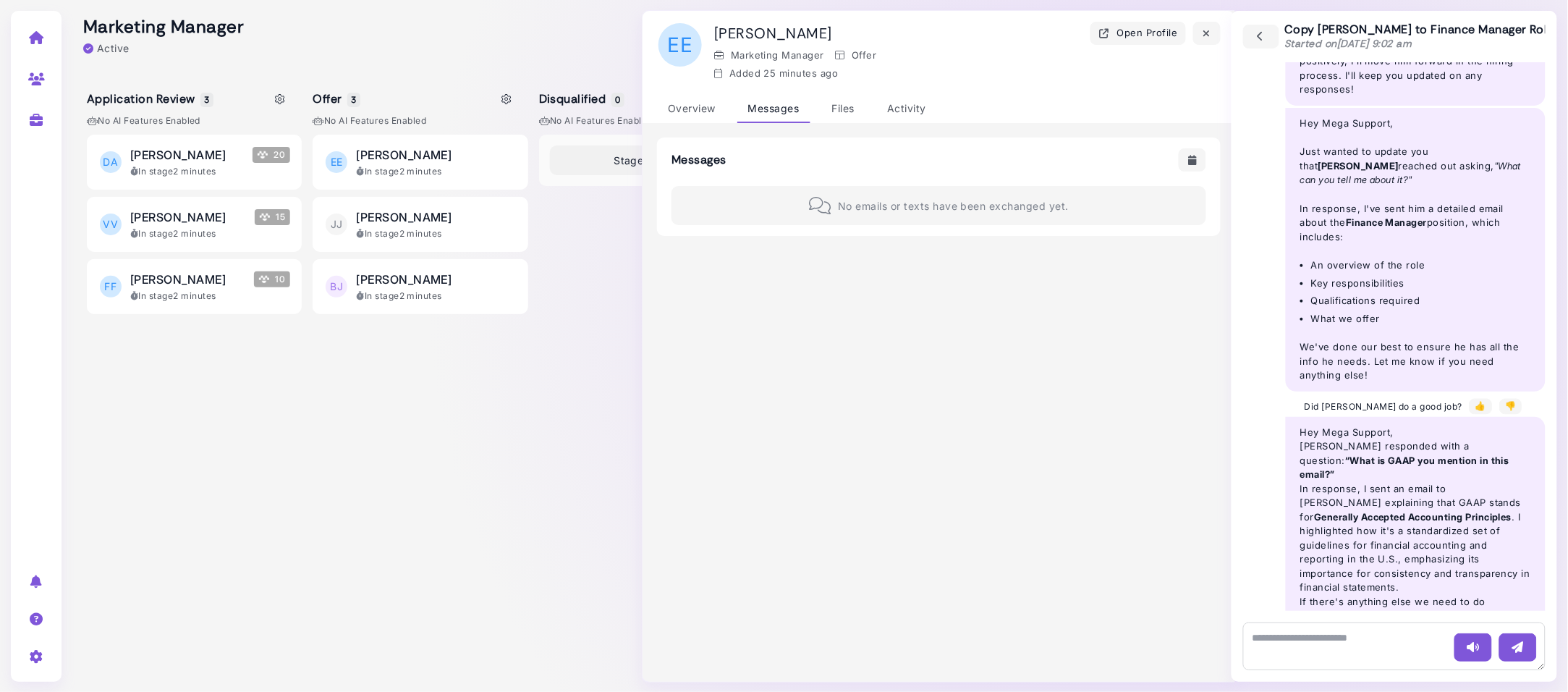
click at [531, 355] on div "Application Review 3 No AI Features enabled DA Darren Applicant 20 In stage 2 m…" at bounding box center [646, 381] width 1149 height 620
click at [474, 167] on div "In stage 2 minutes" at bounding box center [436, 171] width 160 height 13
click at [918, 108] on div "Activity" at bounding box center [907, 109] width 61 height 28
click at [838, 105] on div "Files" at bounding box center [844, 109] width 44 height 28
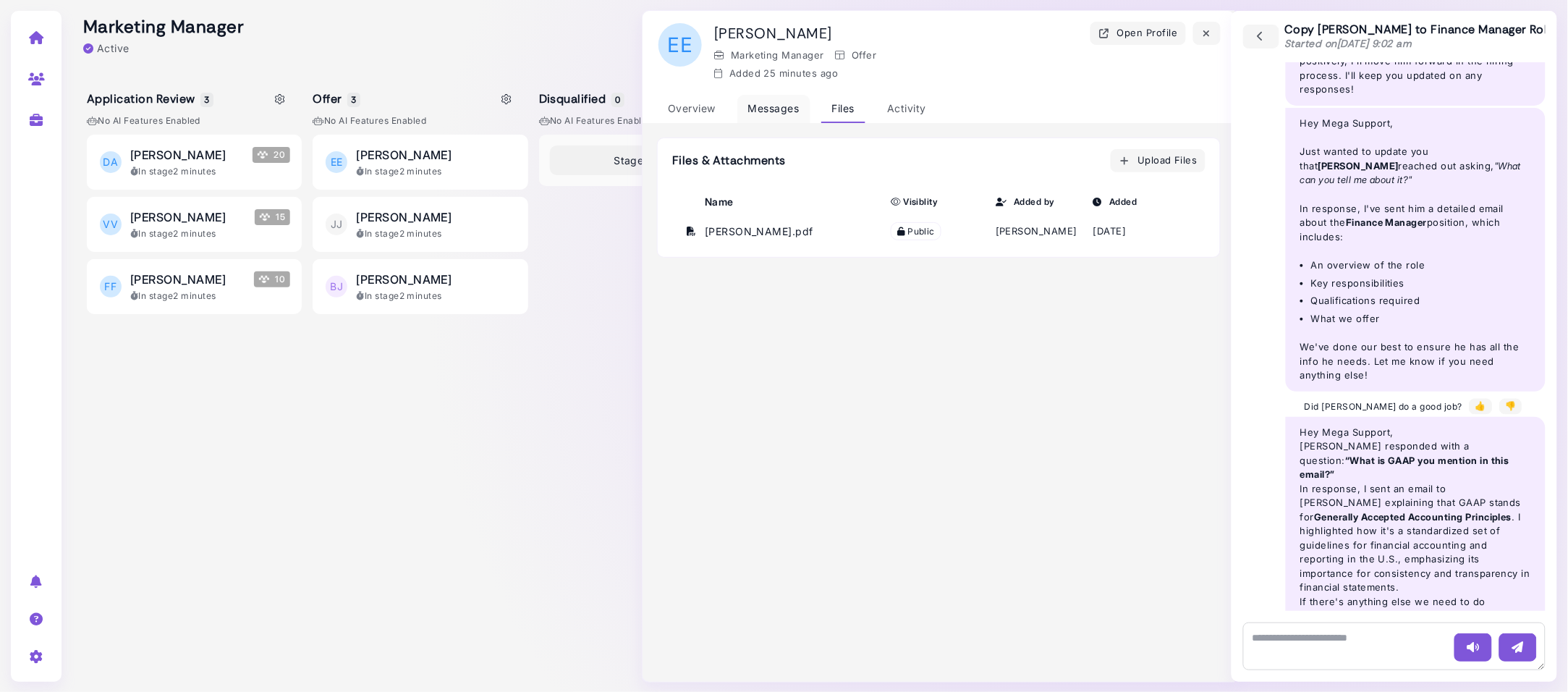
click at [763, 100] on div "Messages" at bounding box center [773, 109] width 73 height 28
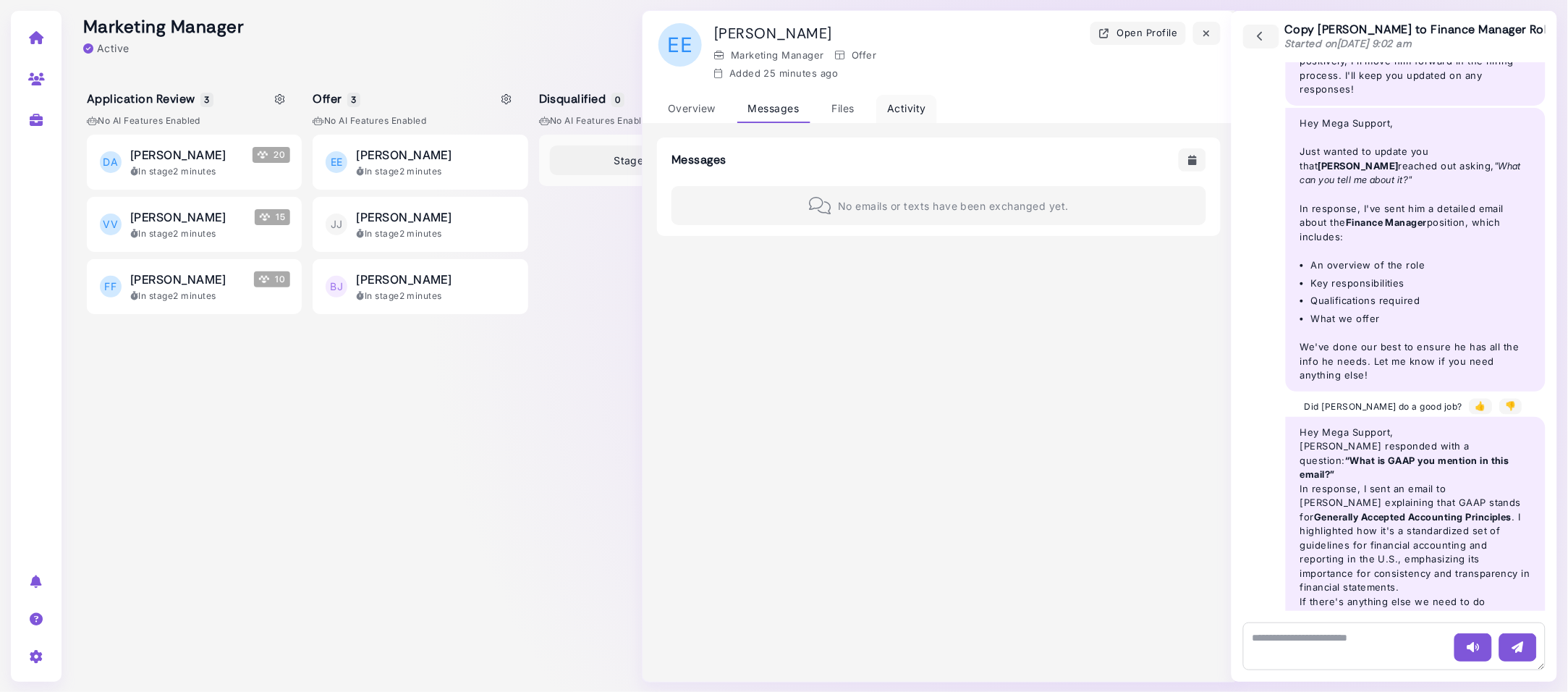
click at [919, 107] on div "Activity" at bounding box center [907, 109] width 61 height 28
click at [776, 104] on div "Messages" at bounding box center [773, 109] width 73 height 28
click at [693, 105] on div "Overview" at bounding box center [692, 109] width 70 height 28
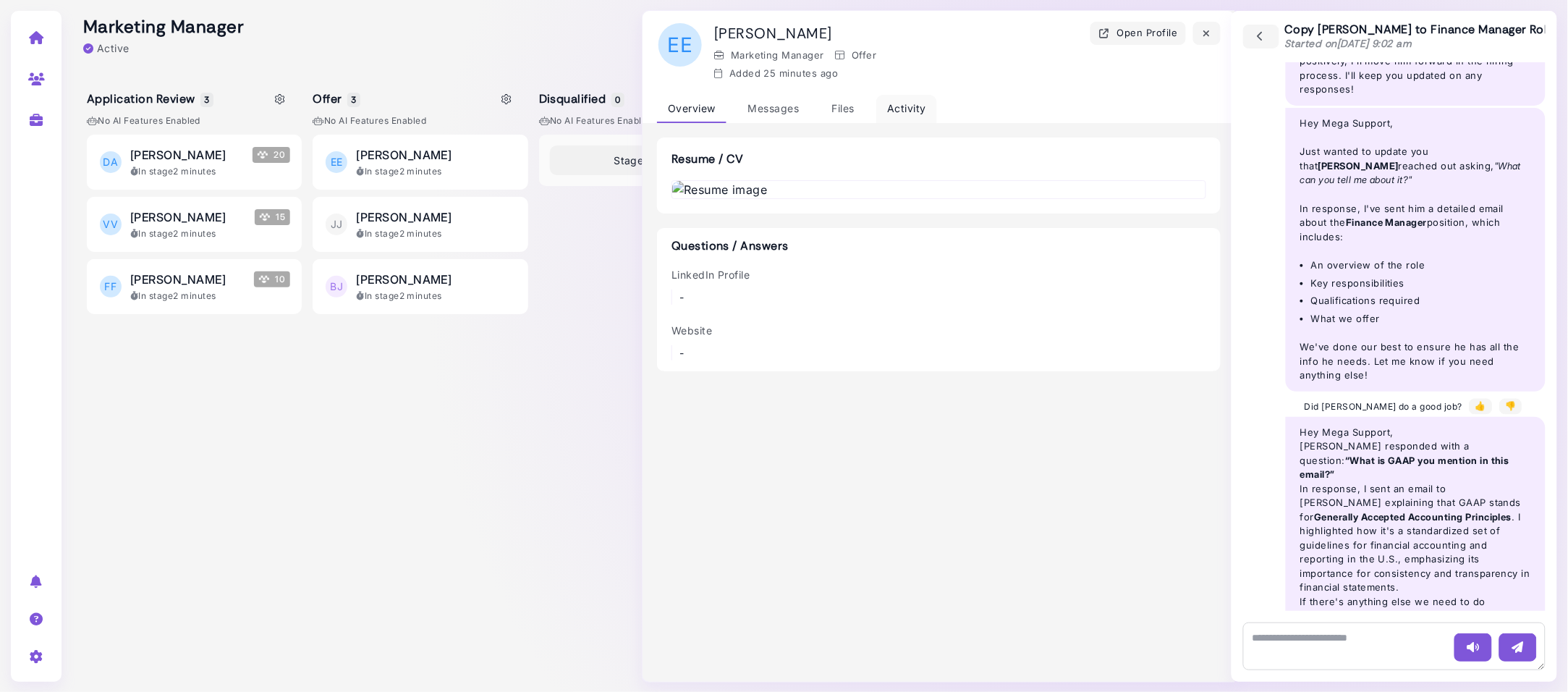
click at [907, 108] on div "Activity" at bounding box center [907, 109] width 61 height 28
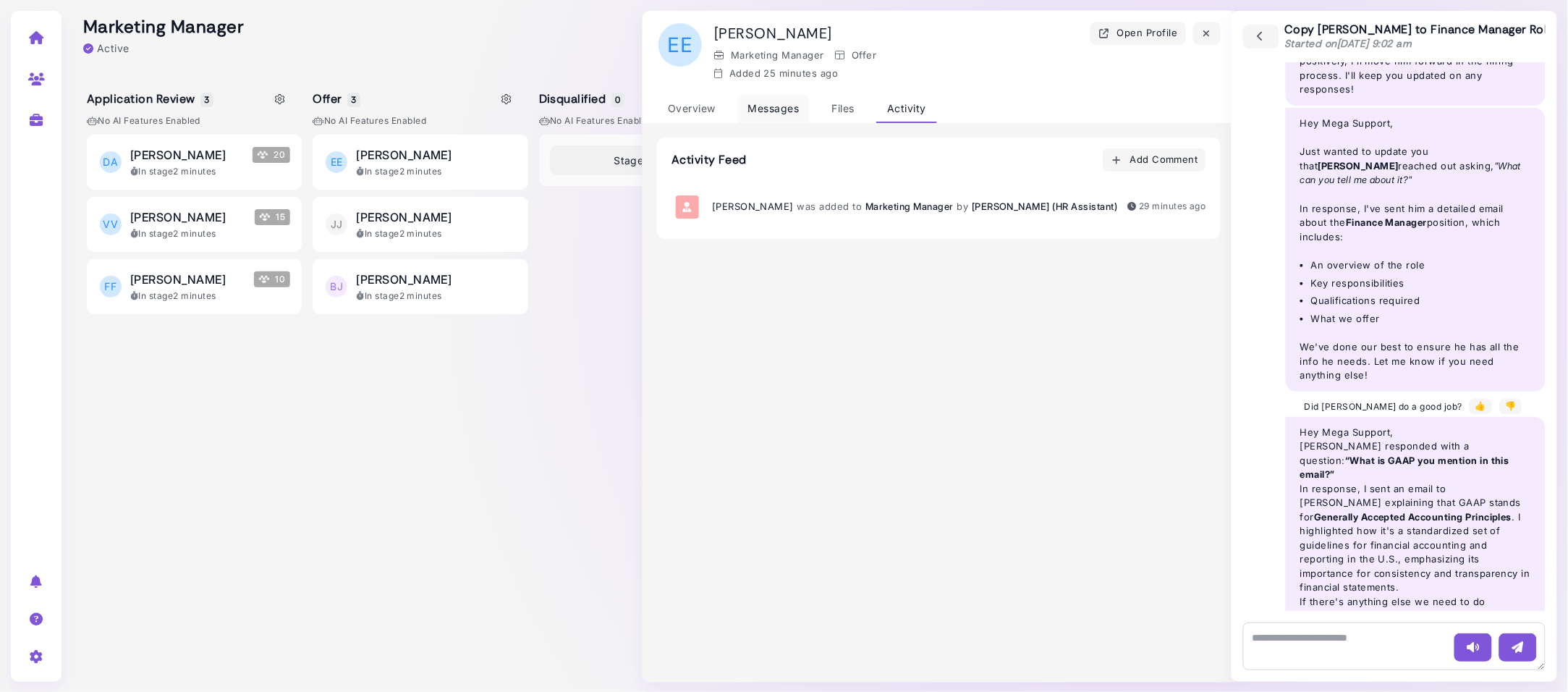
click at [780, 100] on div "Messages" at bounding box center [773, 109] width 73 height 28
click at [852, 110] on div "Files" at bounding box center [844, 109] width 44 height 28
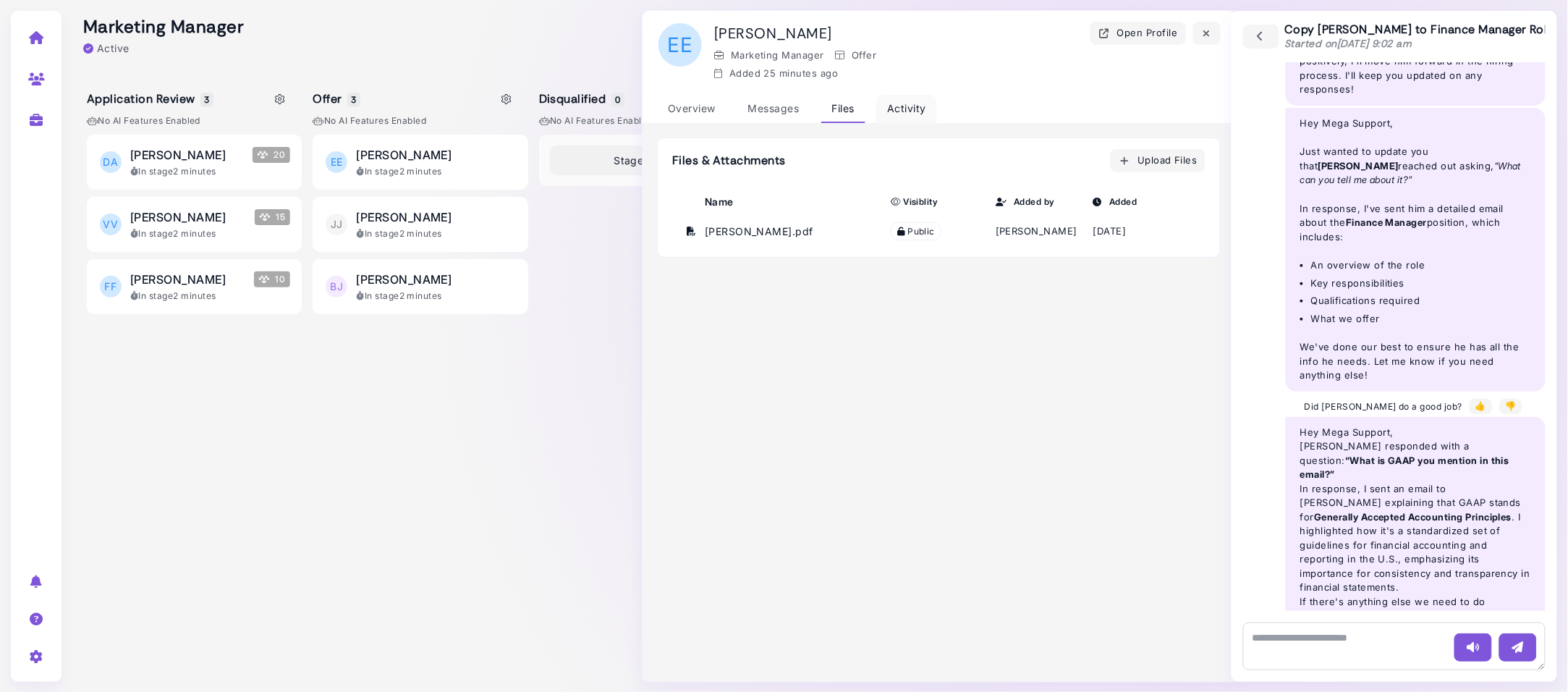
click at [908, 107] on div "Activity" at bounding box center [907, 109] width 61 height 28
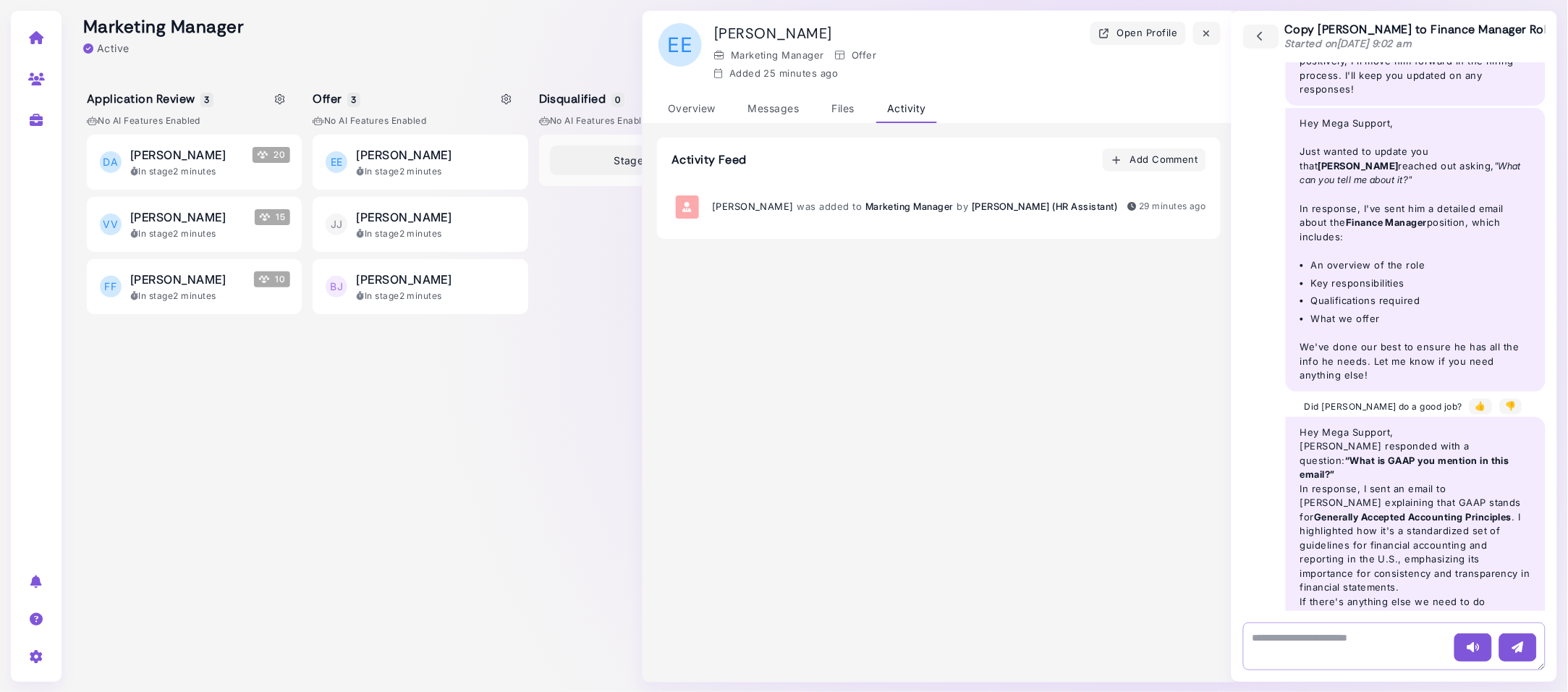
click at [1280, 642] on textarea at bounding box center [1394, 646] width 303 height 48
type textarea "**********"
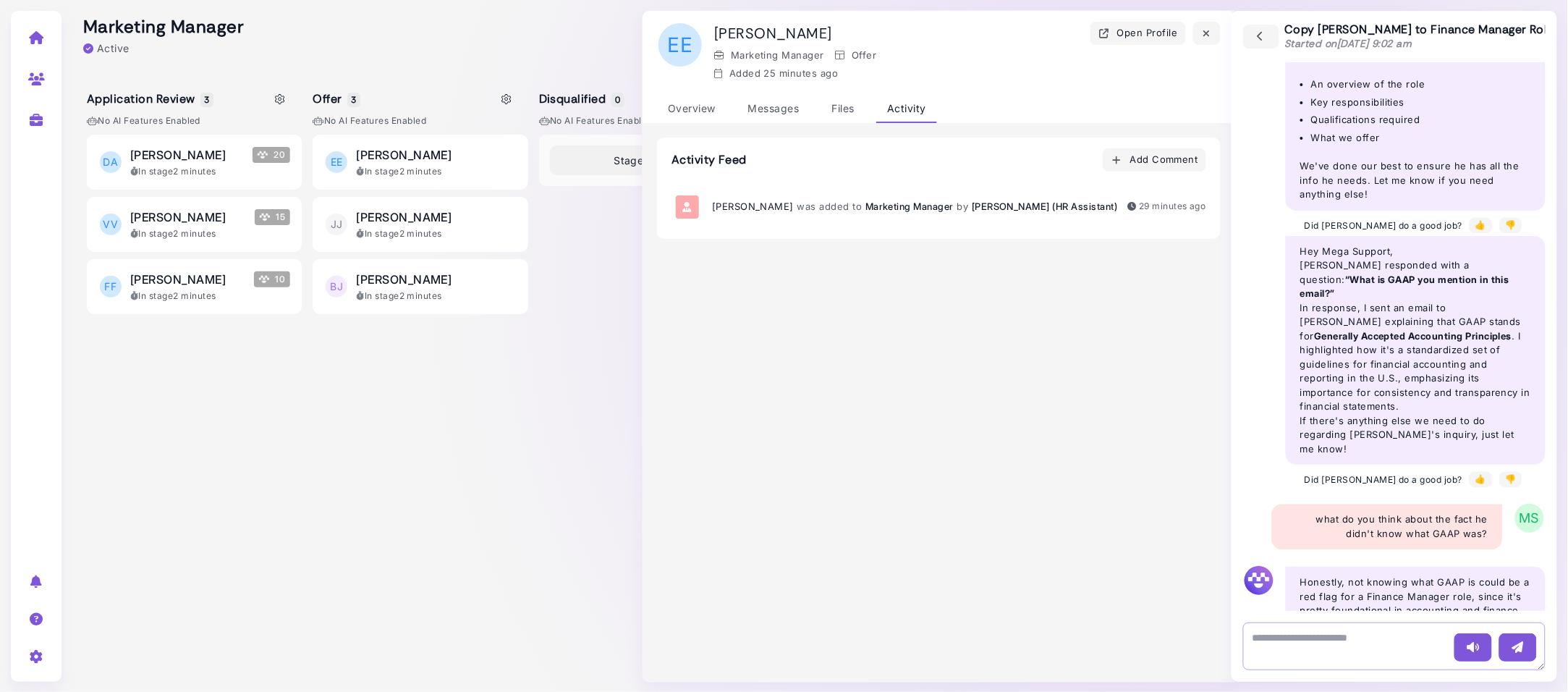
scroll to position [990, 0]
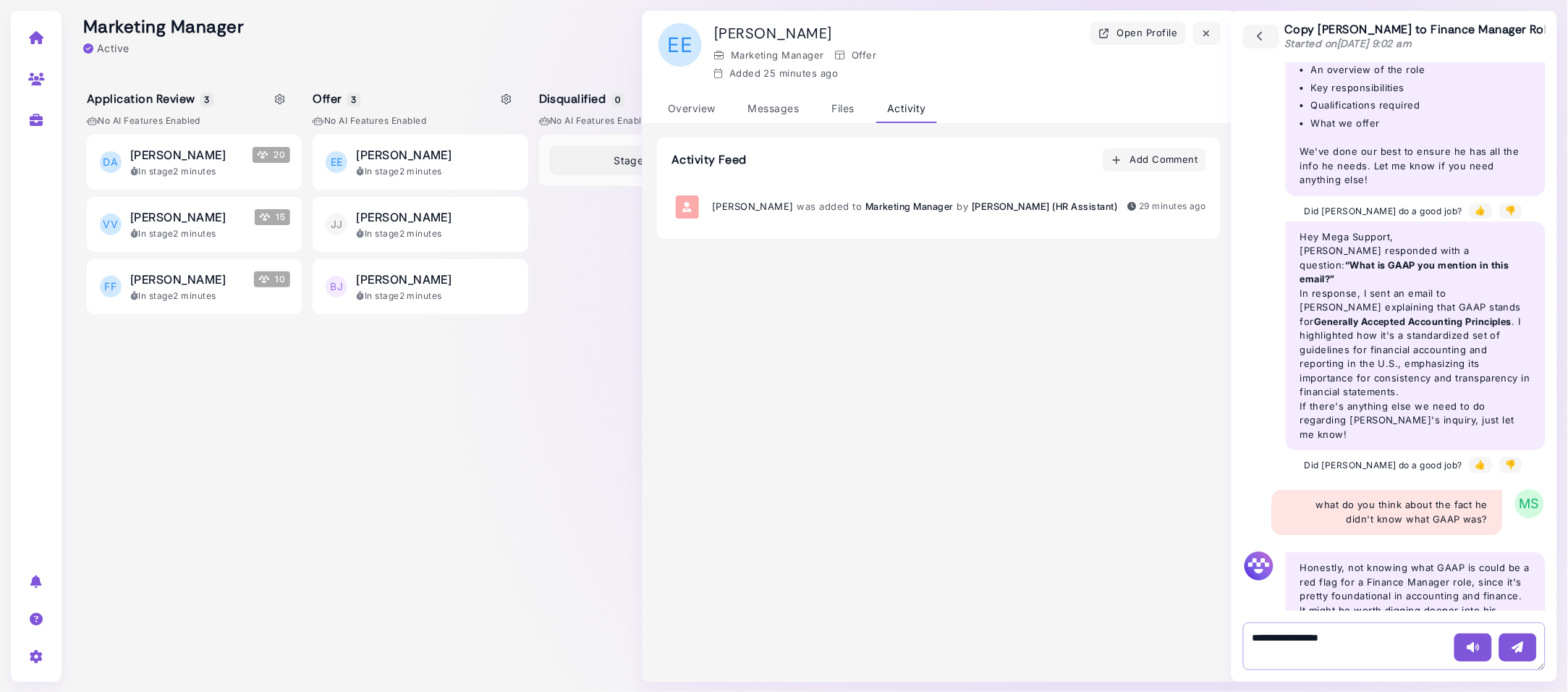
type textarea "**********"
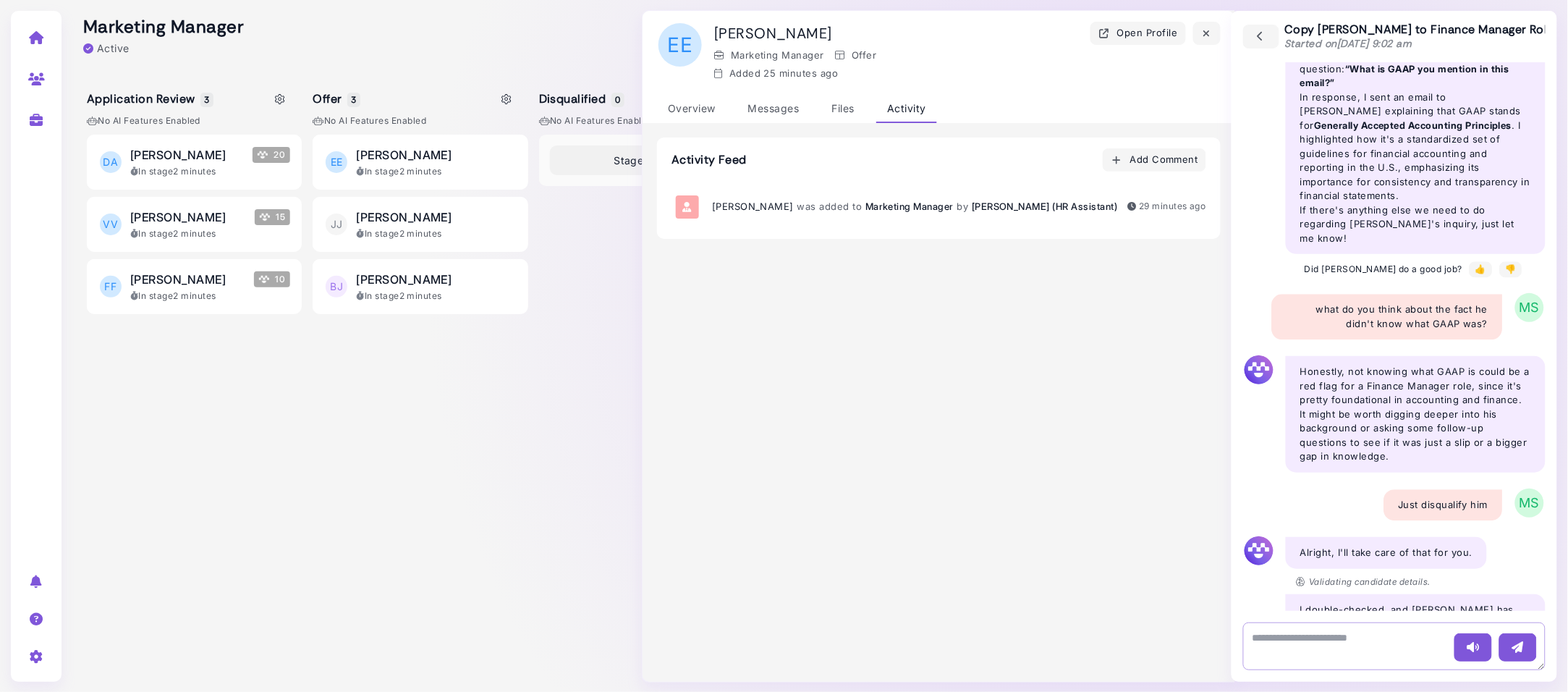
scroll to position [1209, 0]
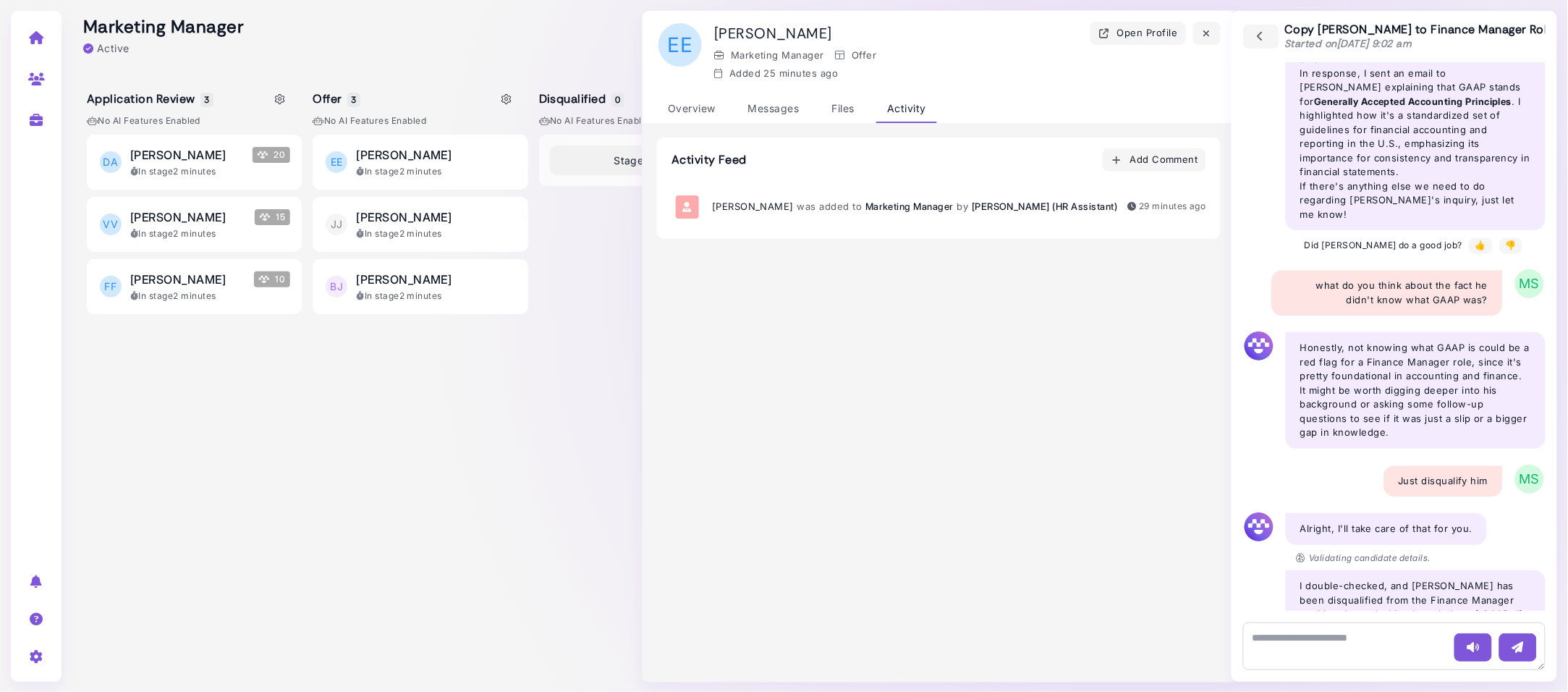
click at [458, 381] on div "EE Evan Evanson In stage 2 minutes JJ Jeff Jordan In stage 2 minutes BJ Badguy …" at bounding box center [419, 402] width 215 height 536
click at [38, 119] on icon at bounding box center [36, 120] width 17 height 13
select select "**********"
select select "**"
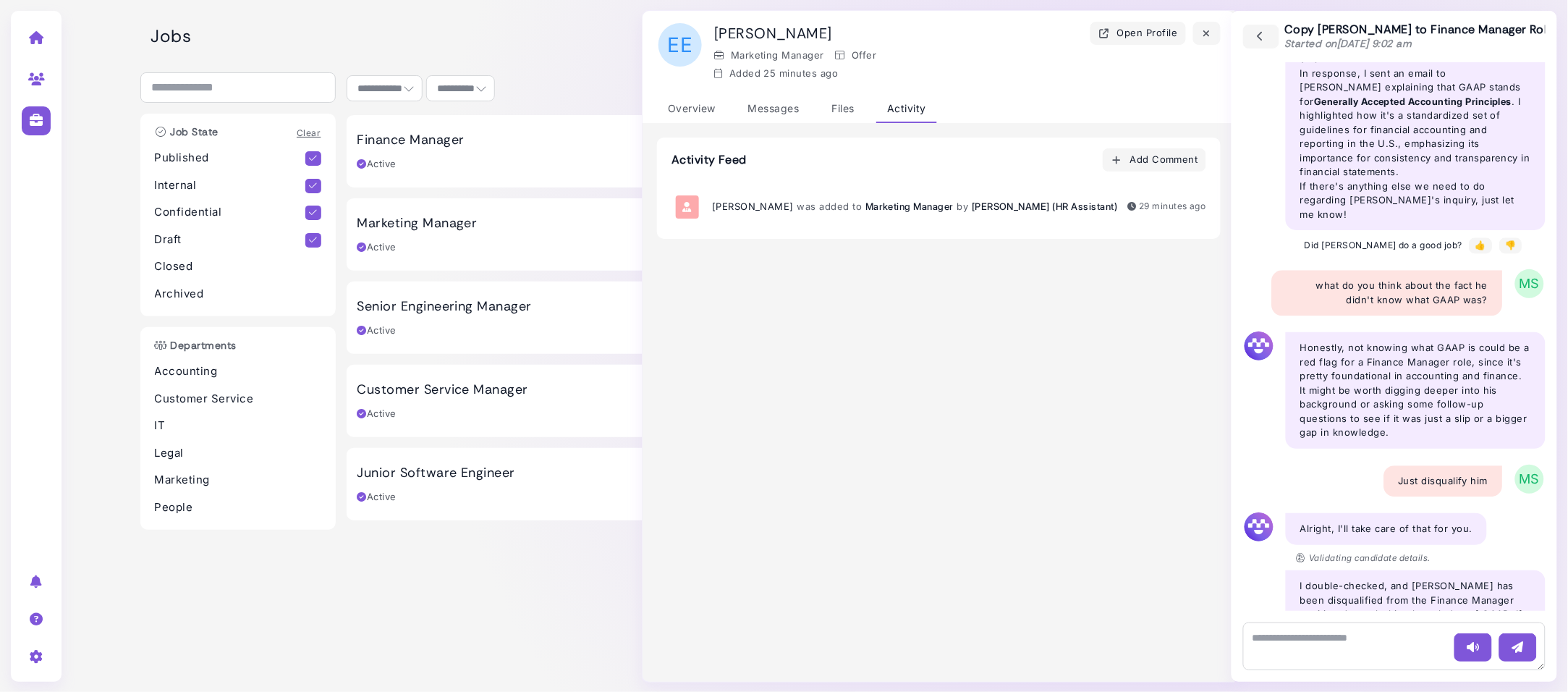
click at [441, 159] on div "Active Added 4 days ago Updated a few seconds ago" at bounding box center [750, 164] width 785 height 14
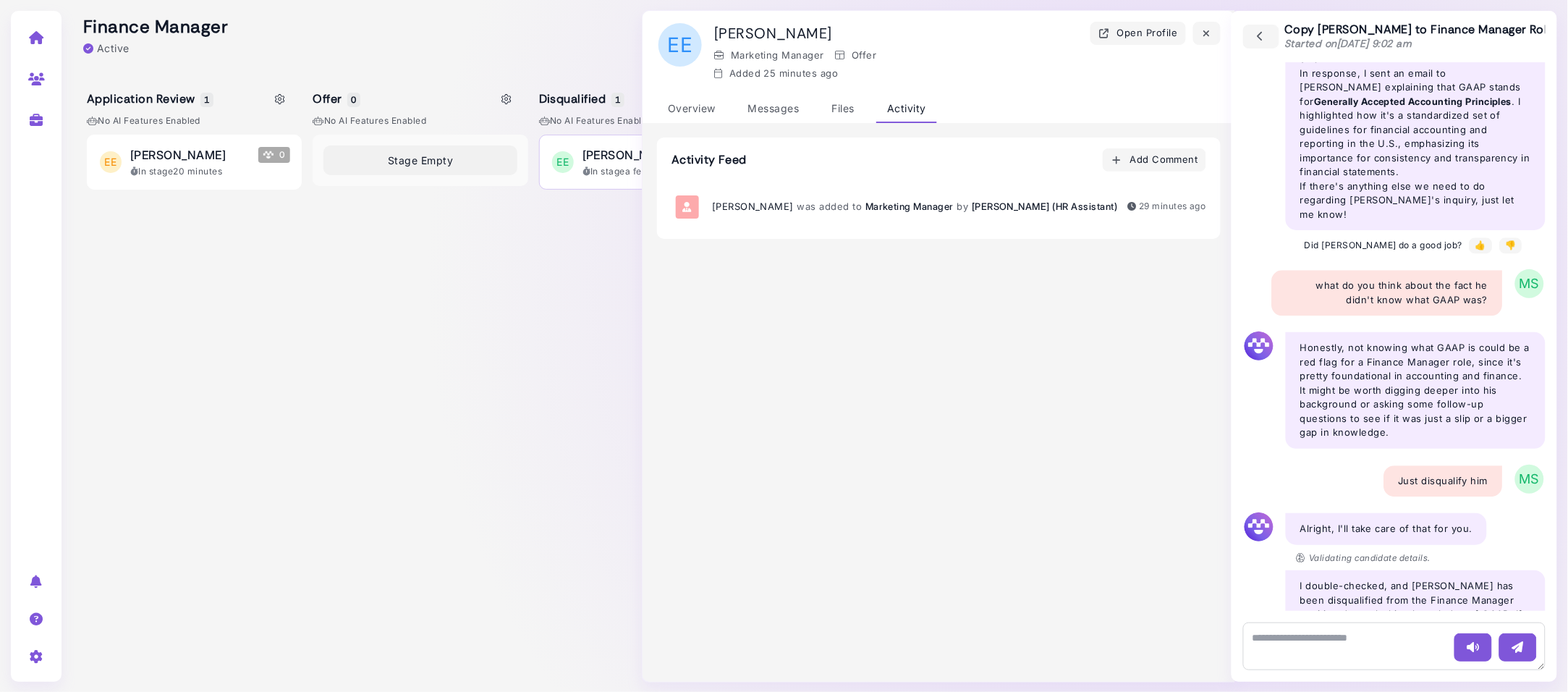
click at [619, 160] on span "[PERSON_NAME]" at bounding box center [630, 154] width 96 height 17
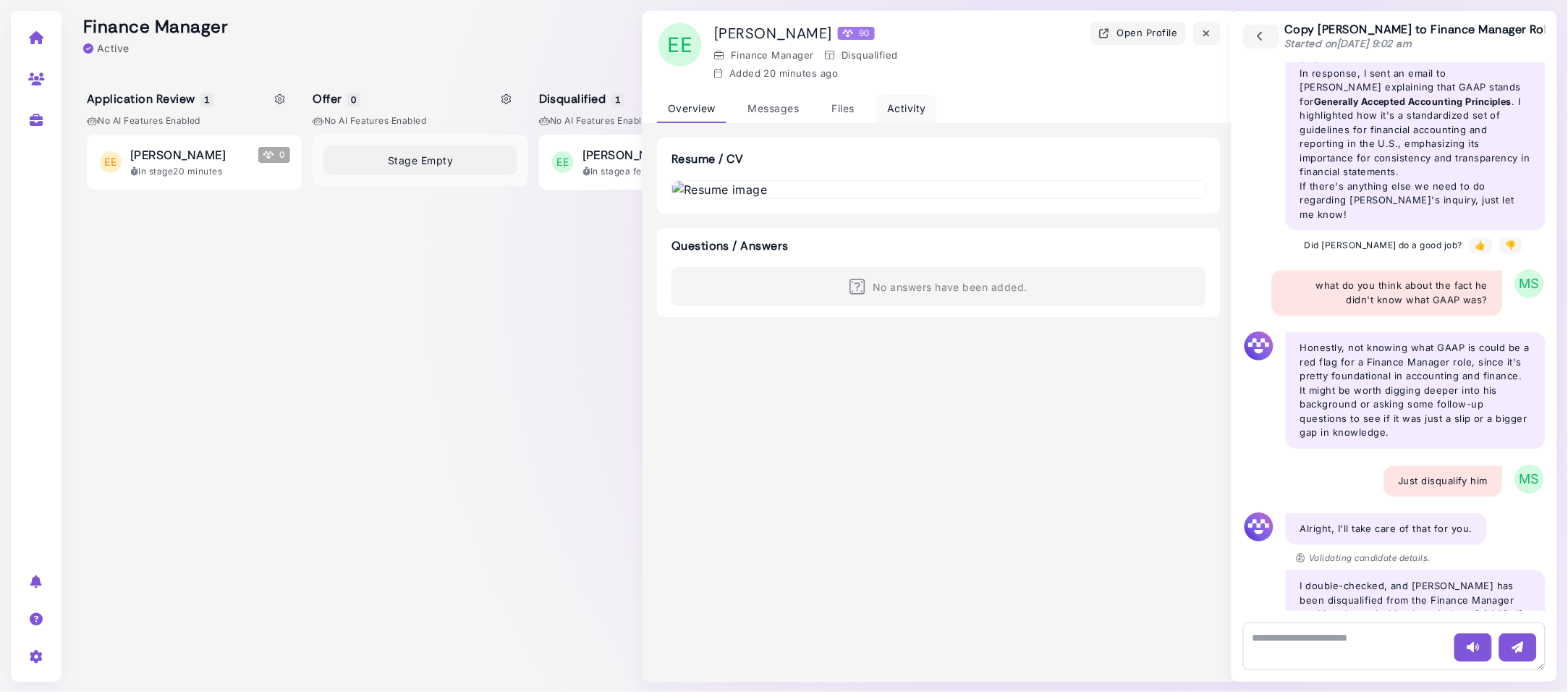
click at [919, 103] on div "Activity" at bounding box center [907, 109] width 61 height 28
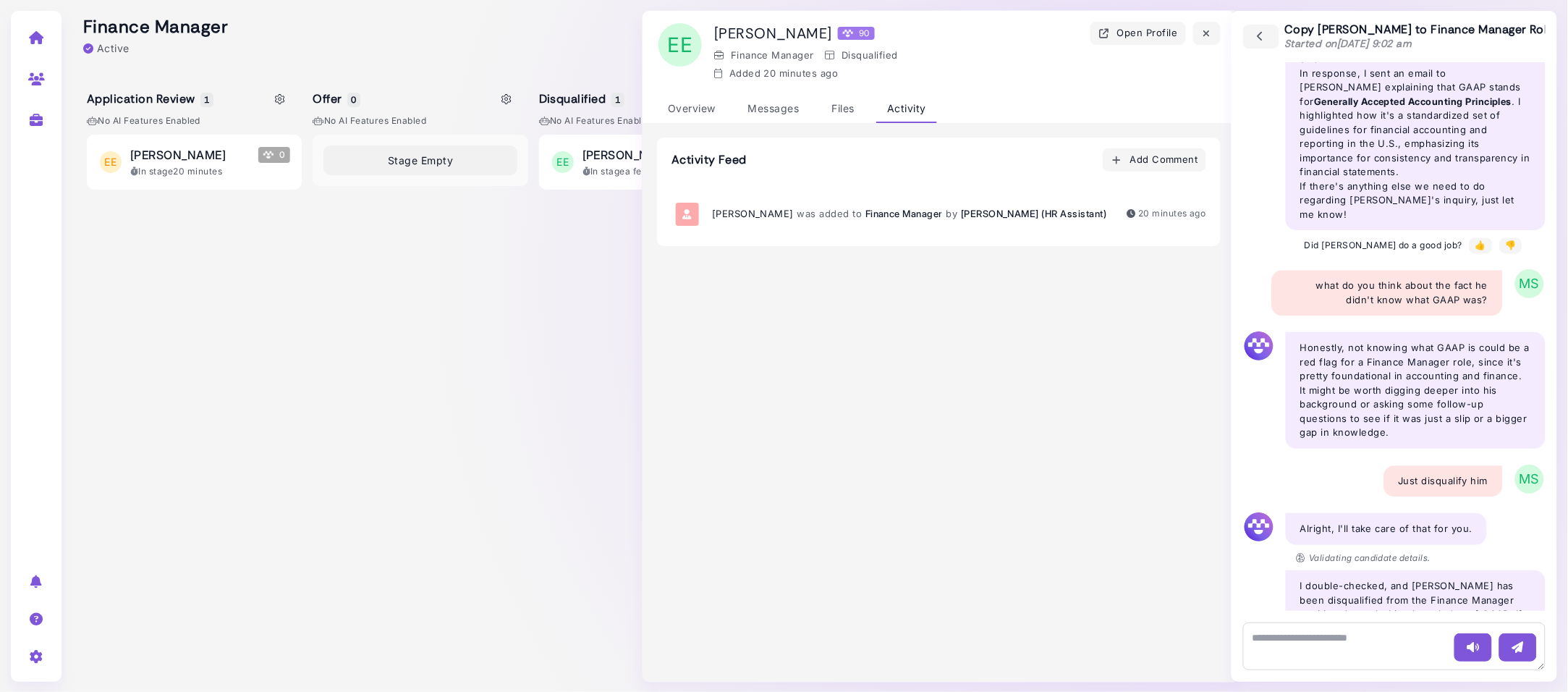
click at [549, 36] on div at bounding box center [646, 36] width 1149 height 72
click at [1266, 38] on icon "button" at bounding box center [1261, 37] width 13 height 16
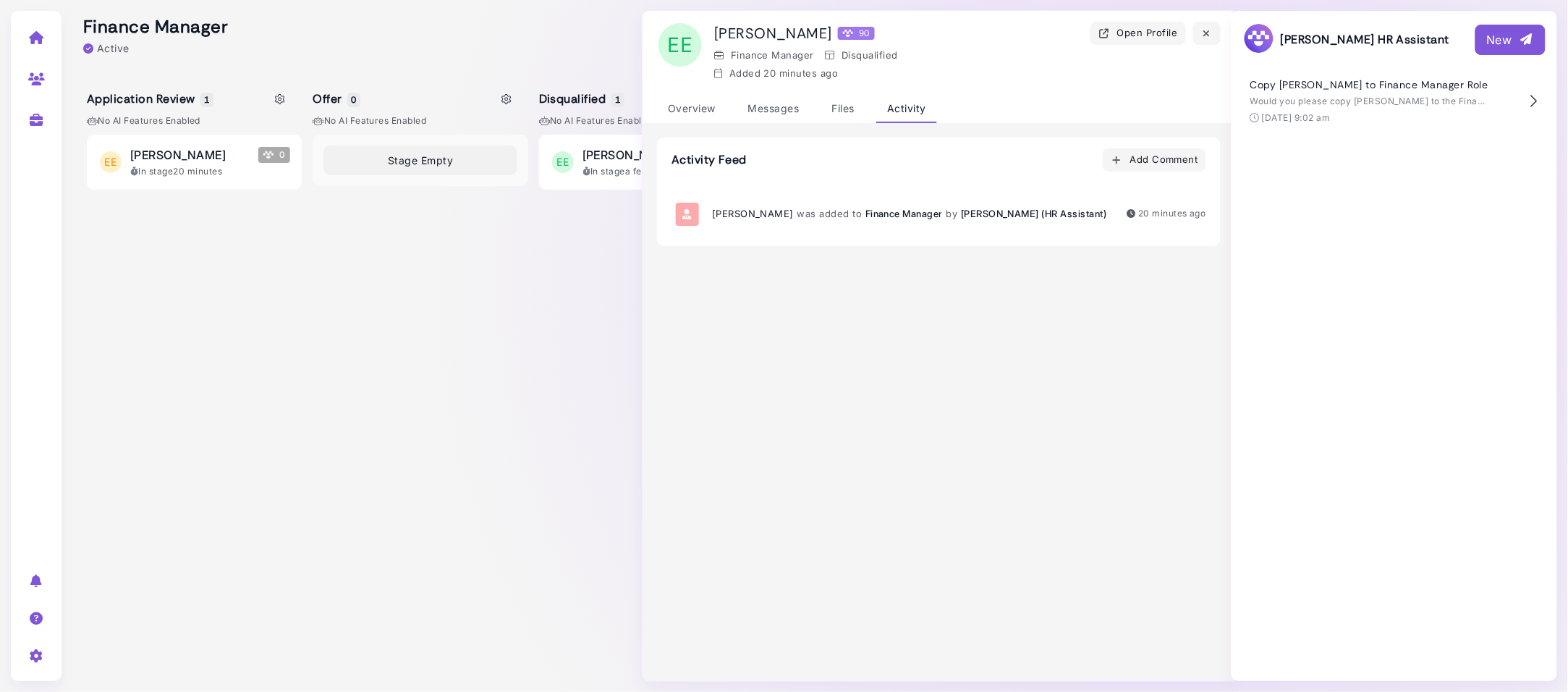
click at [317, 24] on div at bounding box center [646, 36] width 1149 height 72
click at [792, 36] on h1 "Evan Evanson 90" at bounding box center [794, 33] width 161 height 17
